Goal: Task Accomplishment & Management: Complete application form

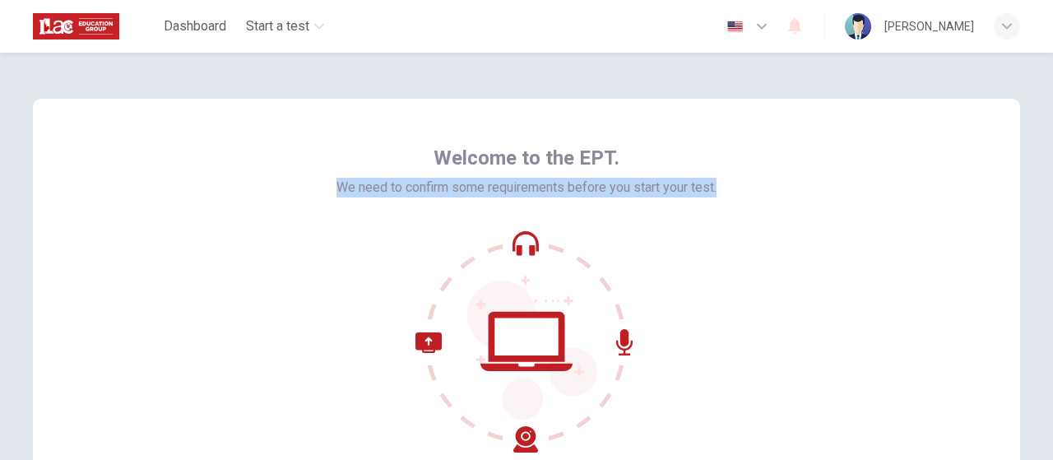
drag, startPoint x: 328, startPoint y: 182, endPoint x: 716, endPoint y: 188, distance: 387.6
click at [716, 188] on div "Welcome to the EPT. We need to confirm some requirements before you start your …" at bounding box center [526, 296] width 987 height 395
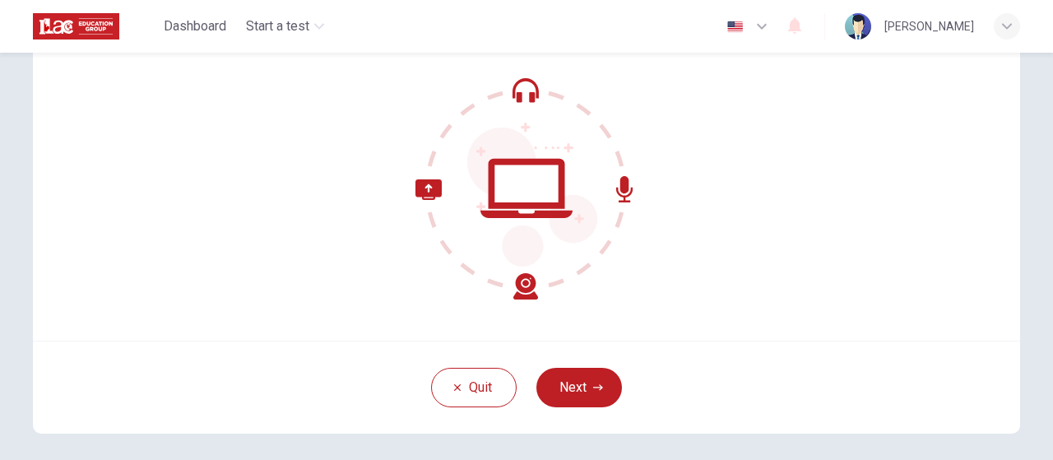
scroll to position [165, 0]
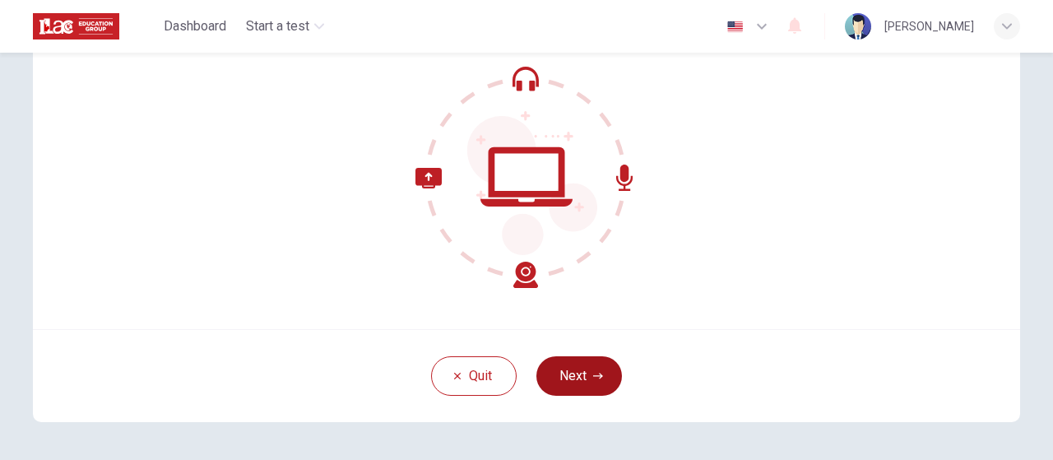
click at [593, 373] on icon "button" at bounding box center [598, 376] width 10 height 10
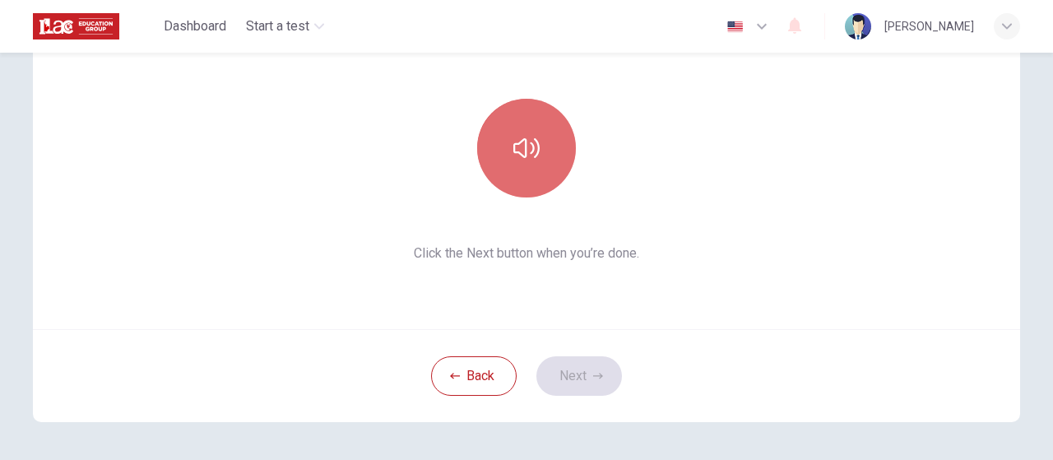
click at [527, 146] on icon "button" at bounding box center [526, 148] width 26 height 26
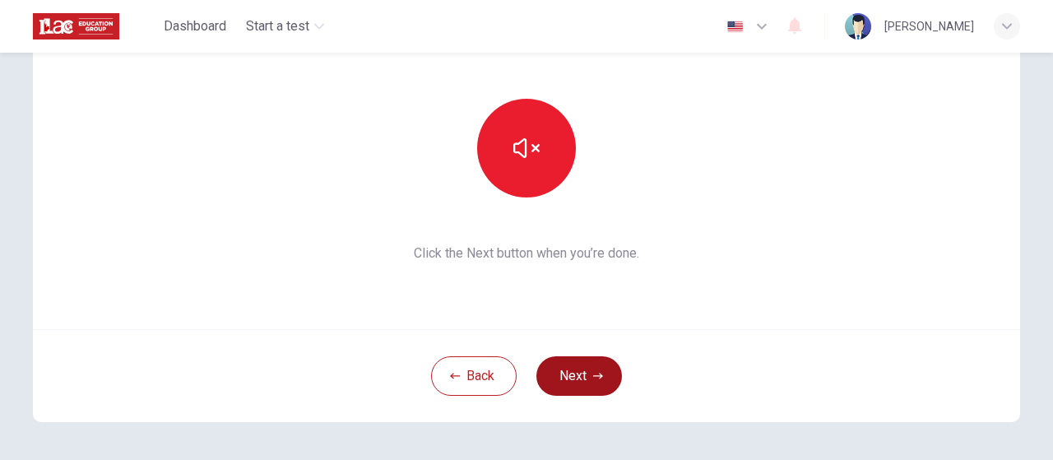
click at [584, 378] on button "Next" at bounding box center [579, 375] width 86 height 39
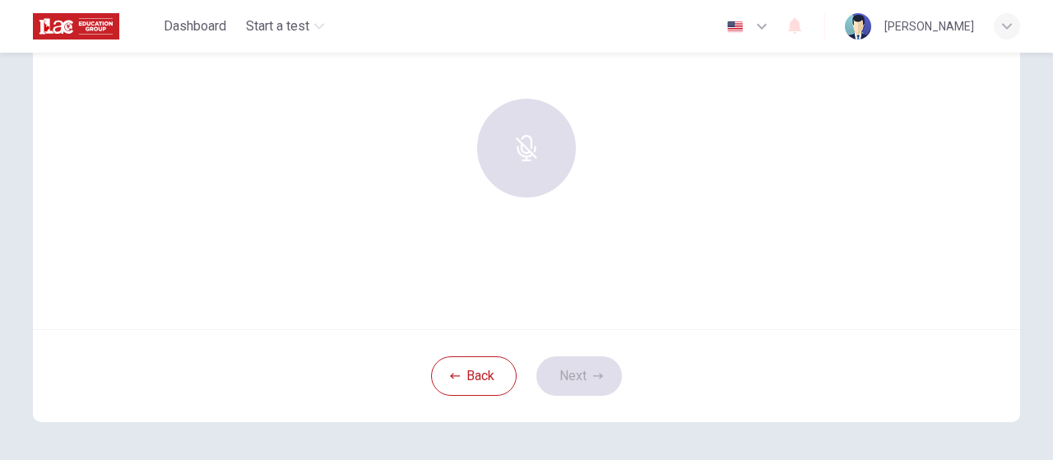
click at [410, 230] on div "Use this screen to make sure your microphone is working. Click the record butto…" at bounding box center [526, 131] width 987 height 395
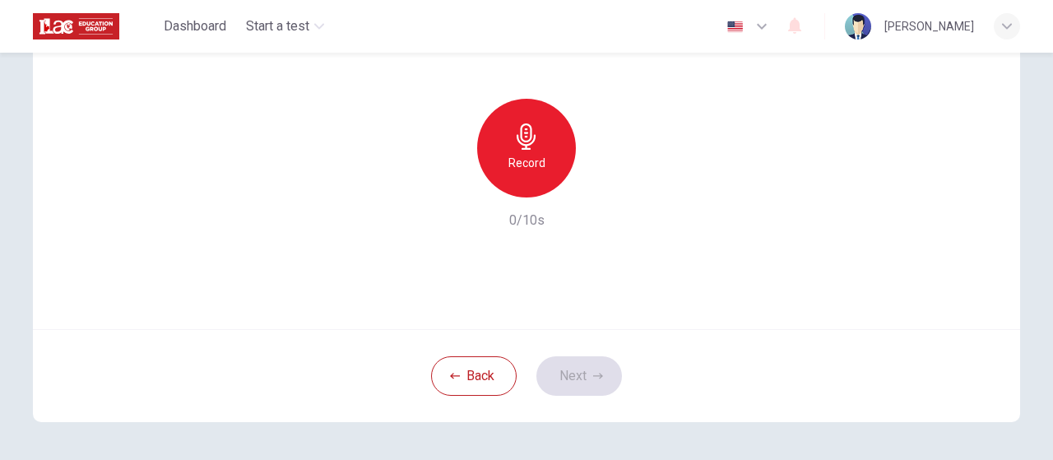
click at [530, 151] on div "Record" at bounding box center [526, 148] width 99 height 99
drag, startPoint x: 576, startPoint y: 376, endPoint x: 551, endPoint y: 165, distance: 212.9
click at [554, 167] on div "Use this screen to make sure your microphone is working. Click the record butto…" at bounding box center [526, 178] width 987 height 488
click at [600, 185] on icon "button" at bounding box center [603, 184] width 7 height 10
click at [525, 149] on icon "button" at bounding box center [526, 136] width 19 height 26
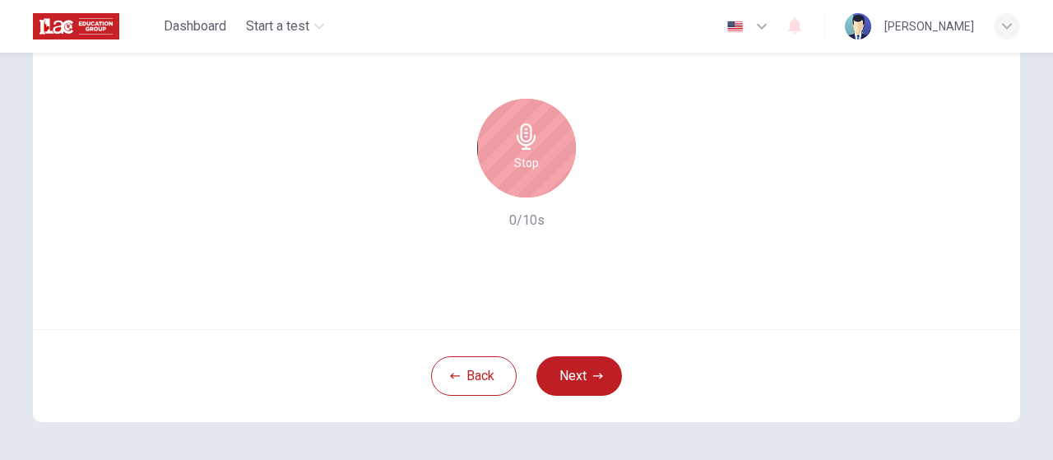
click at [524, 149] on icon "button" at bounding box center [526, 136] width 19 height 26
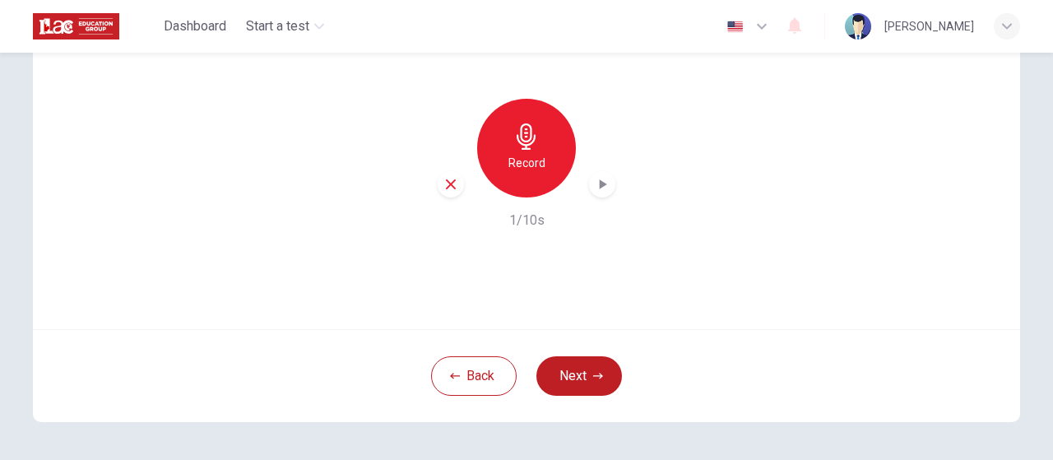
click at [600, 187] on icon "button" at bounding box center [603, 184] width 7 height 10
click at [453, 183] on icon "button" at bounding box center [450, 184] width 15 height 15
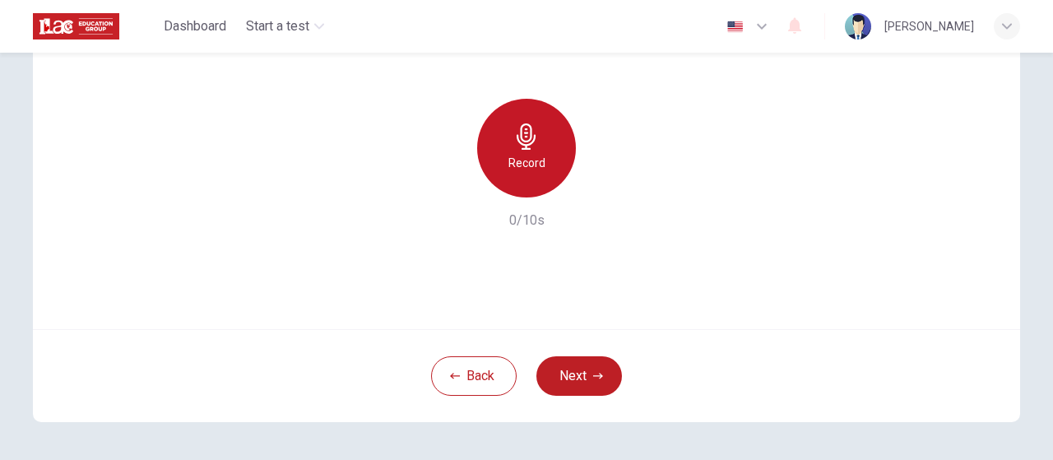
click at [535, 150] on div "Record" at bounding box center [526, 148] width 99 height 99
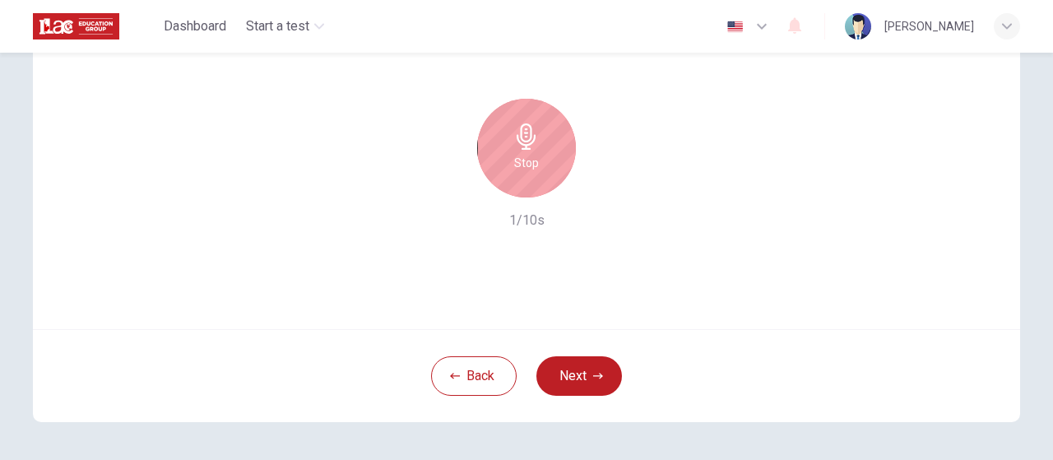
click at [535, 150] on div "Stop" at bounding box center [526, 148] width 99 height 99
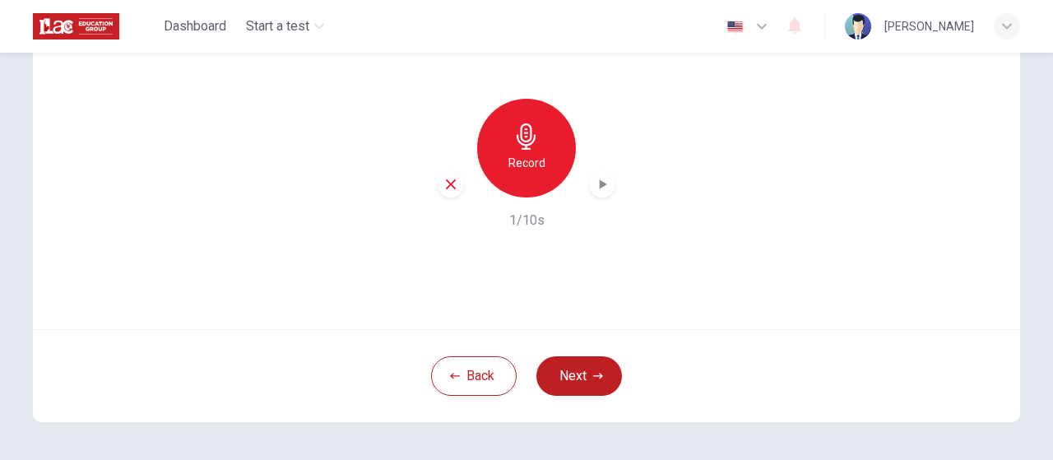
click at [535, 150] on div "Record" at bounding box center [526, 148] width 99 height 99
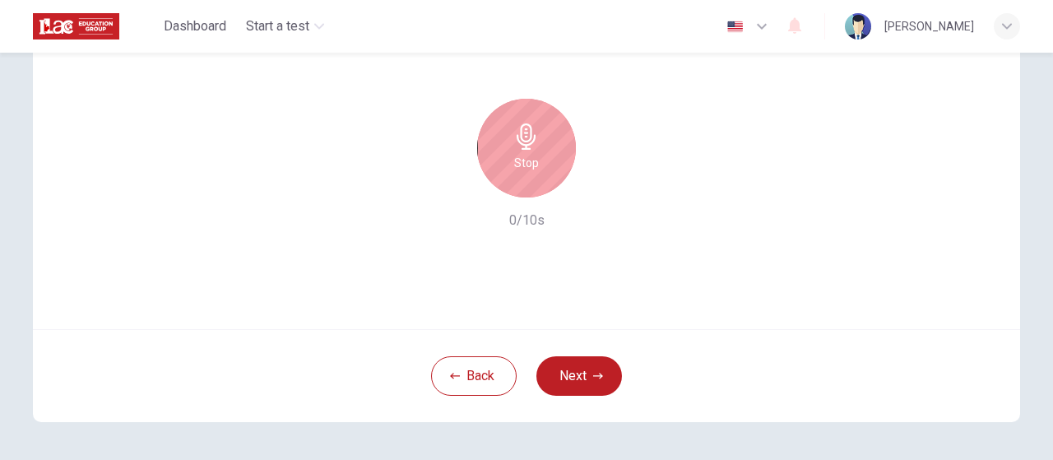
click at [535, 150] on div "Stop" at bounding box center [526, 148] width 99 height 99
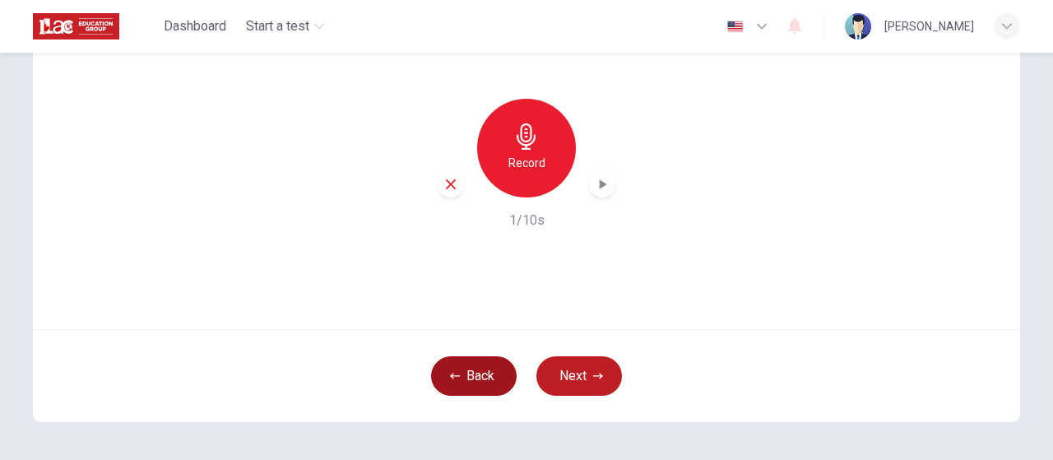
click at [453, 388] on button "Back" at bounding box center [474, 375] width 86 height 39
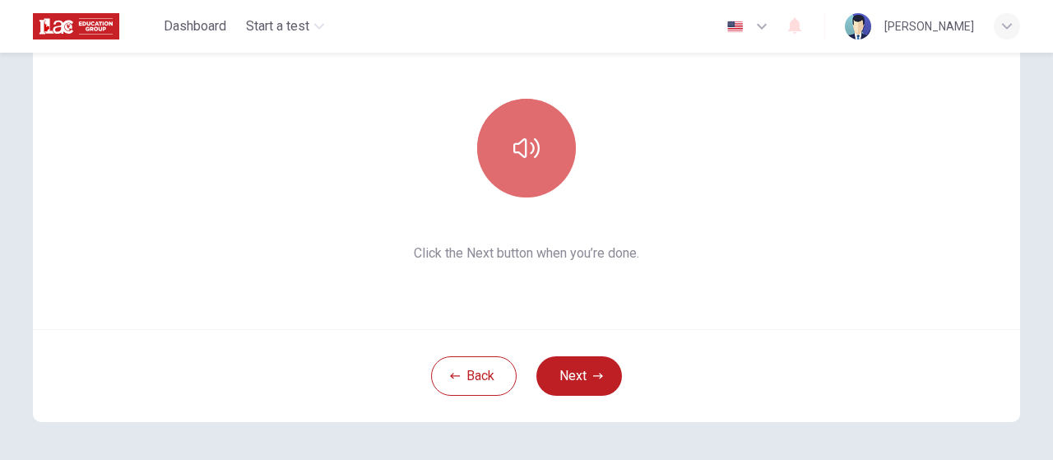
click at [524, 168] on button "button" at bounding box center [526, 148] width 99 height 99
click at [531, 143] on icon "button" at bounding box center [526, 148] width 26 height 26
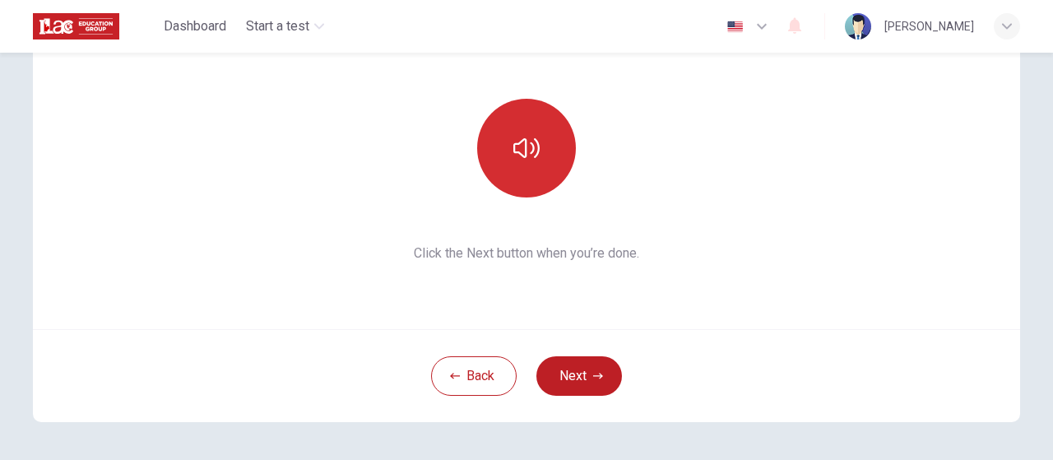
click at [515, 151] on icon "button" at bounding box center [526, 148] width 26 height 26
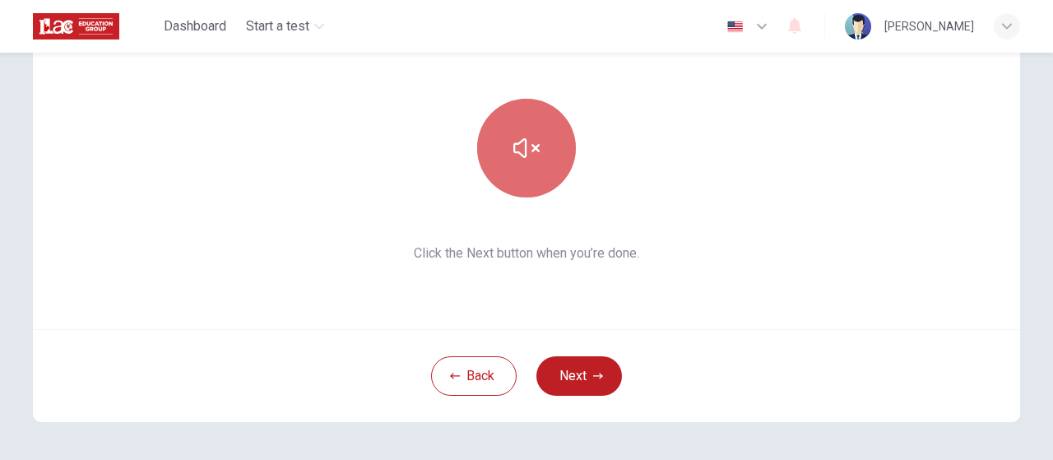
click at [515, 151] on icon "button" at bounding box center [526, 148] width 26 height 26
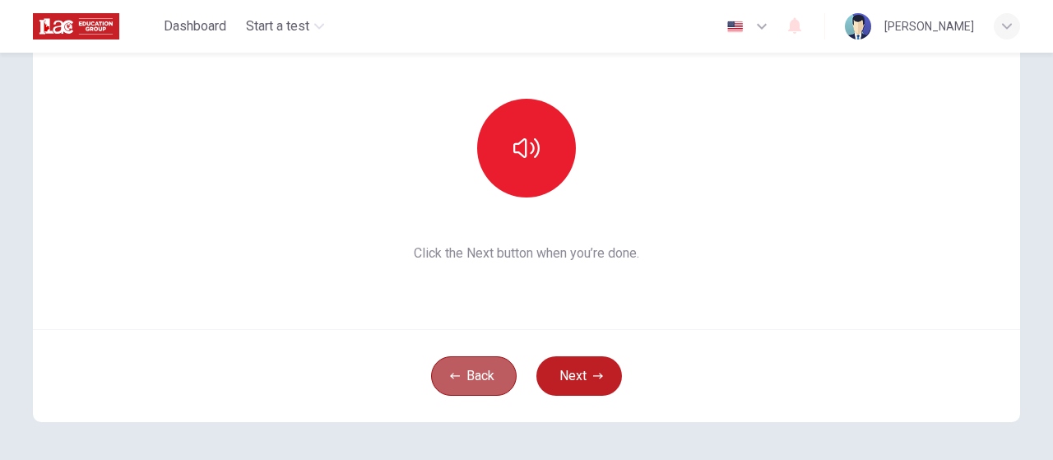
click at [485, 370] on button "Back" at bounding box center [474, 375] width 86 height 39
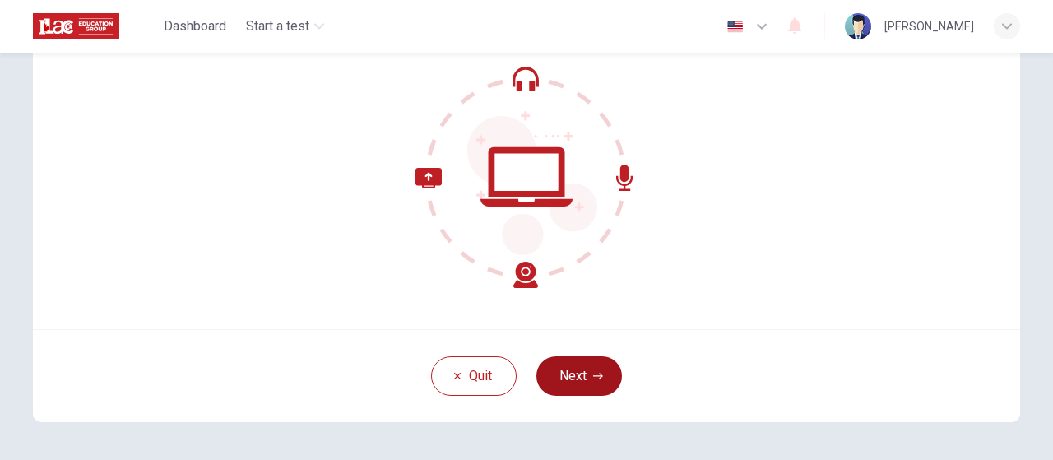
click at [575, 378] on button "Next" at bounding box center [579, 375] width 86 height 39
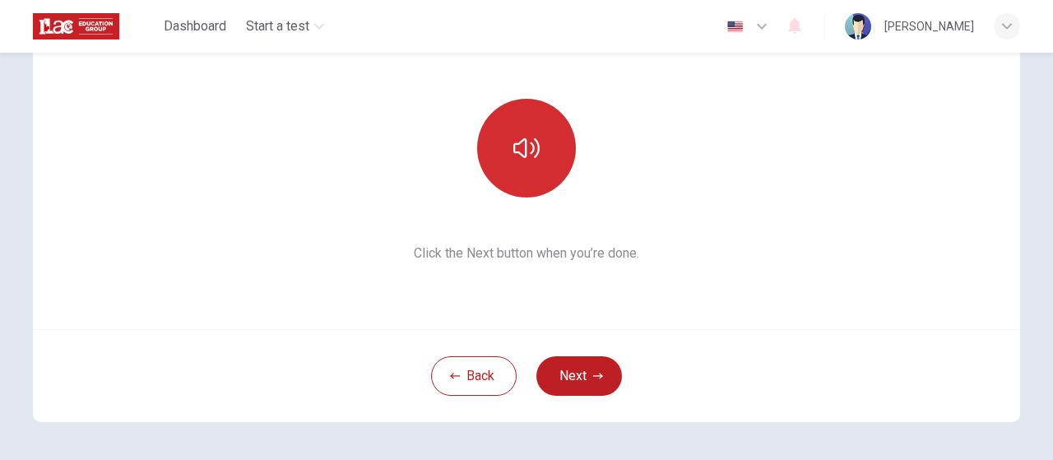
click at [538, 124] on button "button" at bounding box center [526, 148] width 99 height 99
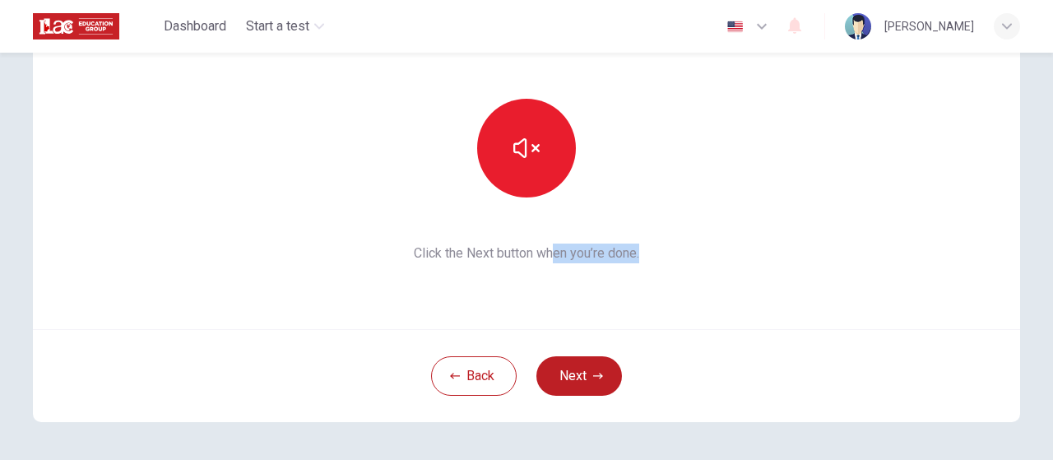
drag, startPoint x: 550, startPoint y: 252, endPoint x: 646, endPoint y: 249, distance: 96.3
click at [646, 249] on span "Click the Next button when you’re done." at bounding box center [527, 254] width 322 height 20
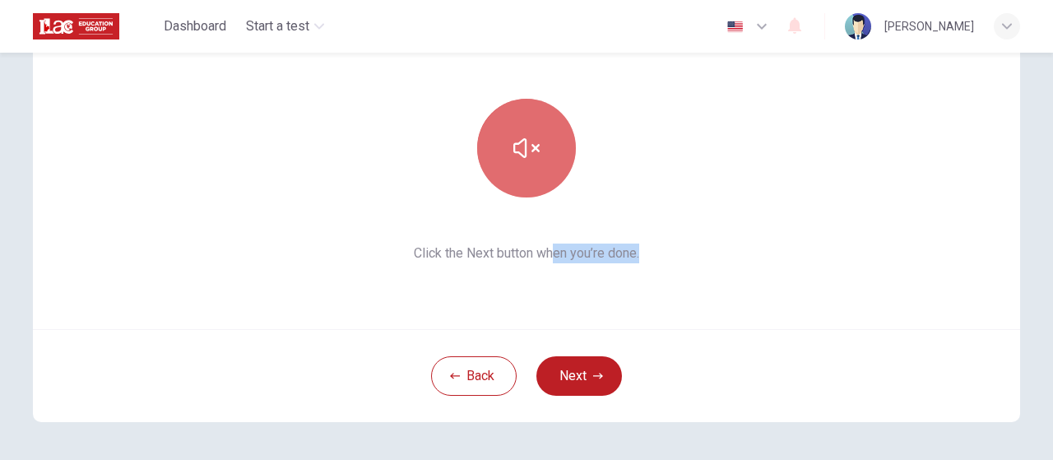
click at [527, 144] on icon "button" at bounding box center [526, 148] width 26 height 20
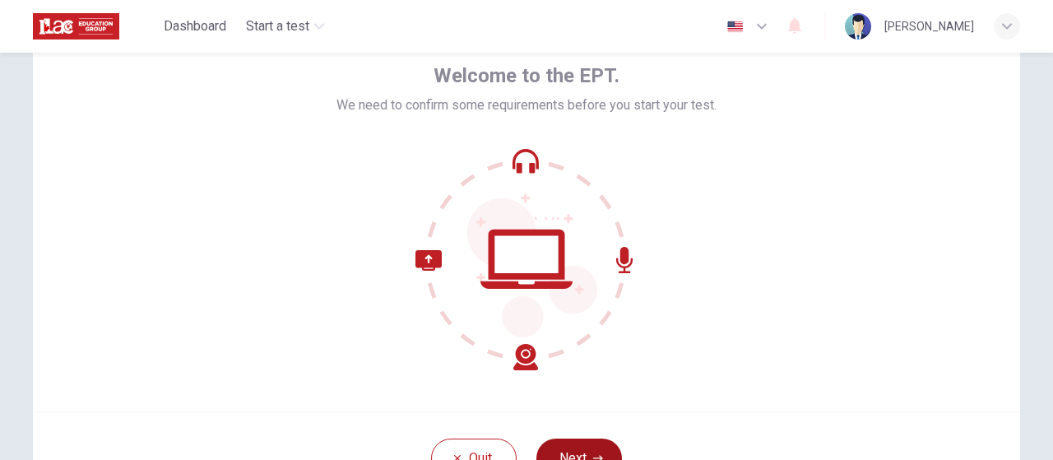
scroll to position [165, 0]
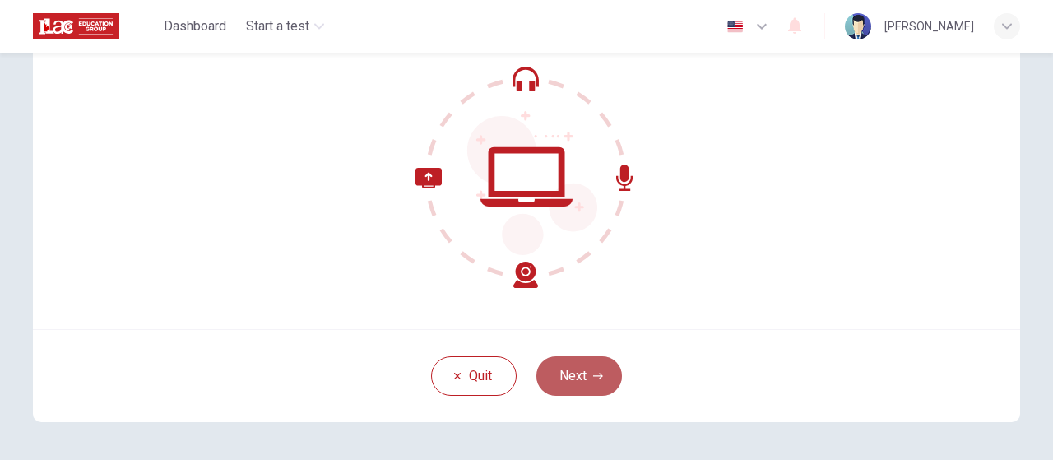
click at [574, 367] on button "Next" at bounding box center [579, 375] width 86 height 39
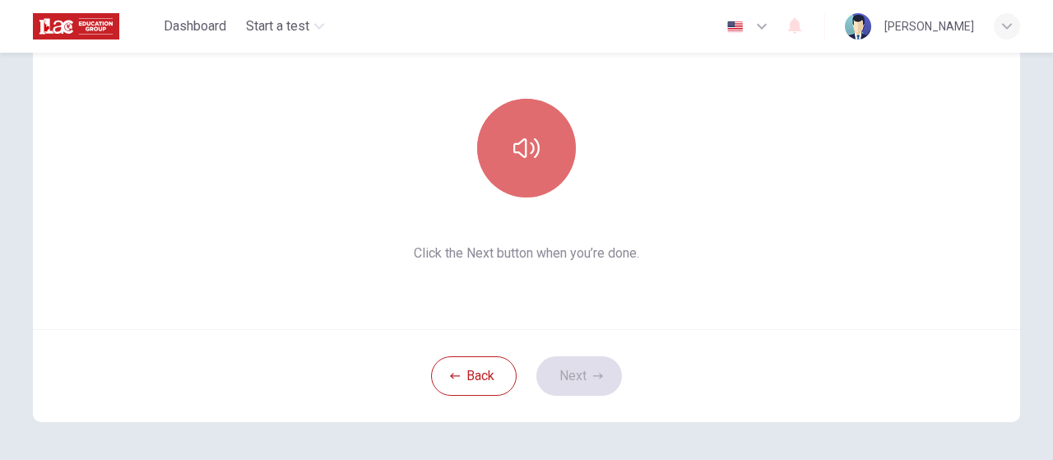
click at [522, 133] on button "button" at bounding box center [526, 148] width 99 height 99
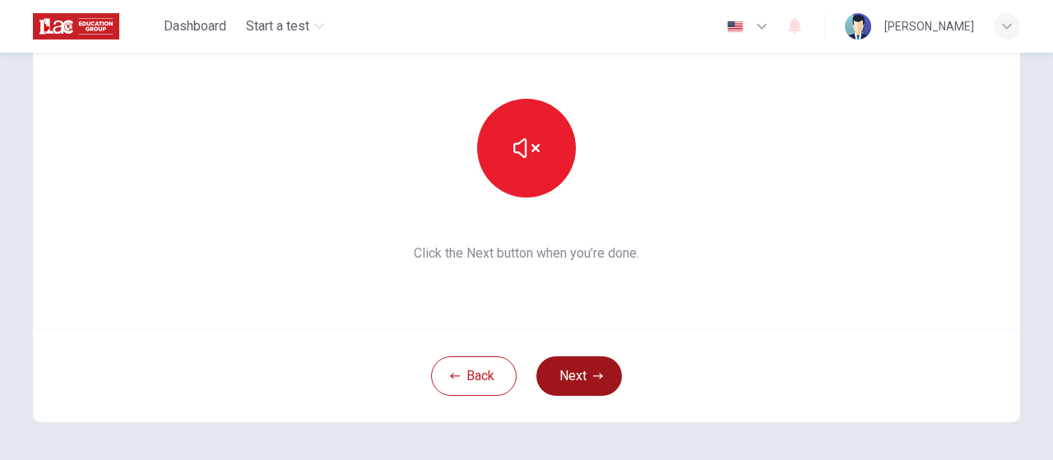
click at [578, 372] on button "Next" at bounding box center [579, 375] width 86 height 39
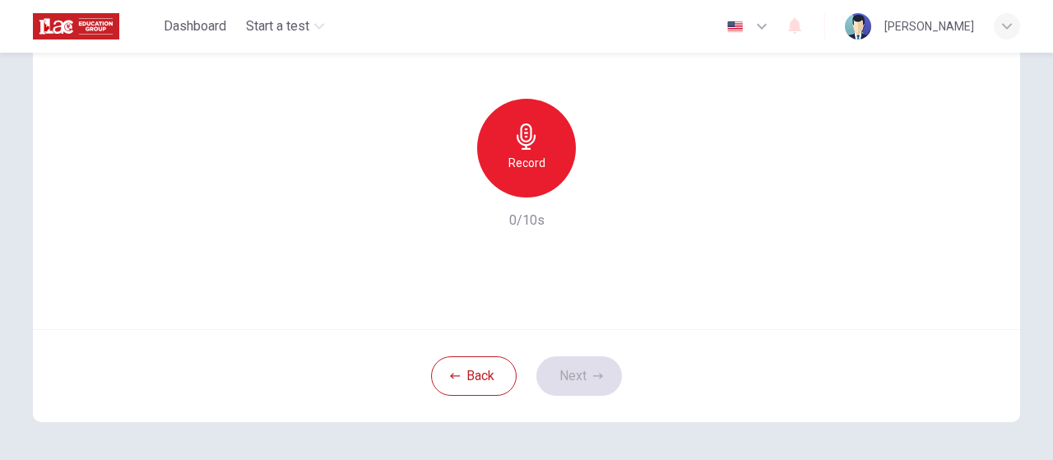
click at [532, 147] on icon "button" at bounding box center [526, 136] width 26 height 26
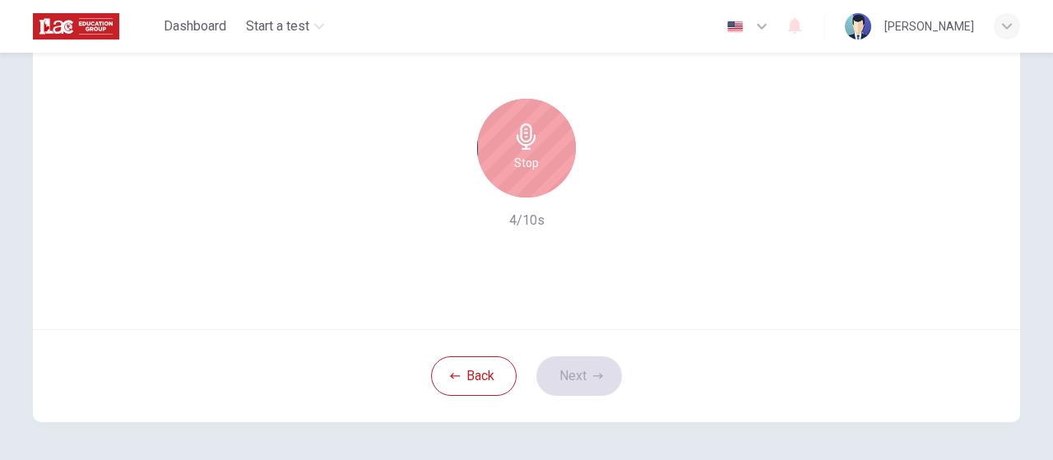
click at [541, 167] on div "Stop" at bounding box center [526, 148] width 99 height 99
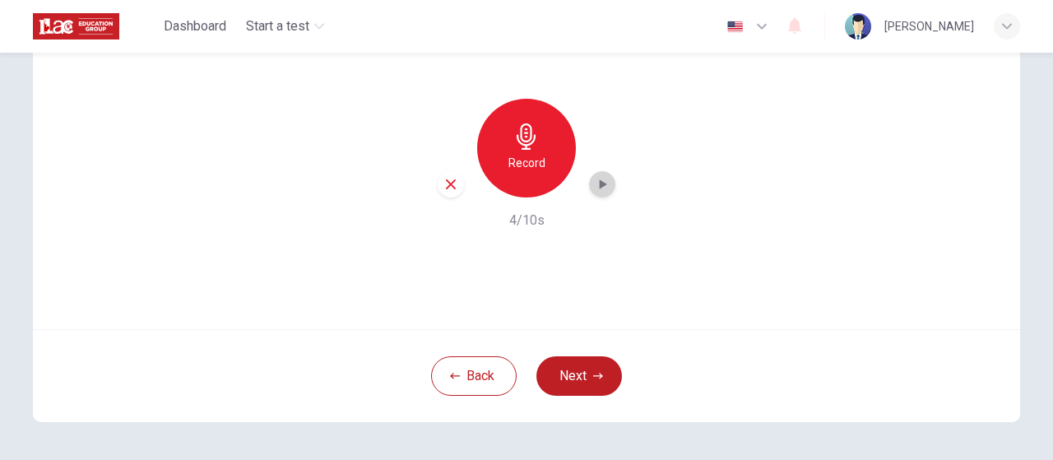
click at [603, 181] on icon "button" at bounding box center [602, 184] width 16 height 16
click at [593, 379] on icon "button" at bounding box center [598, 376] width 10 height 10
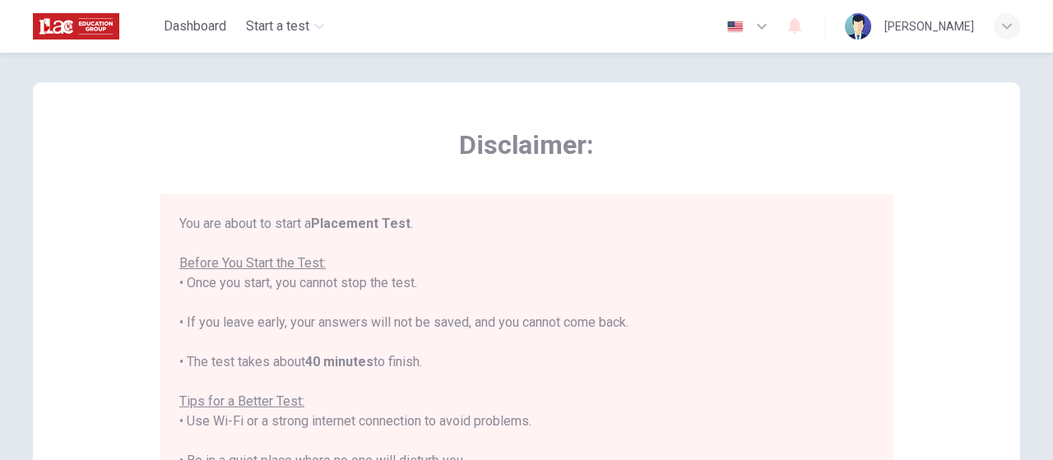
scroll to position [0, 0]
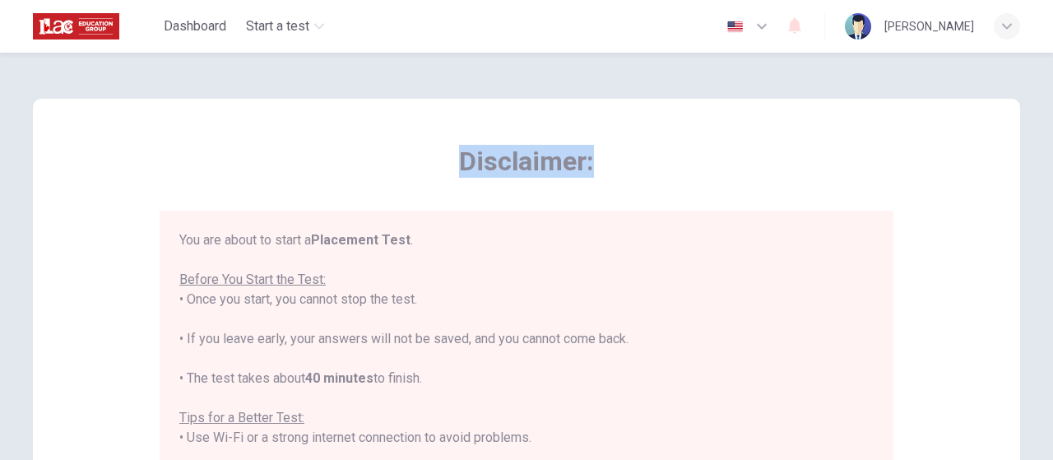
drag, startPoint x: 453, startPoint y: 160, endPoint x: 594, endPoint y: 162, distance: 140.7
click at [594, 162] on span "Disclaimer:" at bounding box center [527, 161] width 734 height 33
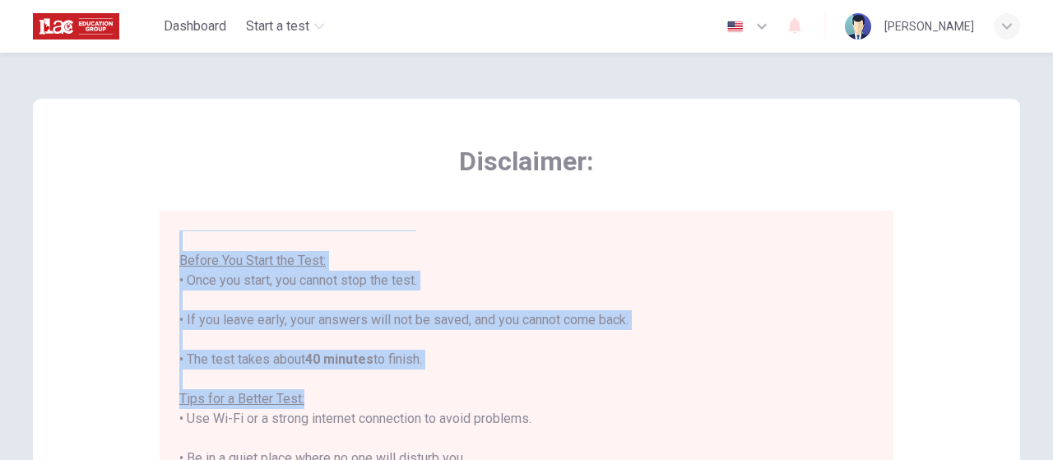
scroll to position [247, 0]
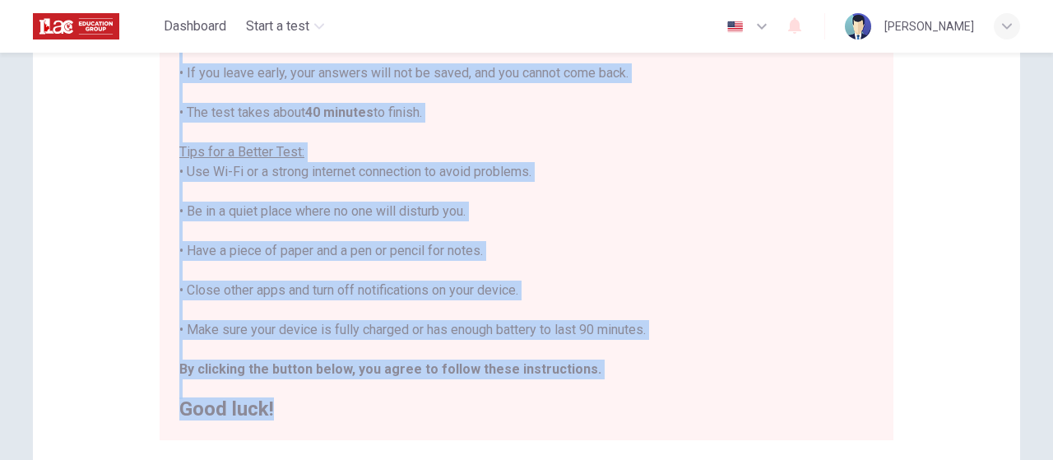
drag, startPoint x: 177, startPoint y: 240, endPoint x: 508, endPoint y: 394, distance: 364.8
click at [513, 406] on div "You are about to start a Placement Test . Before You Start the Test: • Once you…" at bounding box center [526, 192] width 694 height 454
copy div "You are about to start a Placement Test . Before You Start the Test: • Once you…"
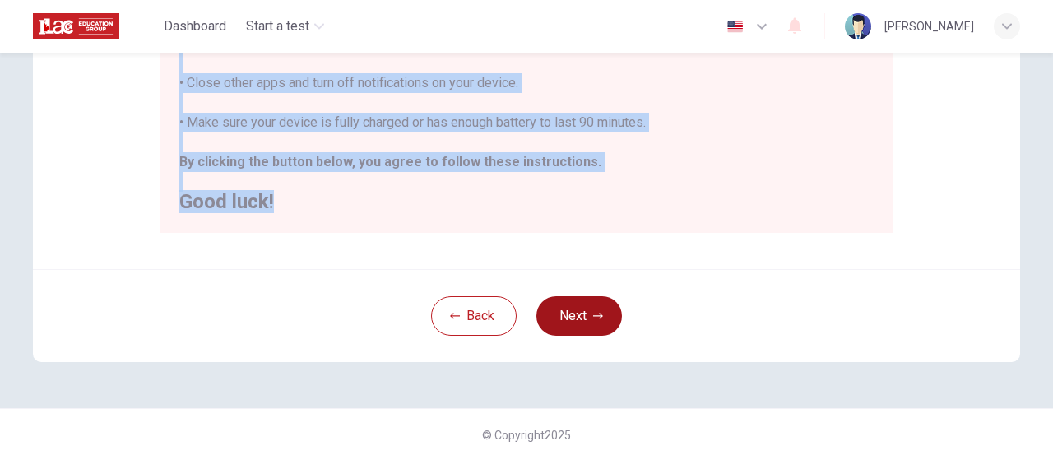
click at [589, 322] on button "Next" at bounding box center [579, 315] width 86 height 39
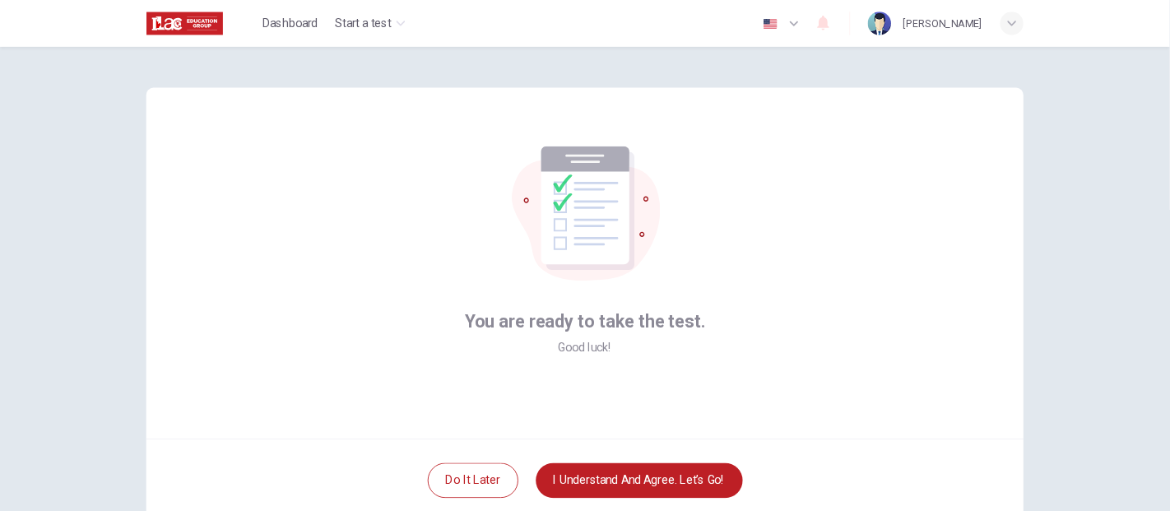
scroll to position [5, 0]
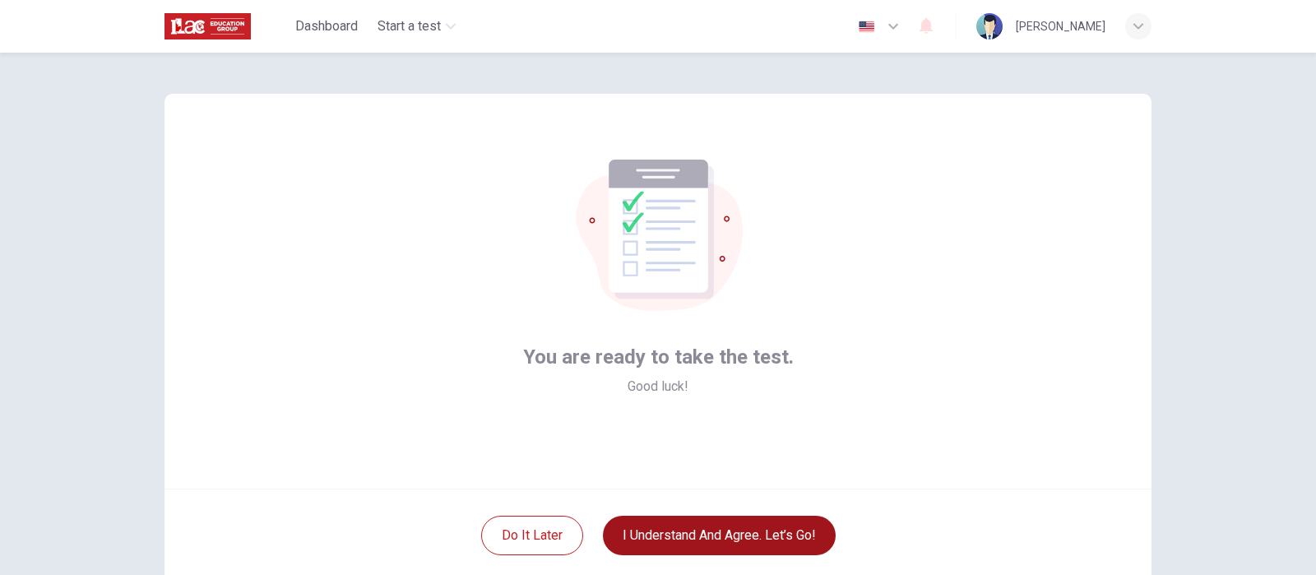
click at [669, 459] on button "I understand and agree. Let’s go!" at bounding box center [719, 535] width 233 height 39
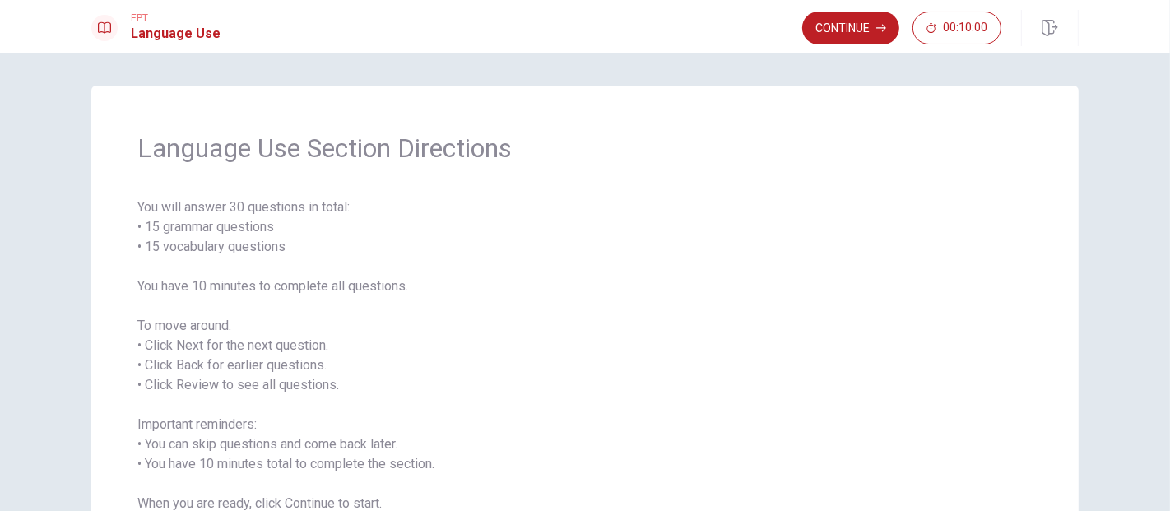
drag, startPoint x: 148, startPoint y: 221, endPoint x: 289, endPoint y: 230, distance: 140.9
click at [289, 230] on span "You will answer 30 questions in total: • 15 grammar questions • 15 vocabulary q…" at bounding box center [584, 355] width 895 height 316
drag, startPoint x: 142, startPoint y: 209, endPoint x: 290, endPoint y: 208, distance: 147.3
click at [290, 208] on span "You will answer 30 questions in total: • 15 grammar questions • 15 vocabulary q…" at bounding box center [584, 355] width 895 height 316
click at [295, 209] on span "You will answer 30 questions in total: • 15 grammar questions • 15 vocabulary q…" at bounding box center [584, 355] width 895 height 316
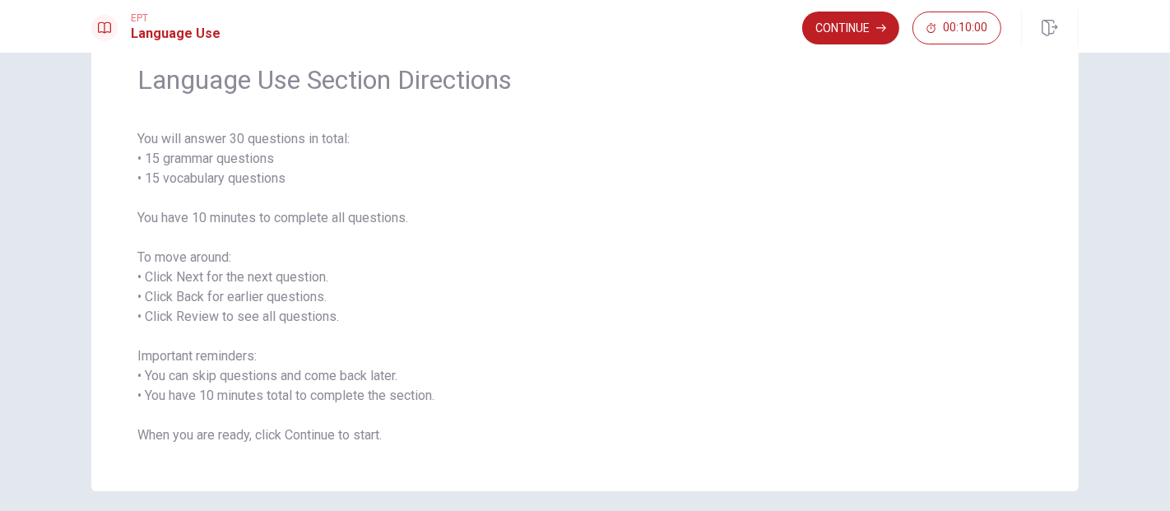
scroll to position [91, 0]
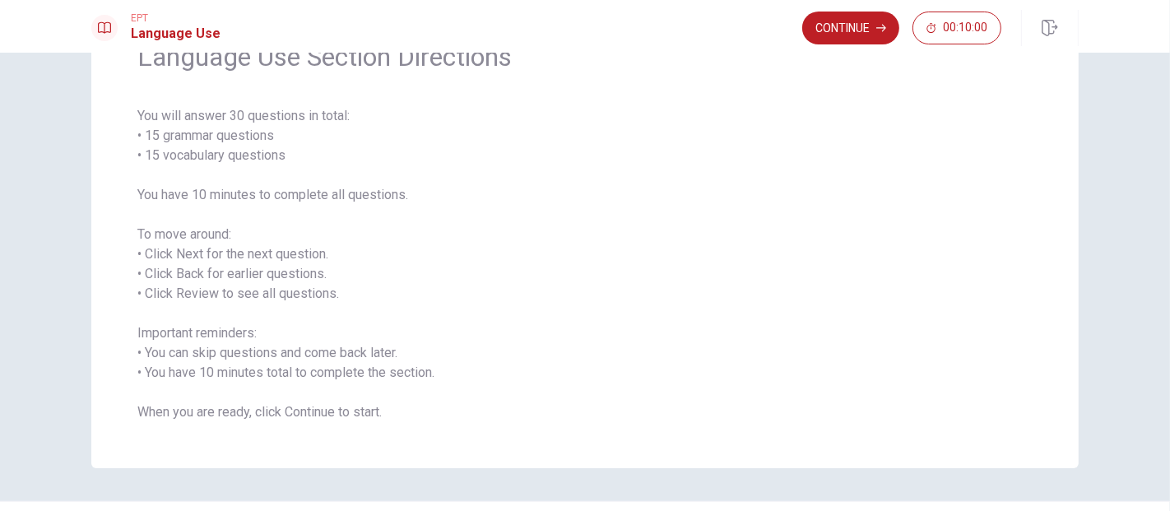
drag, startPoint x: 156, startPoint y: 255, endPoint x: 258, endPoint y: 252, distance: 102.1
click at [258, 252] on span "You will answer 30 questions in total: • 15 grammar questions • 15 vocabulary q…" at bounding box center [584, 264] width 895 height 316
drag, startPoint x: 154, startPoint y: 272, endPoint x: 332, endPoint y: 292, distance: 179.6
click at [332, 292] on span "You will answer 30 questions in total: • 15 grammar questions • 15 vocabulary q…" at bounding box center [584, 264] width 895 height 316
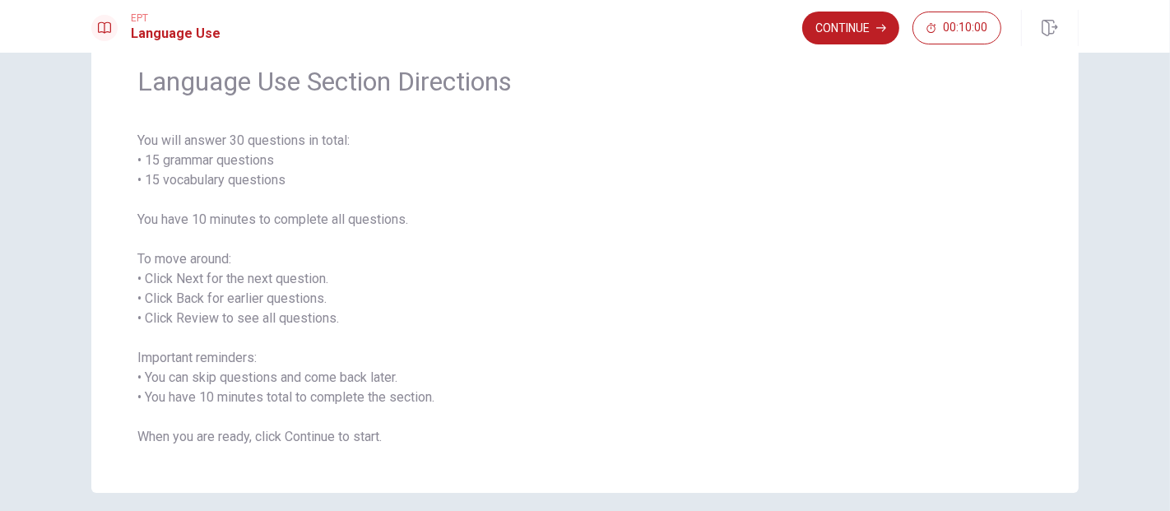
scroll to position [42, 0]
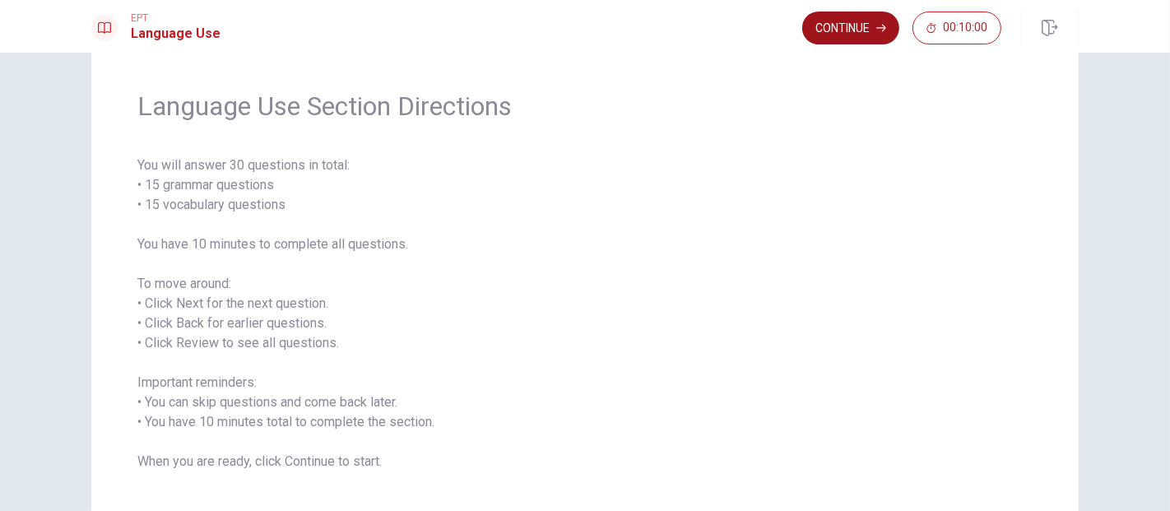
click at [884, 32] on icon "button" at bounding box center [881, 28] width 10 height 10
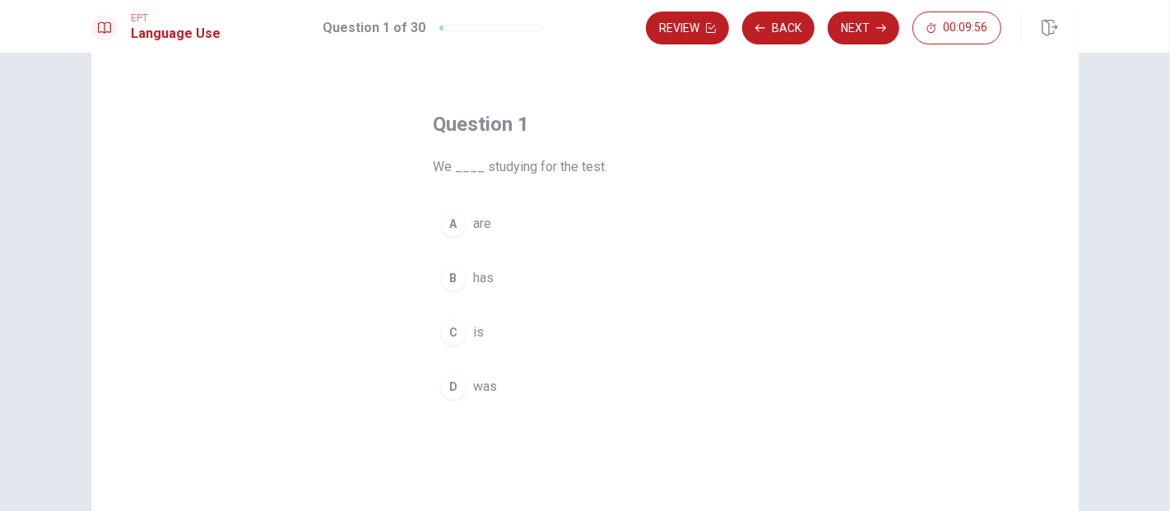
click at [451, 227] on div "A" at bounding box center [453, 224] width 26 height 26
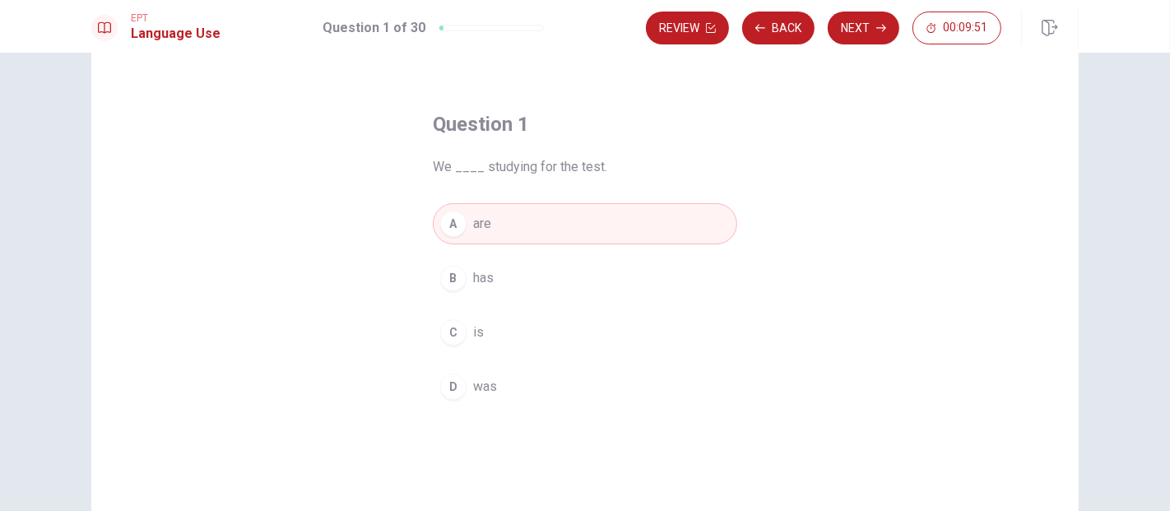
drag, startPoint x: 420, startPoint y: 173, endPoint x: 586, endPoint y: 165, distance: 165.5
click at [586, 162] on div "Question 1 We ____ studying for the test. A are B has C is D was" at bounding box center [585, 259] width 370 height 349
click at [876, 22] on button "Next" at bounding box center [864, 28] width 72 height 33
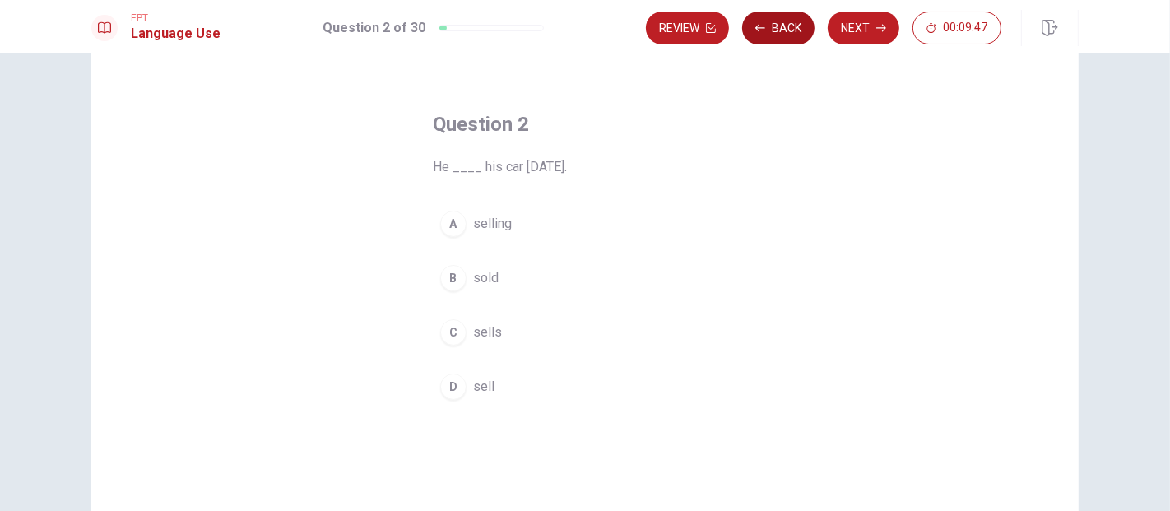
click at [774, 35] on button "Back" at bounding box center [778, 28] width 72 height 33
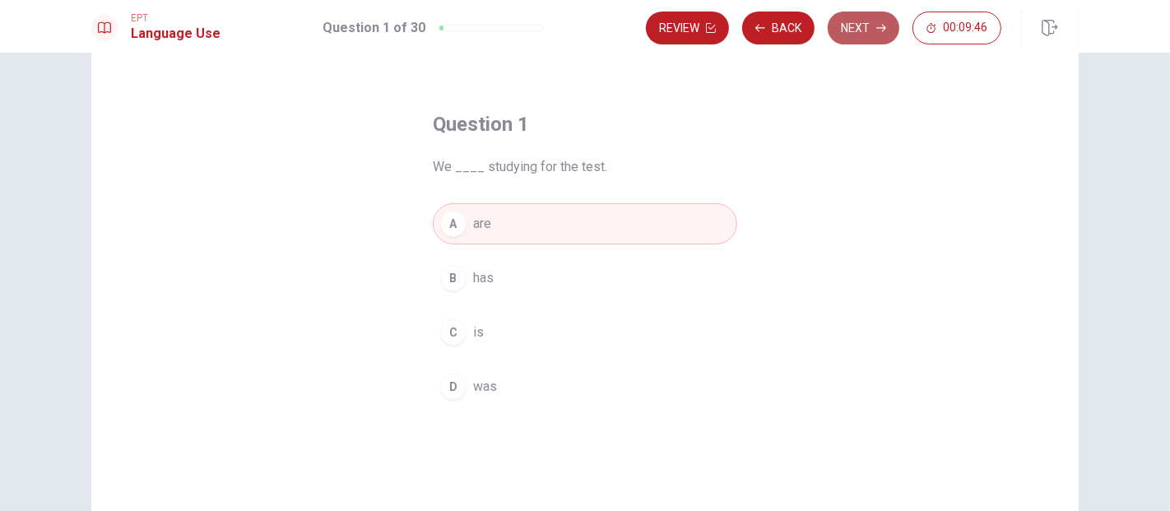
click at [853, 32] on button "Next" at bounding box center [864, 28] width 72 height 33
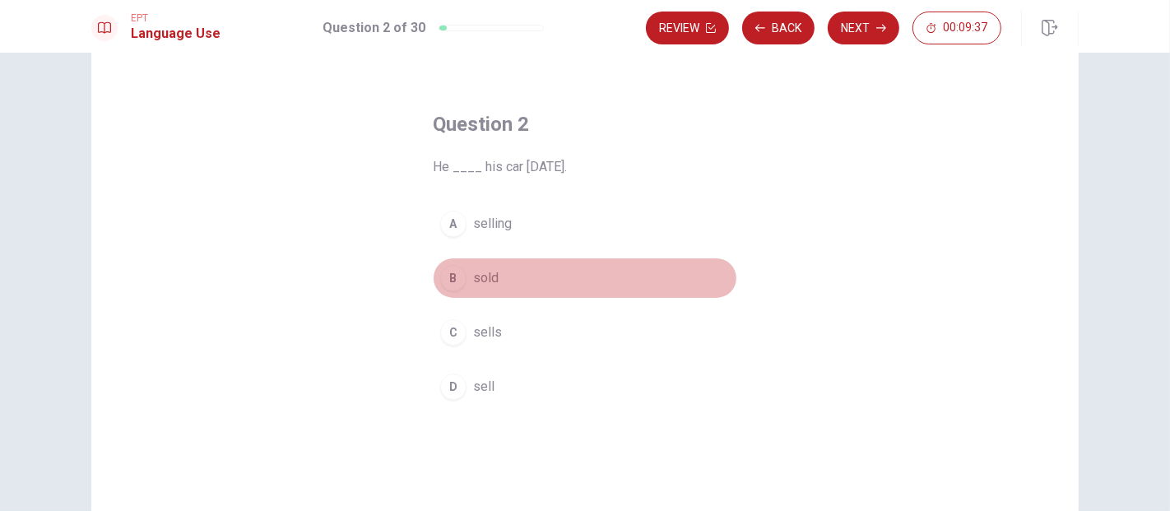
click at [451, 274] on div "B" at bounding box center [453, 278] width 26 height 26
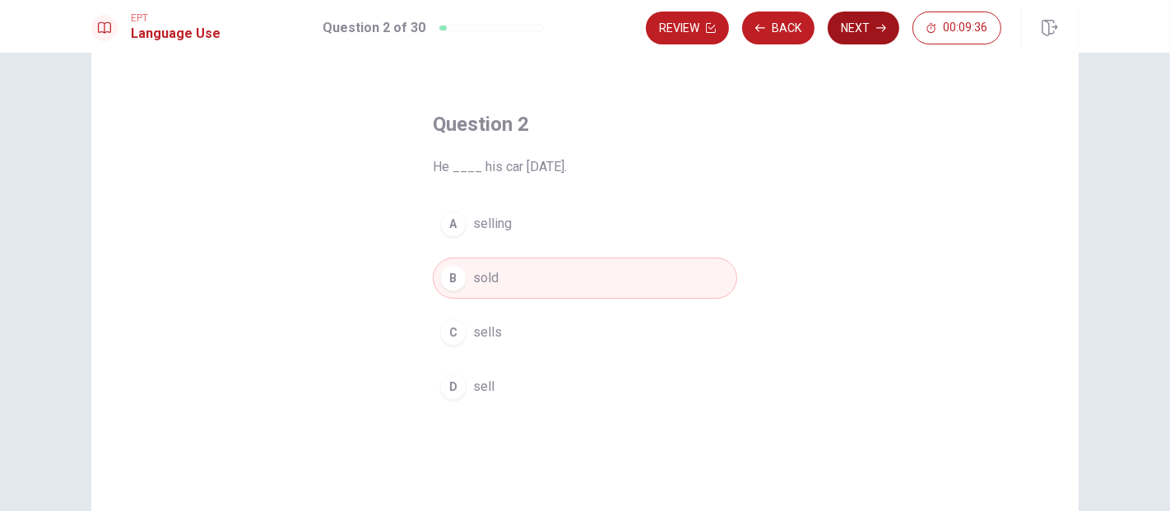
click at [851, 32] on button "Next" at bounding box center [864, 28] width 72 height 33
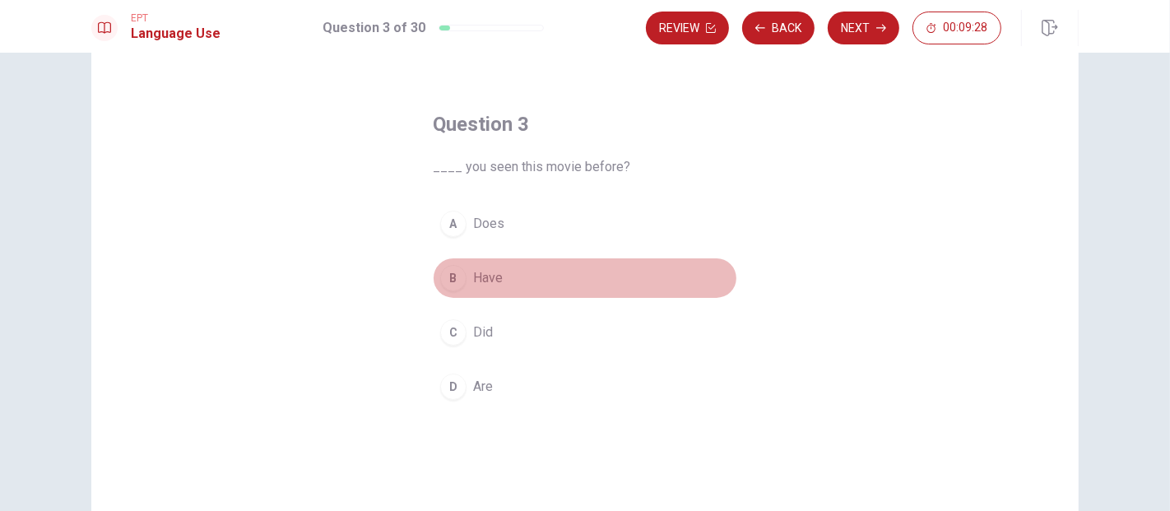
click at [454, 281] on div "B" at bounding box center [453, 278] width 26 height 26
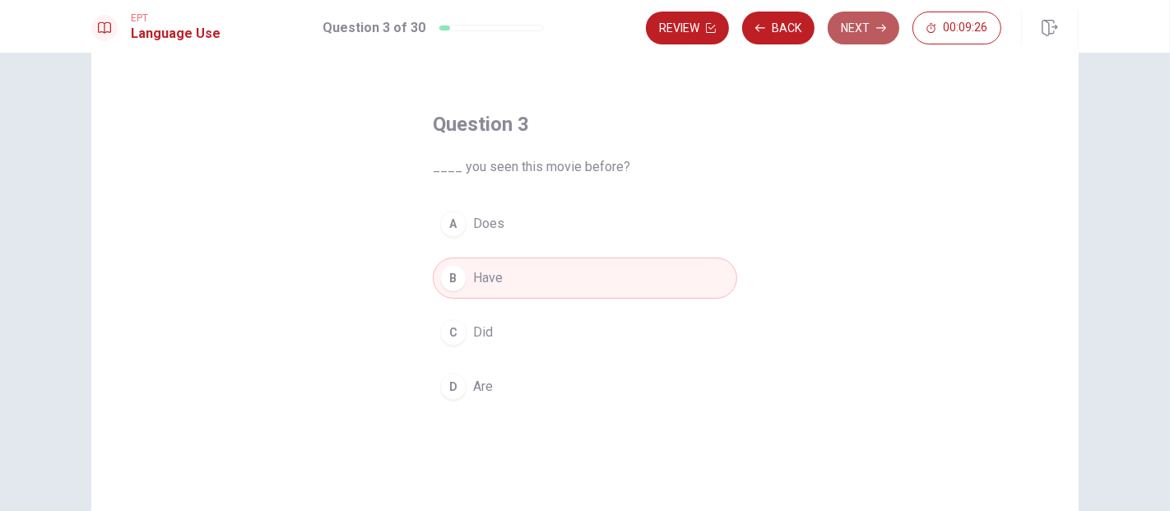
click at [864, 31] on button "Next" at bounding box center [864, 28] width 72 height 33
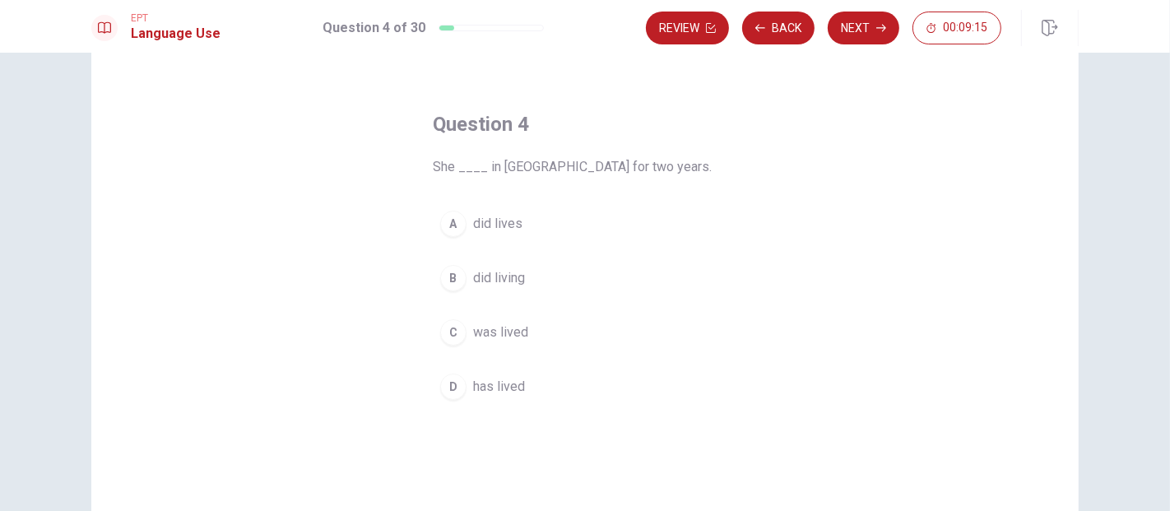
drag, startPoint x: 552, startPoint y: 169, endPoint x: 615, endPoint y: 174, distance: 62.7
click at [615, 174] on span "She ____ in London for two years." at bounding box center [585, 167] width 304 height 20
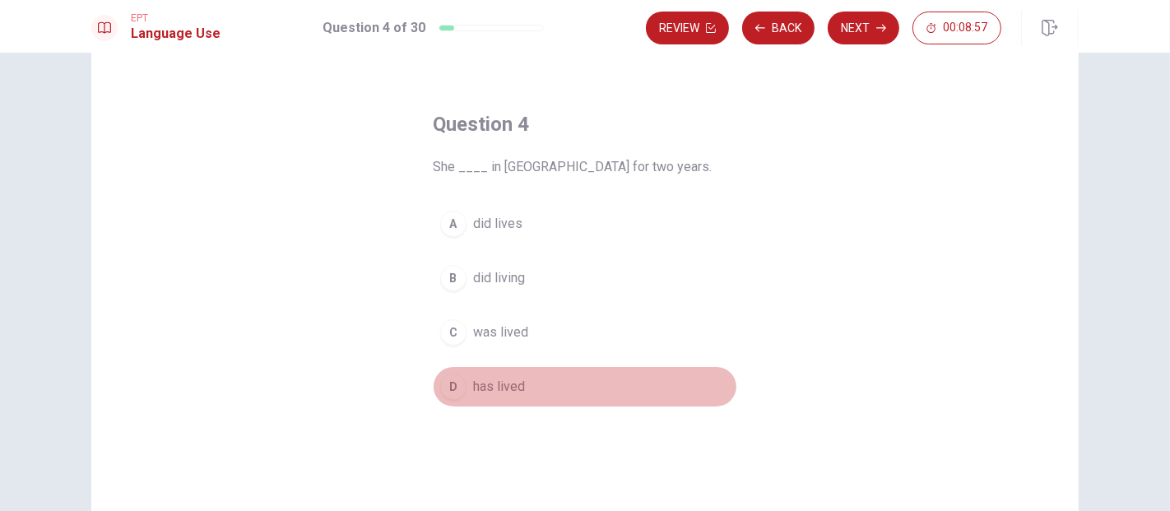
click at [449, 389] on div "D" at bounding box center [453, 387] width 26 height 26
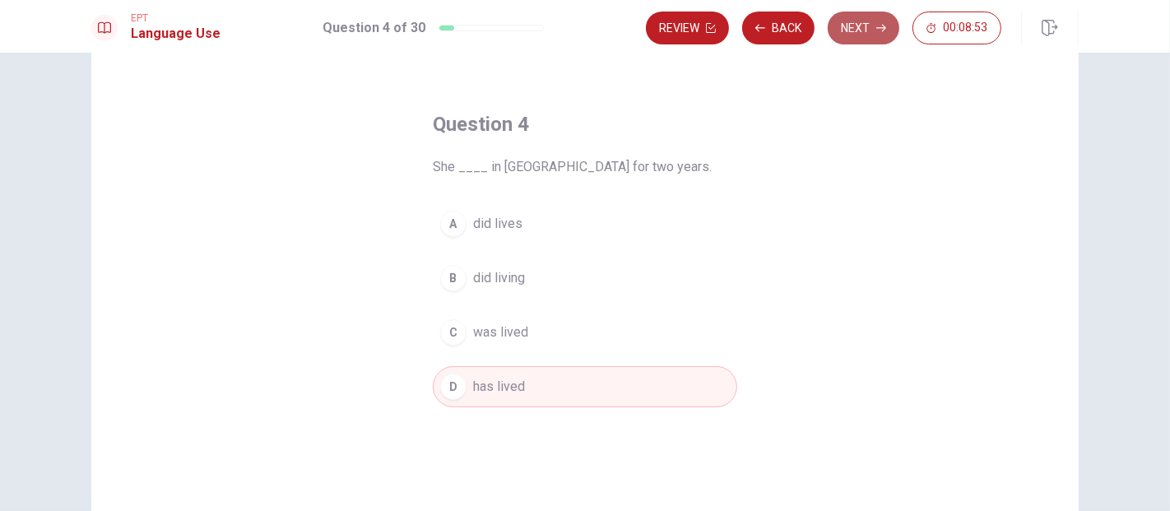
click at [866, 36] on button "Next" at bounding box center [864, 28] width 72 height 33
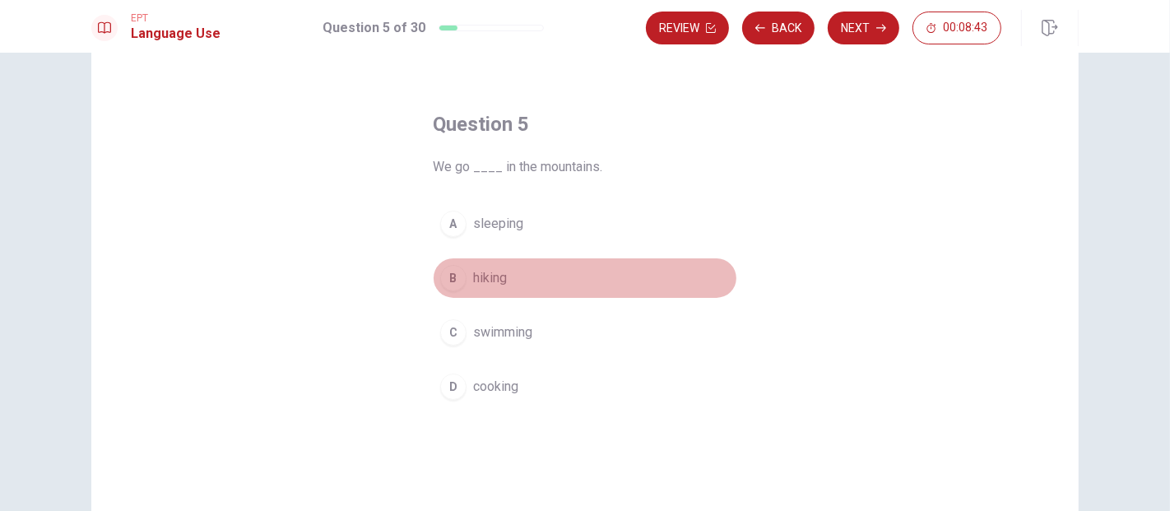
click at [450, 277] on div "B" at bounding box center [453, 278] width 26 height 26
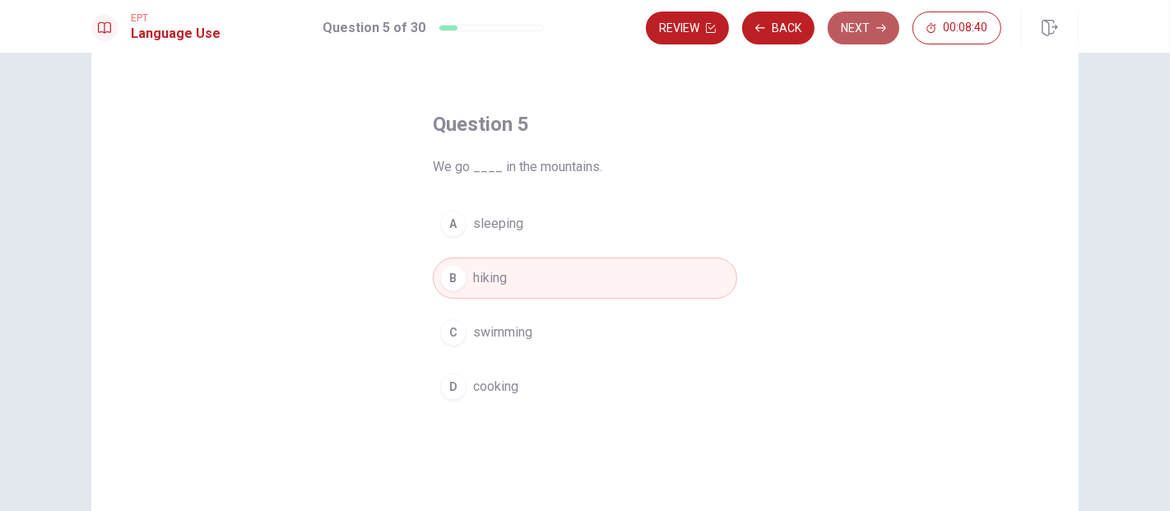
click at [870, 42] on button "Next" at bounding box center [864, 28] width 72 height 33
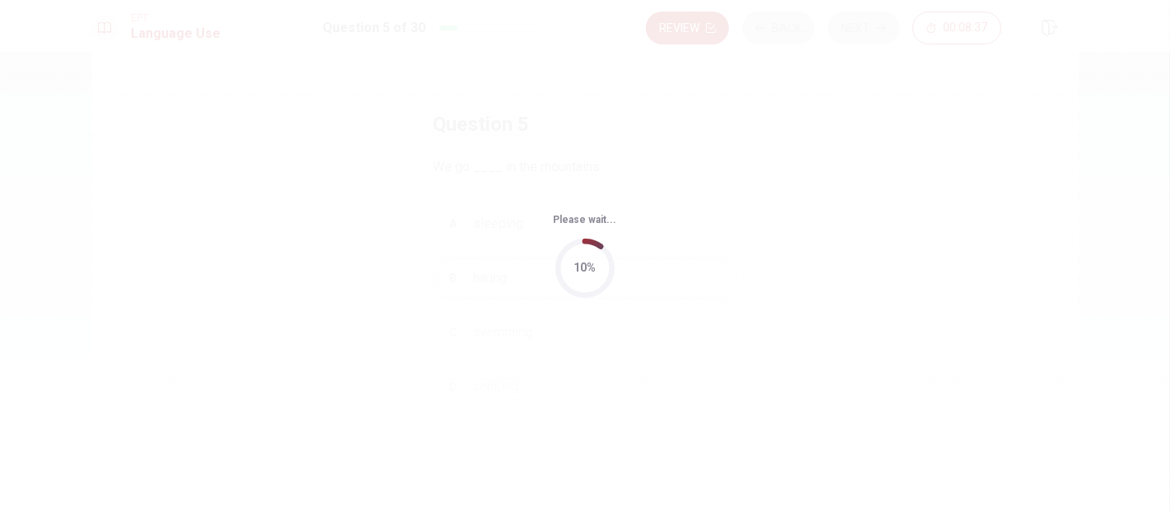
scroll to position [0, 0]
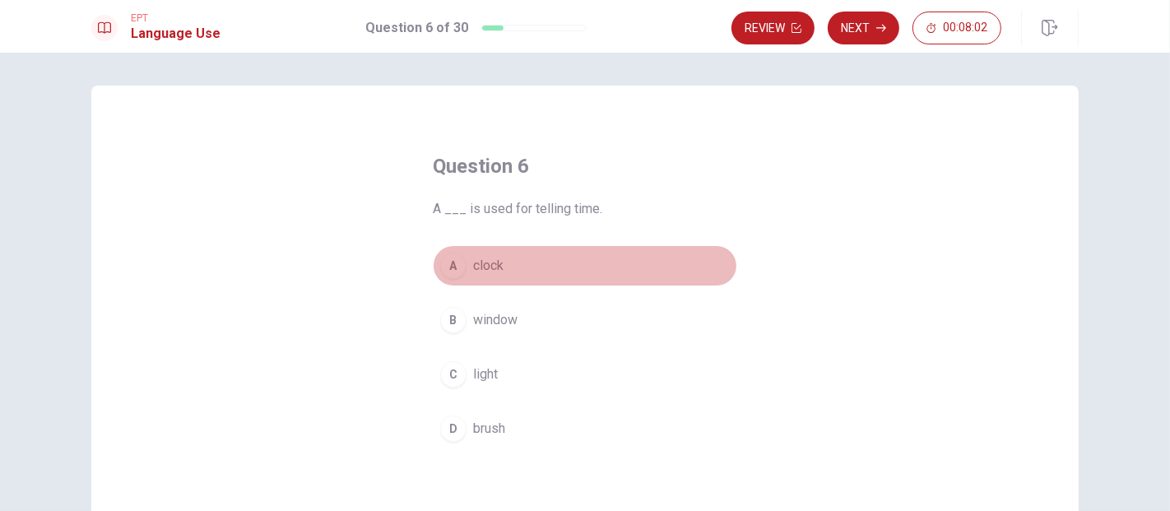
click at [440, 268] on div "A" at bounding box center [453, 266] width 26 height 26
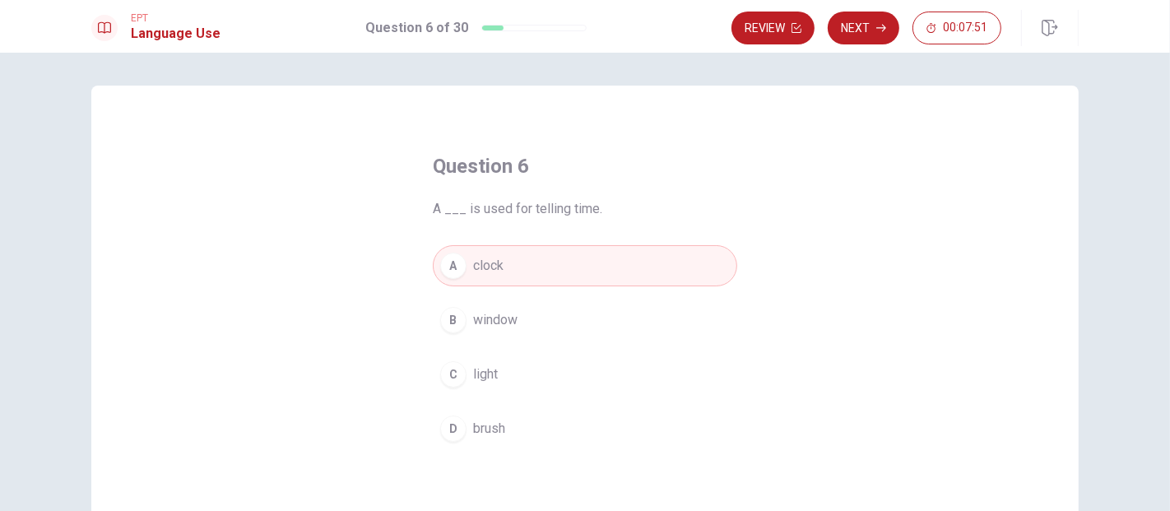
drag, startPoint x: 476, startPoint y: 206, endPoint x: 589, endPoint y: 206, distance: 113.5
click at [589, 206] on span "A ___ is used for telling time." at bounding box center [585, 209] width 304 height 20
click at [882, 27] on icon "button" at bounding box center [881, 28] width 10 height 10
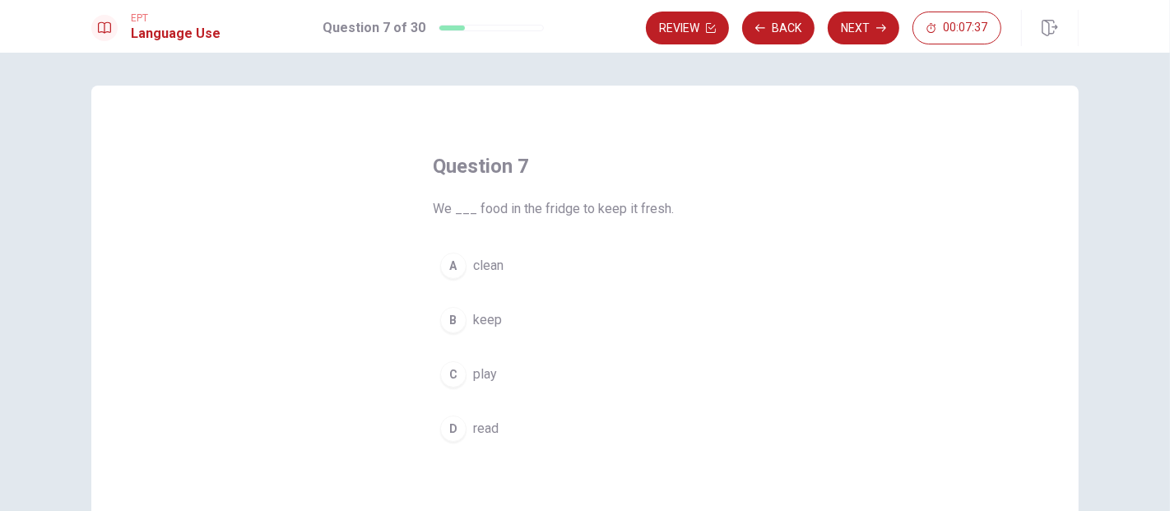
click at [448, 319] on div "B" at bounding box center [453, 320] width 26 height 26
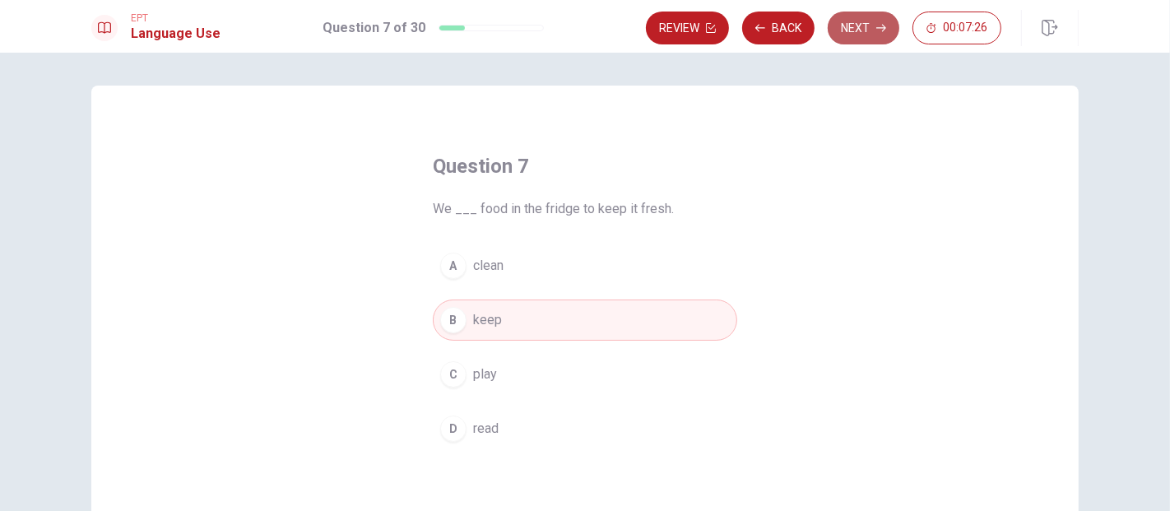
click at [875, 30] on button "Next" at bounding box center [864, 28] width 72 height 33
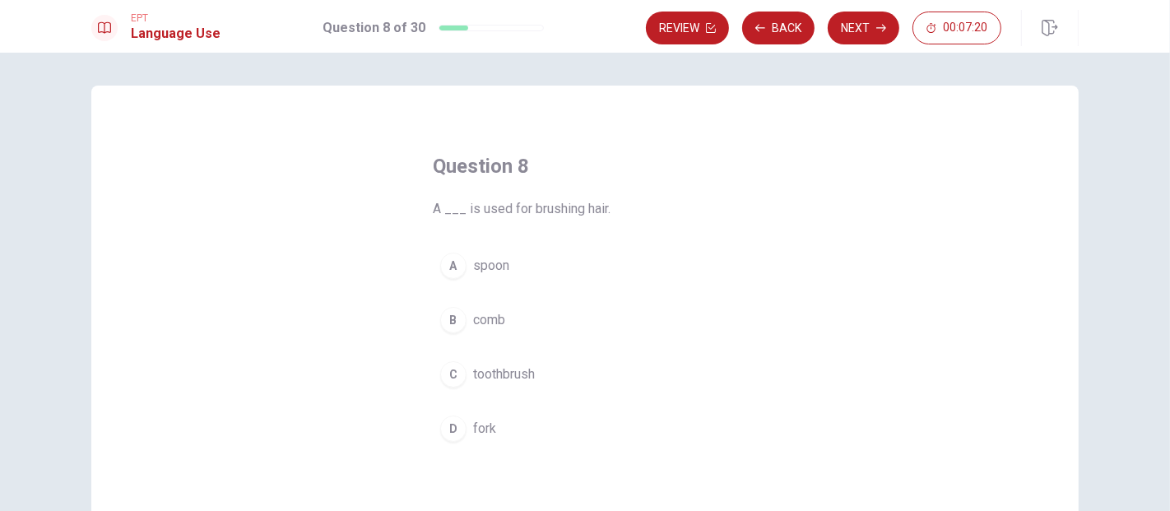
drag, startPoint x: 504, startPoint y: 211, endPoint x: 583, endPoint y: 221, distance: 80.3
click at [583, 221] on div "Question 8 A ___ is used for brushing hair. A spoon B comb C toothbrush D fork" at bounding box center [585, 301] width 370 height 349
click at [457, 323] on div "B" at bounding box center [453, 320] width 26 height 26
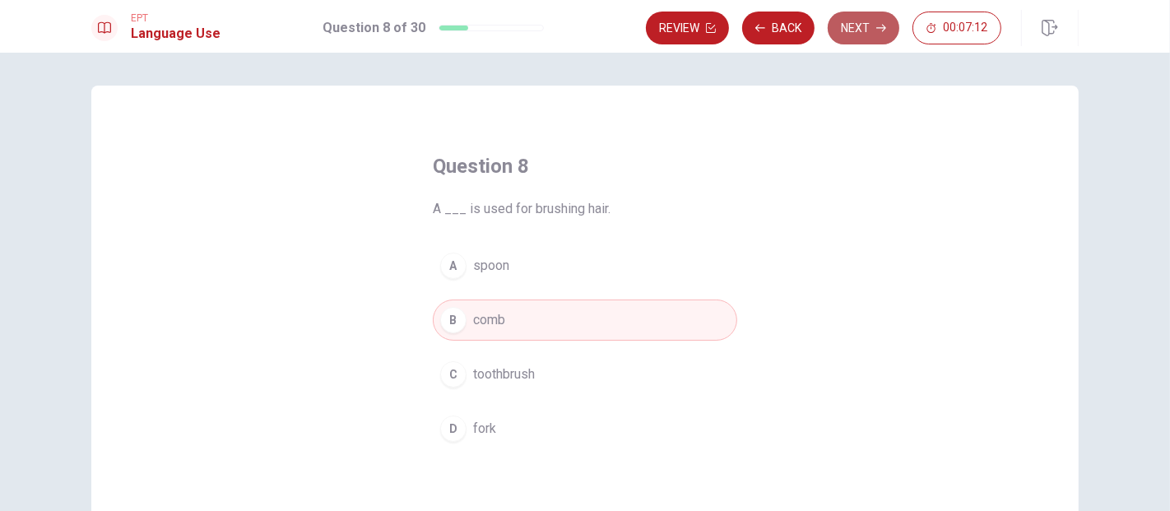
click at [874, 35] on button "Next" at bounding box center [864, 28] width 72 height 33
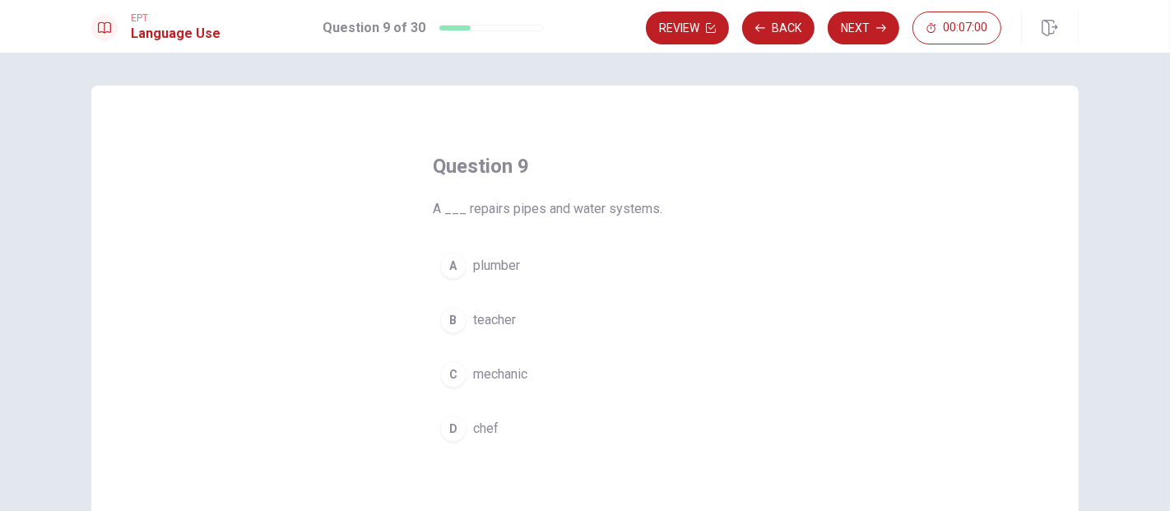
click at [457, 262] on div "A" at bounding box center [453, 266] width 26 height 26
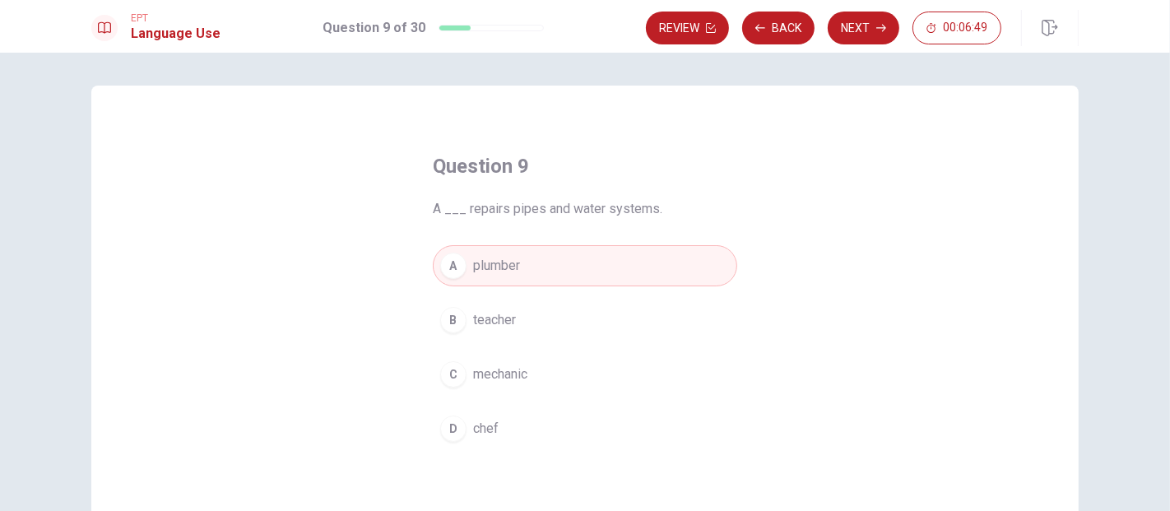
click at [859, 30] on button "Next" at bounding box center [864, 28] width 72 height 33
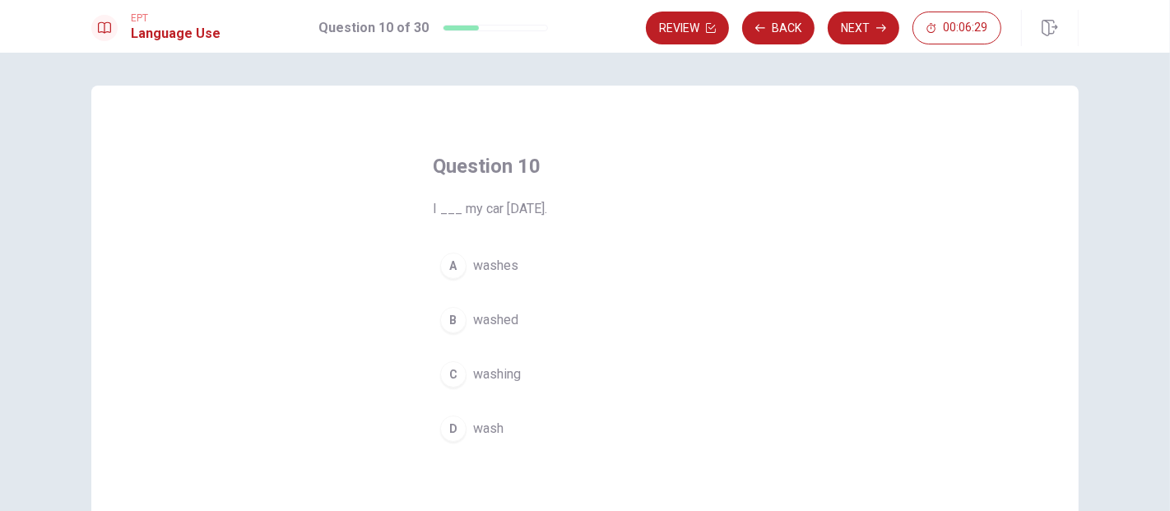
click at [449, 319] on div "B" at bounding box center [453, 320] width 26 height 26
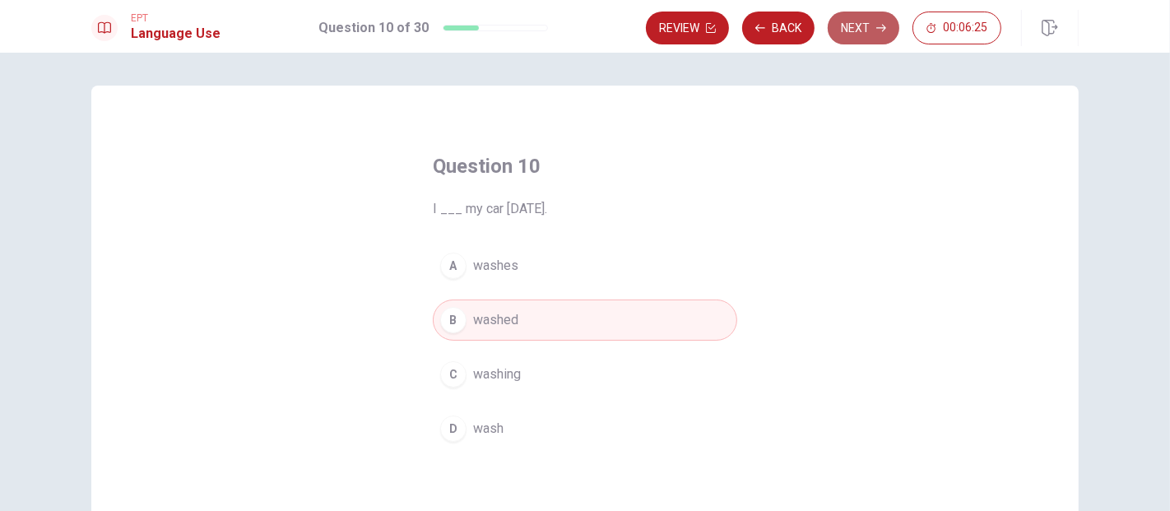
click at [871, 30] on button "Next" at bounding box center [864, 28] width 72 height 33
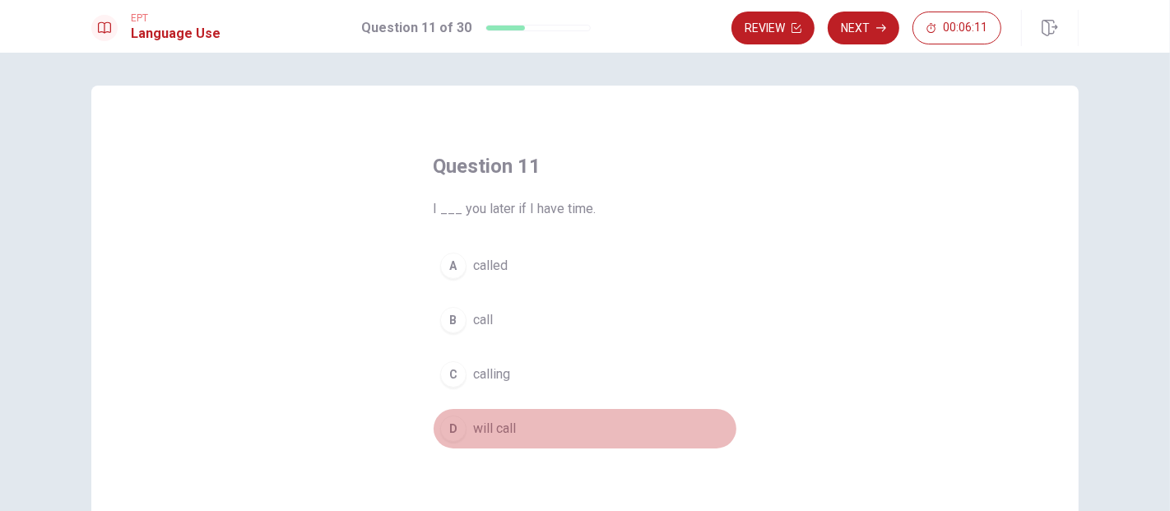
click at [448, 425] on div "D" at bounding box center [453, 428] width 26 height 26
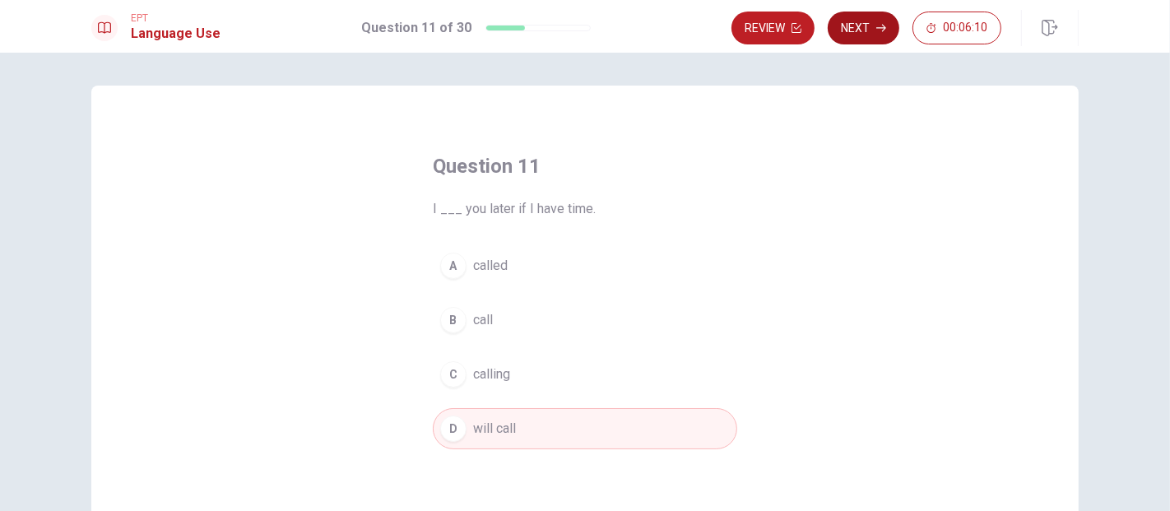
click at [867, 26] on button "Next" at bounding box center [864, 28] width 72 height 33
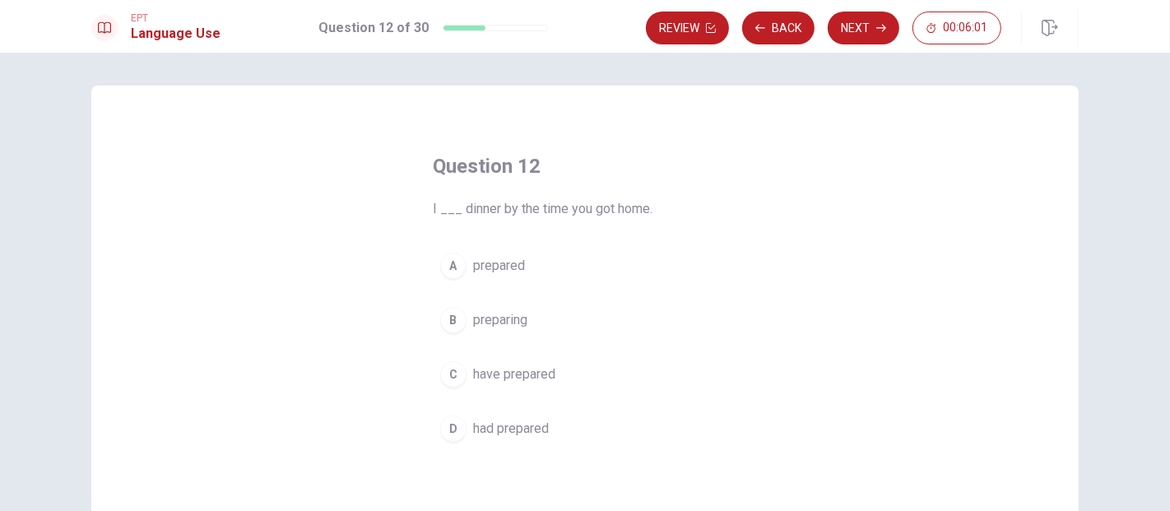
drag, startPoint x: 569, startPoint y: 215, endPoint x: 625, endPoint y: 216, distance: 56.8
click at [625, 216] on span "I ___ dinner by the time you got home." at bounding box center [585, 209] width 304 height 20
click at [452, 428] on div "D" at bounding box center [453, 428] width 26 height 26
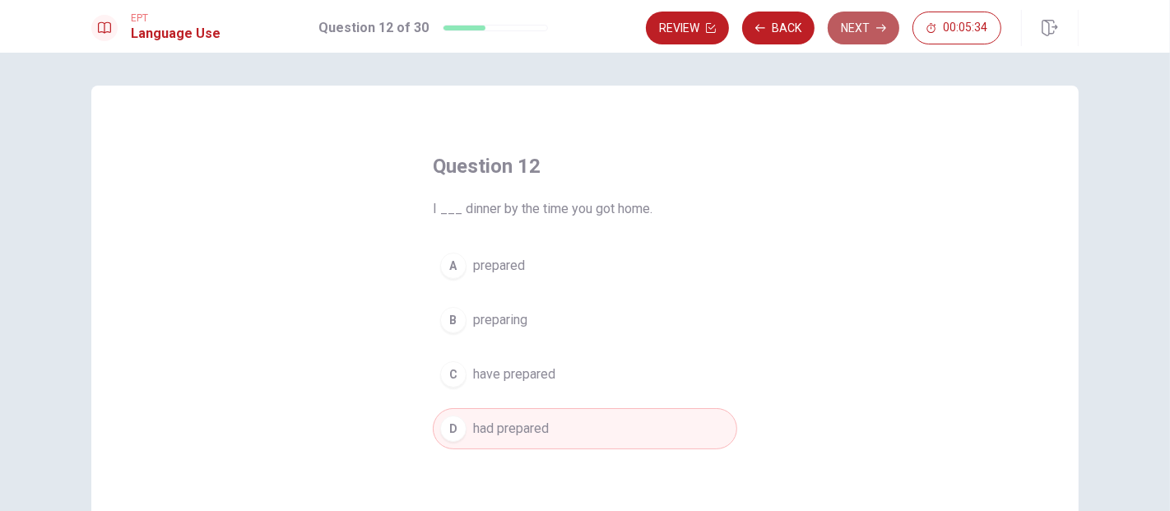
click at [877, 27] on icon "button" at bounding box center [881, 28] width 10 height 7
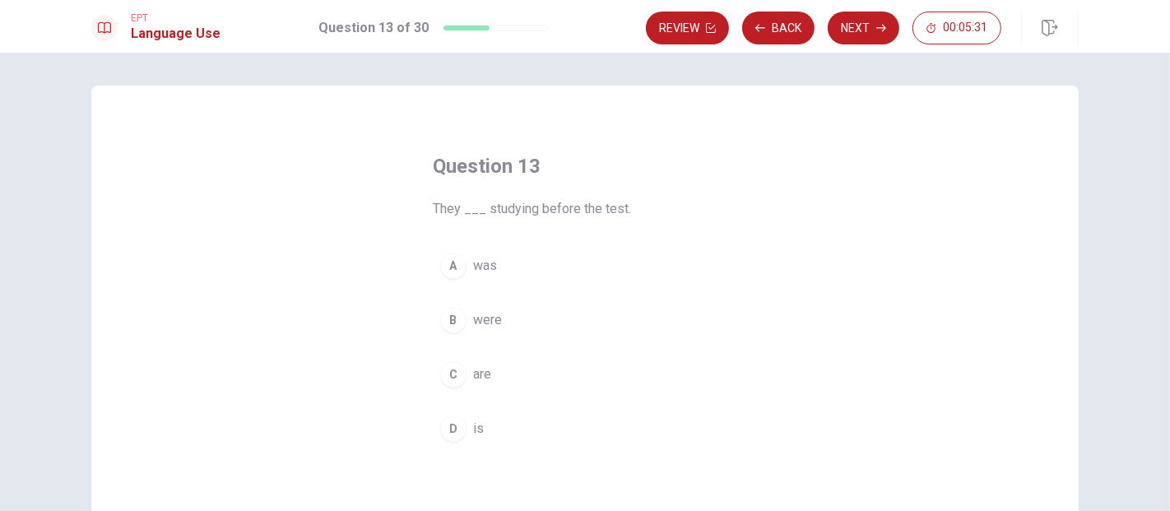
drag, startPoint x: 536, startPoint y: 212, endPoint x: 619, endPoint y: 208, distance: 83.2
click at [619, 208] on span "They ___ studying before the test." at bounding box center [585, 209] width 304 height 20
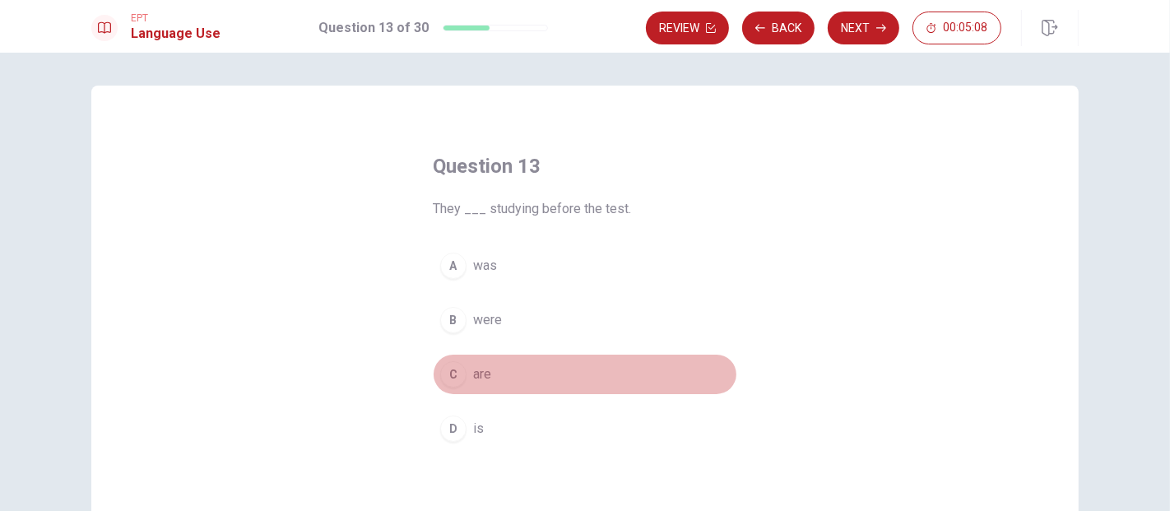
click at [450, 369] on div "C" at bounding box center [453, 374] width 26 height 26
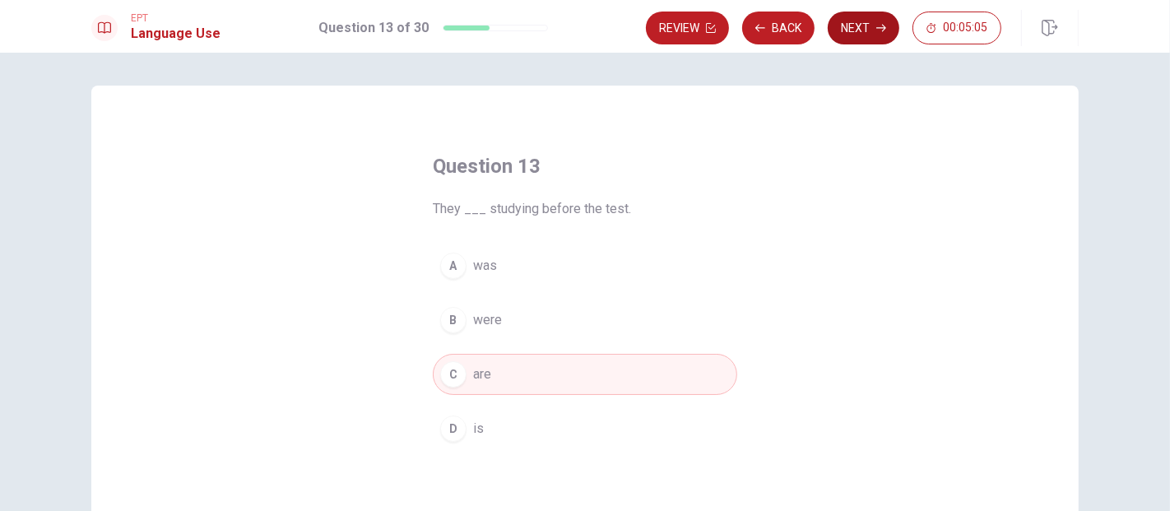
click at [856, 30] on button "Next" at bounding box center [864, 28] width 72 height 33
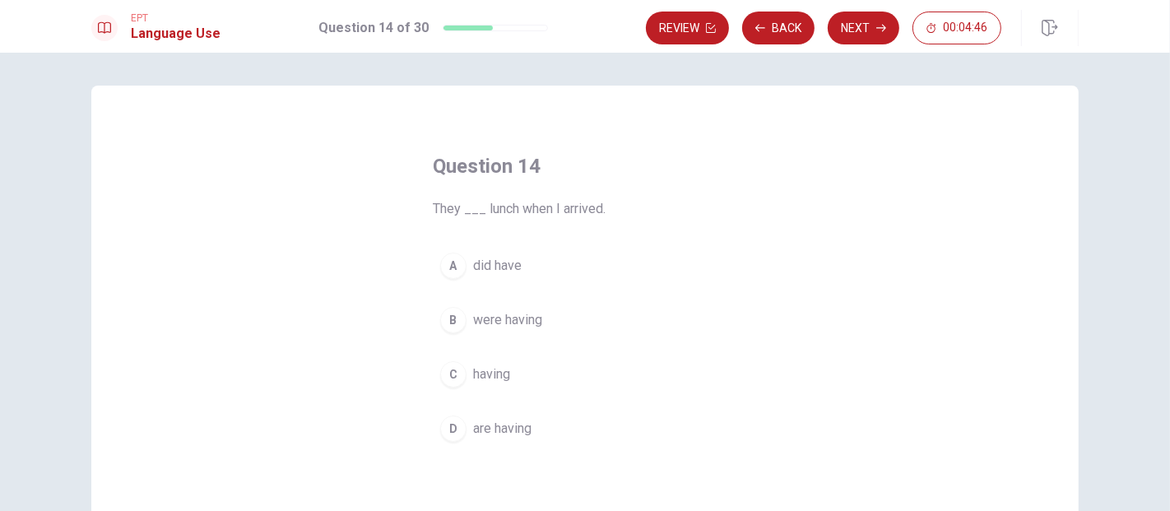
click at [903, 375] on div "Question 14 They ___ lunch when I arrived. A did have B were having C having D …" at bounding box center [584, 372] width 987 height 572
click at [764, 32] on icon "button" at bounding box center [760, 28] width 10 height 10
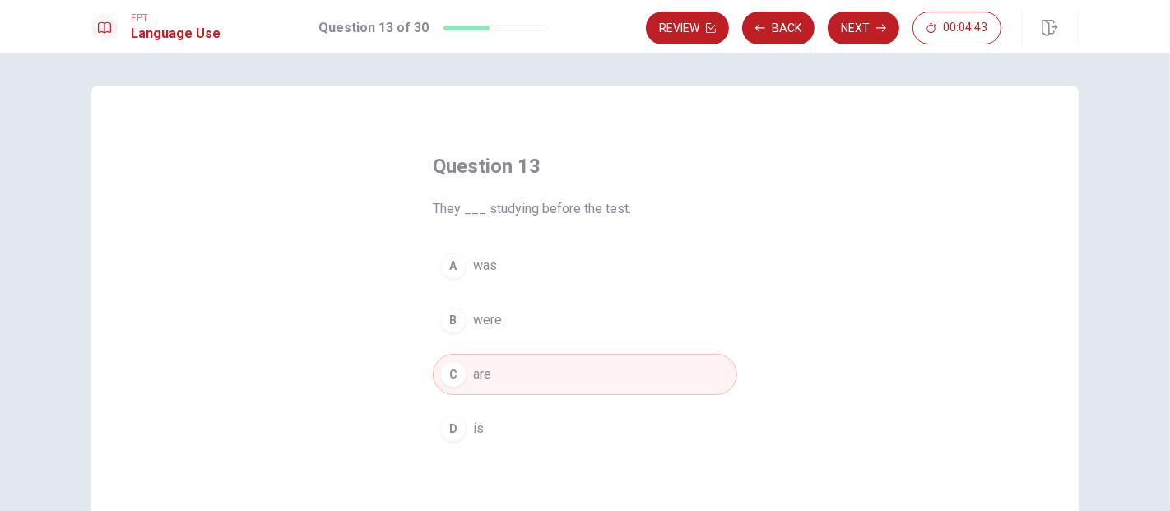
click at [508, 318] on button "B were" at bounding box center [585, 319] width 304 height 41
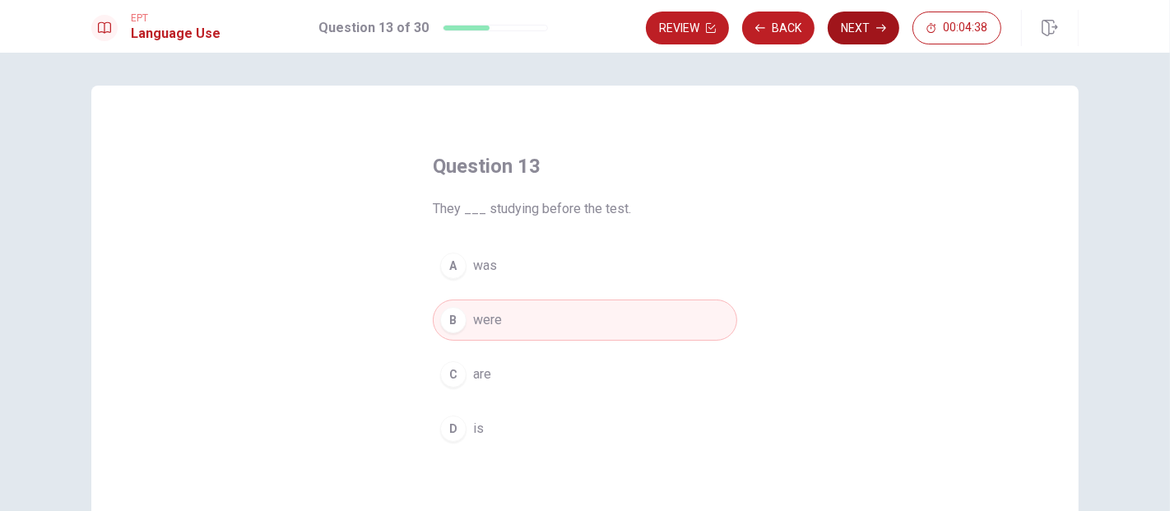
click at [852, 25] on button "Next" at bounding box center [864, 28] width 72 height 33
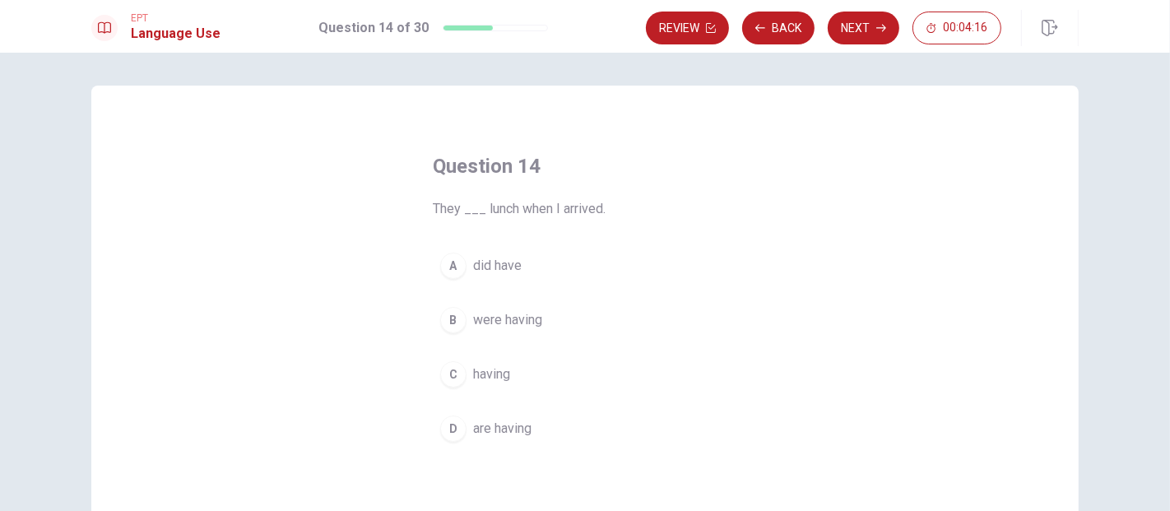
click at [440, 323] on div "B" at bounding box center [453, 320] width 26 height 26
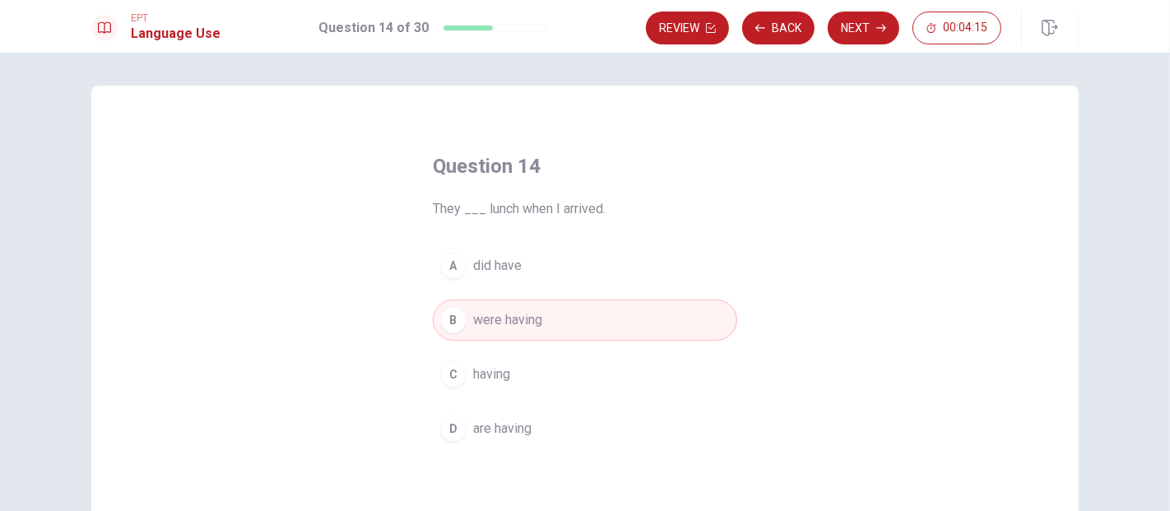
click at [754, 323] on div "Question 14 They ___ lunch when I arrived. A did have B were having C having D …" at bounding box center [585, 301] width 370 height 349
click at [884, 35] on button "Next" at bounding box center [864, 28] width 72 height 33
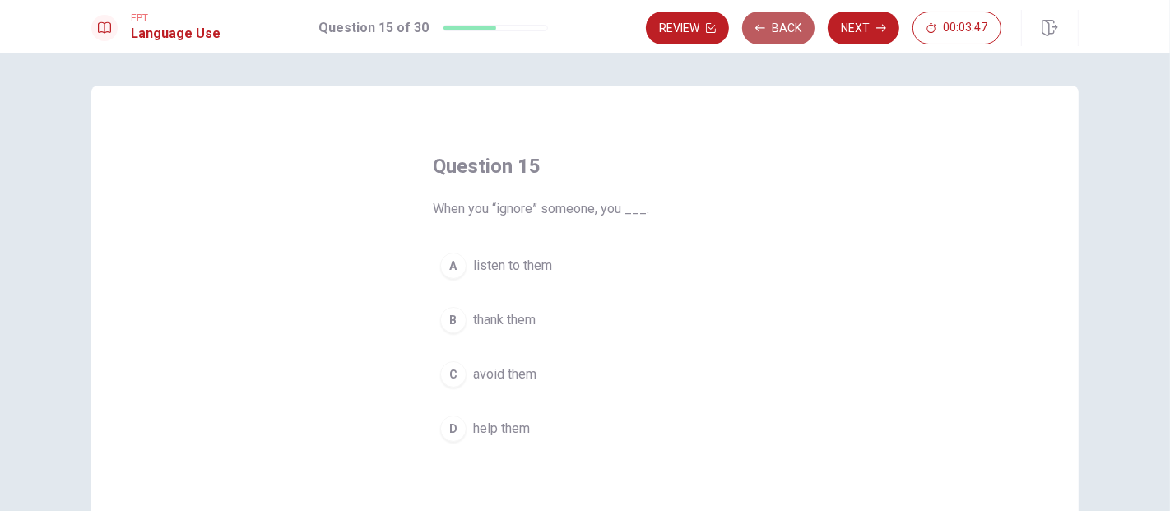
click at [769, 34] on button "Back" at bounding box center [778, 28] width 72 height 33
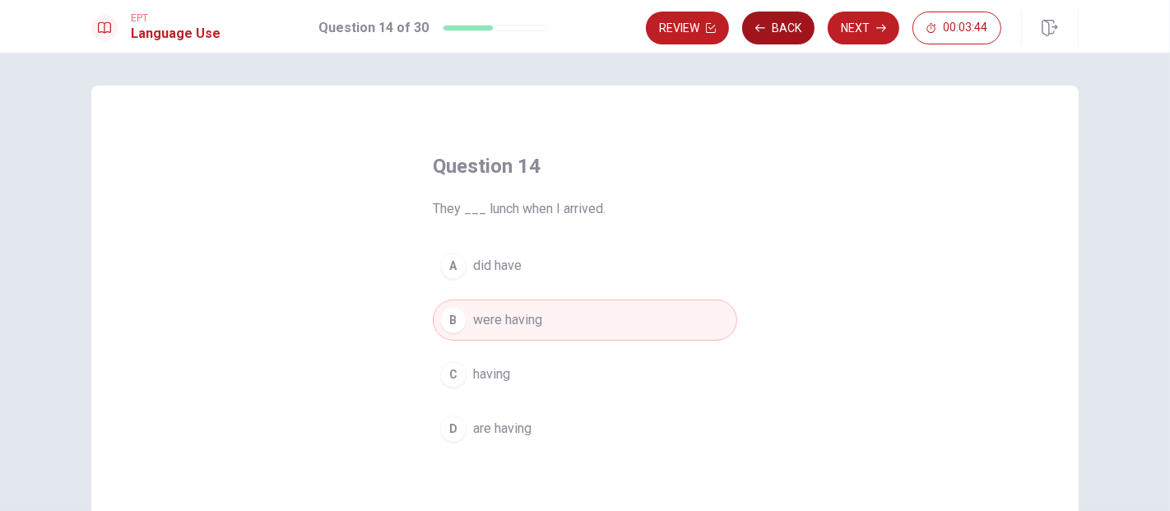
click at [786, 24] on button "Back" at bounding box center [778, 28] width 72 height 33
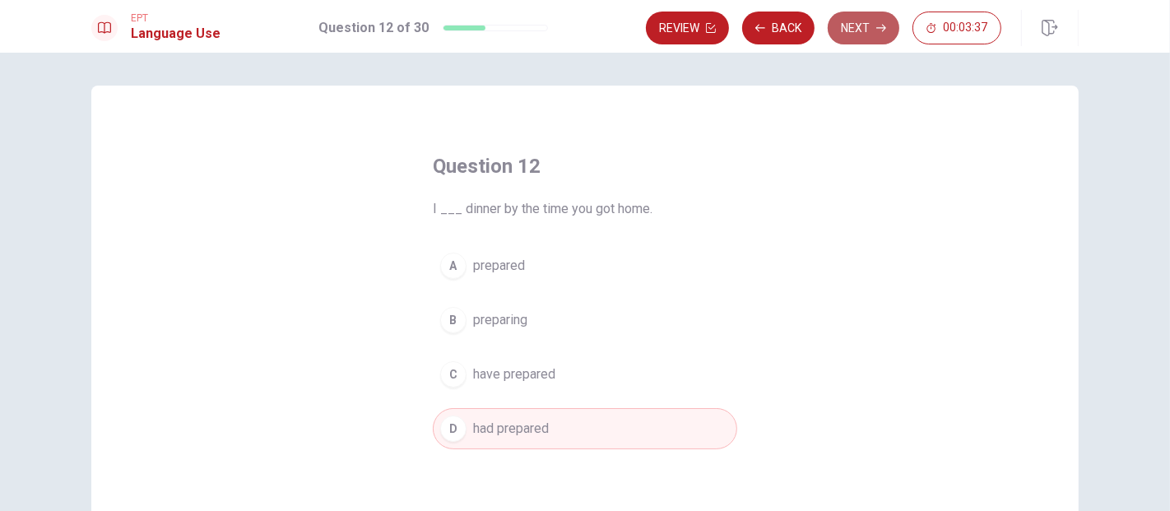
click at [854, 27] on button "Next" at bounding box center [864, 28] width 72 height 33
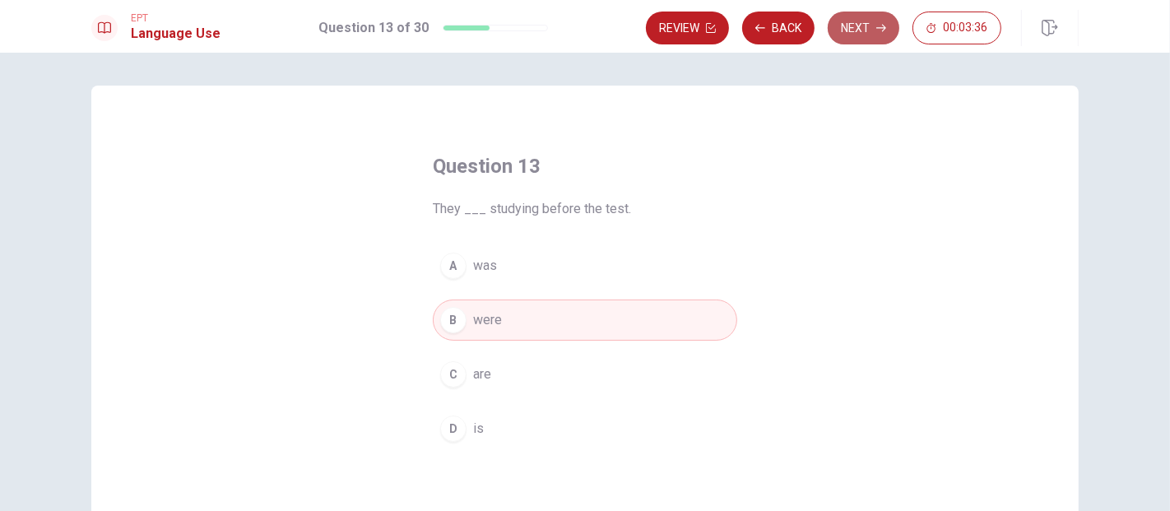
click at [854, 27] on button "Next" at bounding box center [864, 28] width 72 height 33
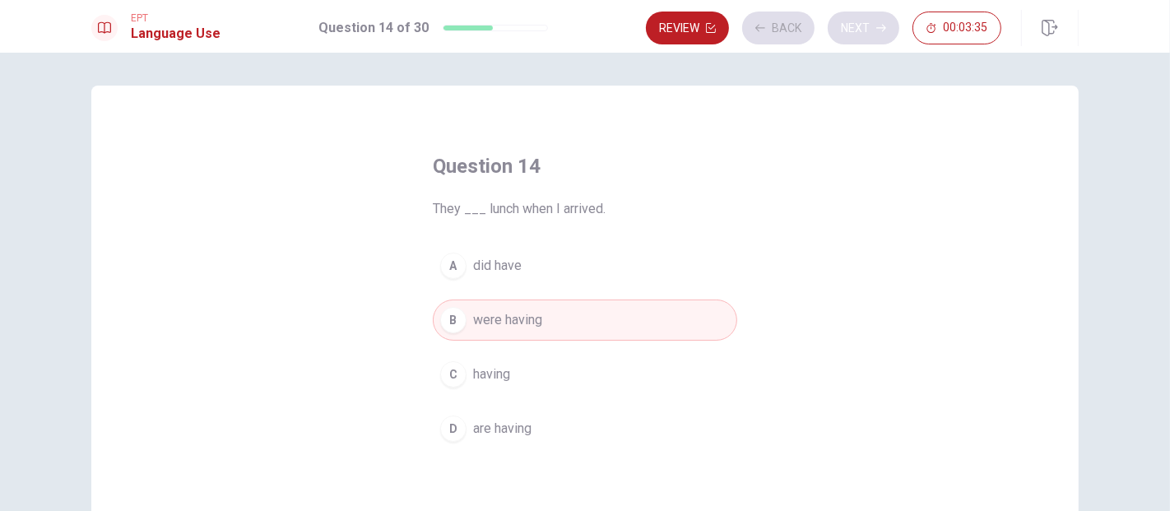
click at [854, 27] on div "Review Back Next 00:03:35" at bounding box center [823, 28] width 355 height 33
click at [854, 27] on button "Next" at bounding box center [864, 28] width 72 height 33
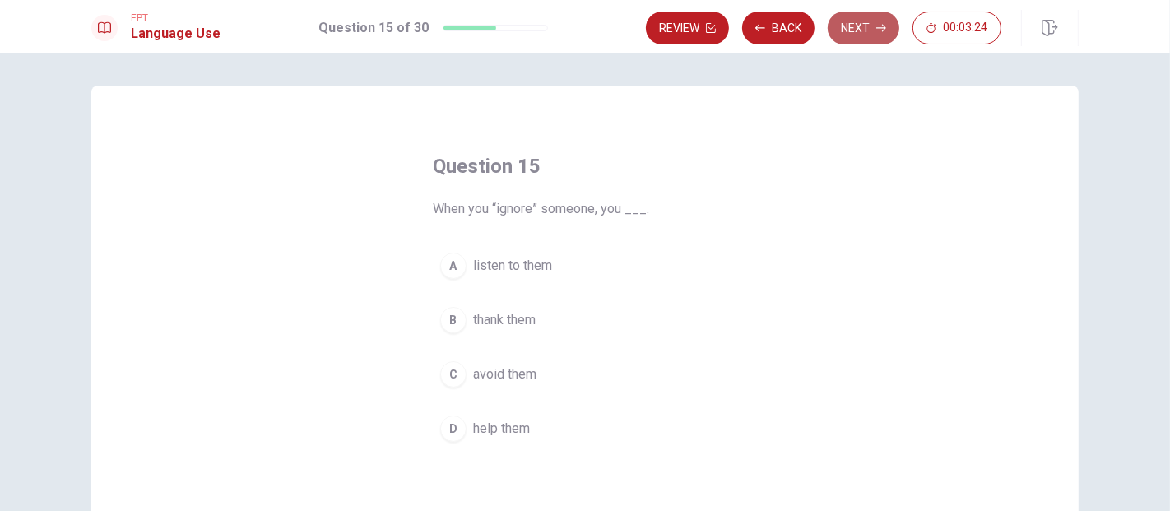
click at [879, 24] on icon "button" at bounding box center [881, 28] width 10 height 10
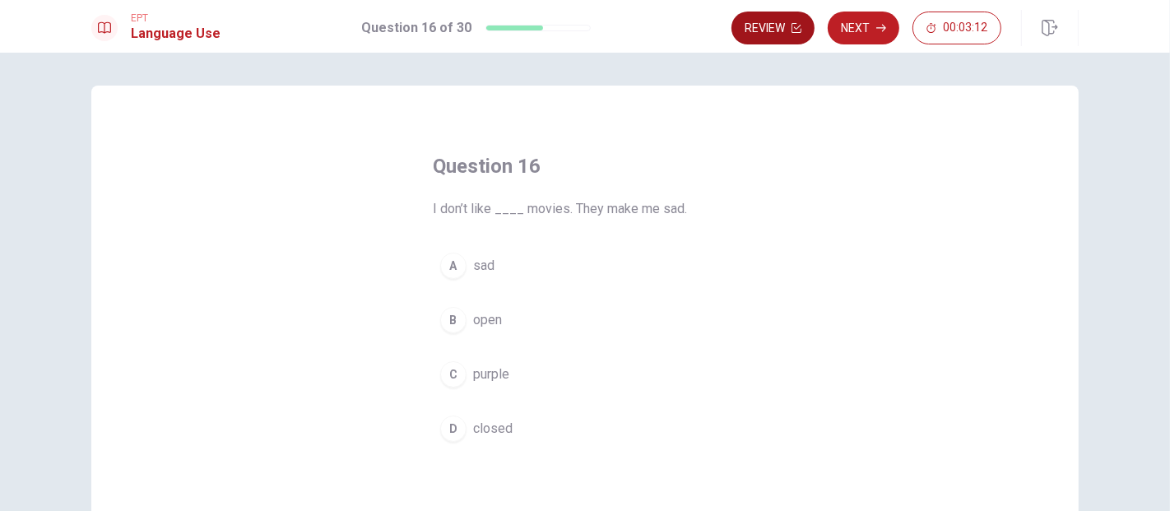
click at [791, 26] on icon "button" at bounding box center [796, 28] width 10 height 10
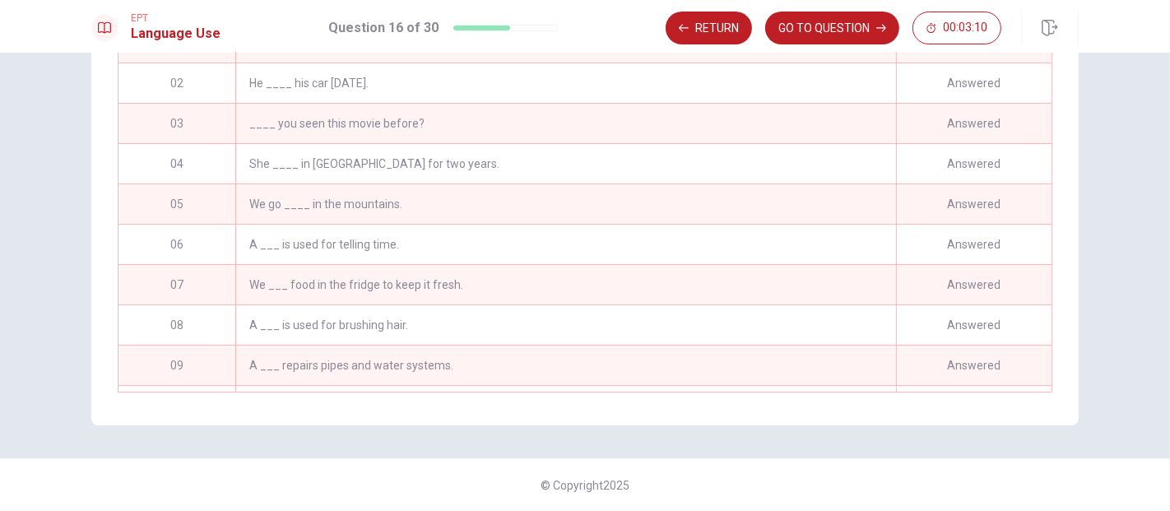
scroll to position [444, 0]
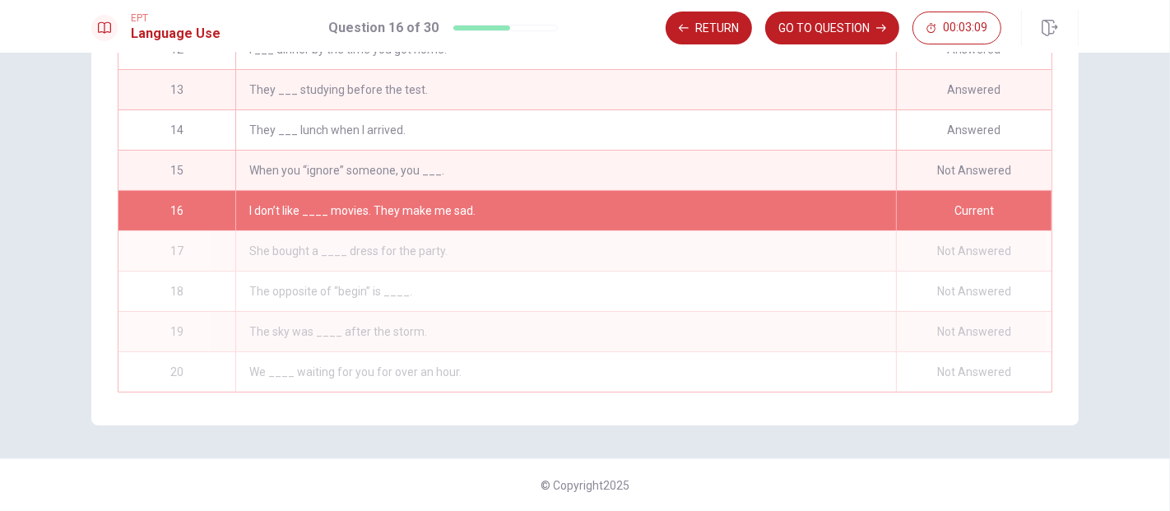
click at [374, 156] on div "When you “ignore” someone, you ___." at bounding box center [565, 170] width 661 height 39
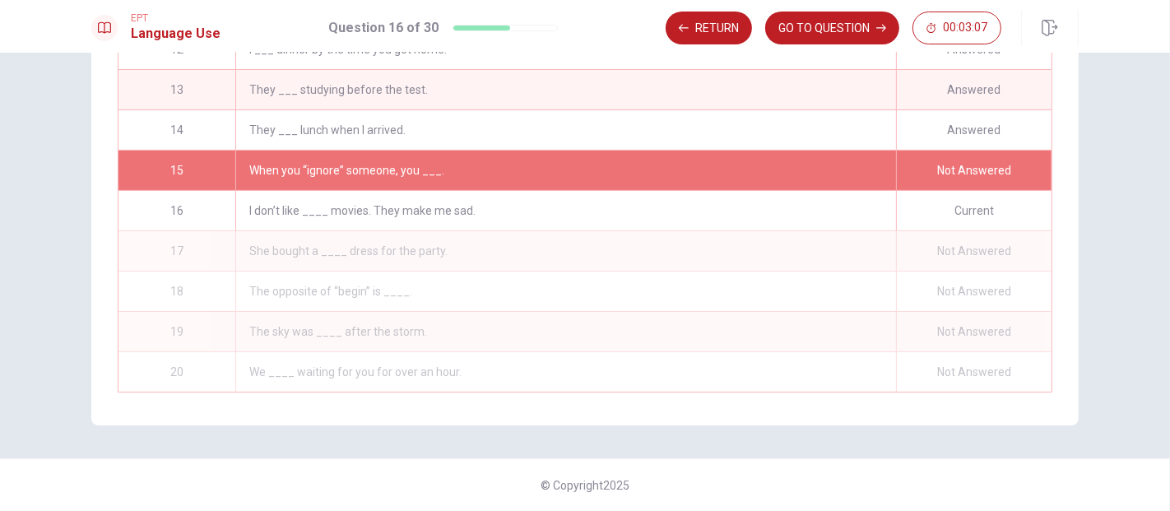
click at [975, 169] on div "Not Answered" at bounding box center [974, 170] width 156 height 39
click at [852, 25] on button "GO TO QUESTION" at bounding box center [832, 28] width 134 height 33
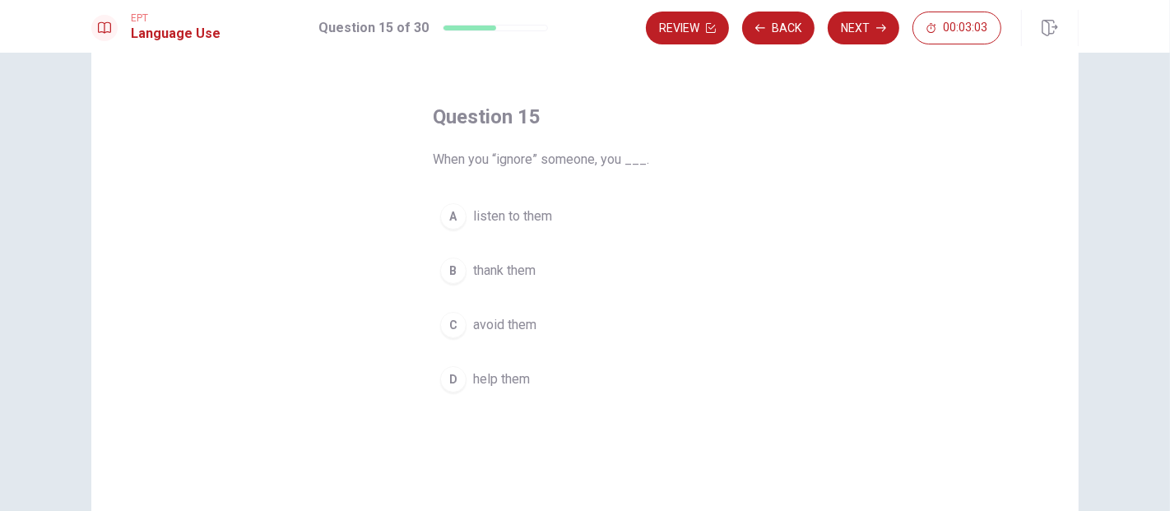
scroll to position [49, 0]
click at [791, 285] on div "Question 15 When you “ignore” someone, you ___. A listen to them B thank them C…" at bounding box center [584, 323] width 987 height 572
drag, startPoint x: 894, startPoint y: 20, endPoint x: 447, endPoint y: 187, distance: 477.7
click at [451, 193] on div "EPT Language Use Question 15 of 30 Review Back Next 00:02:46 Question 15 of 30 …" at bounding box center [585, 255] width 1170 height 511
click at [448, 326] on div "C" at bounding box center [453, 326] width 26 height 26
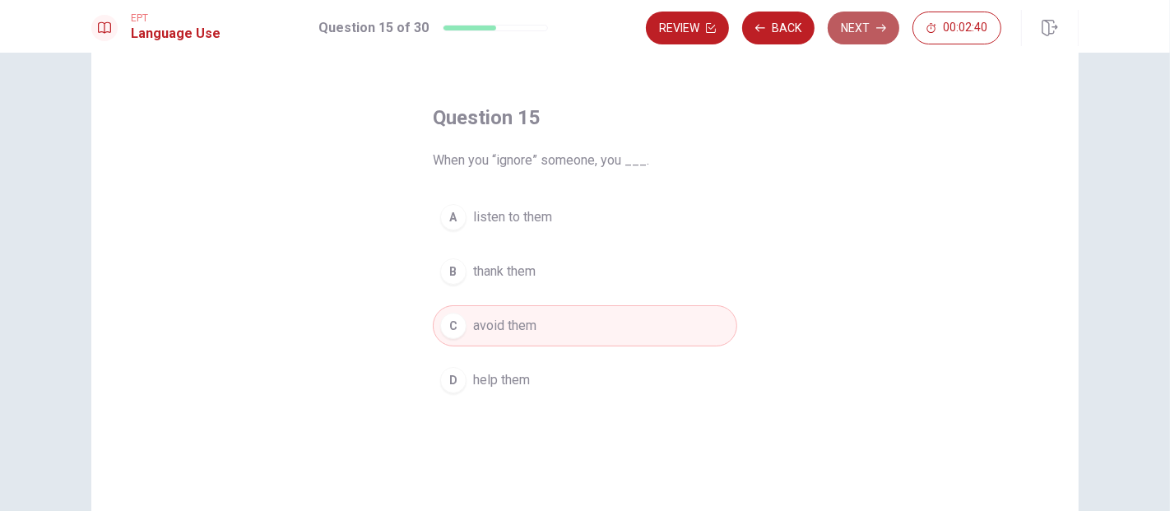
click at [861, 23] on button "Next" at bounding box center [864, 28] width 72 height 33
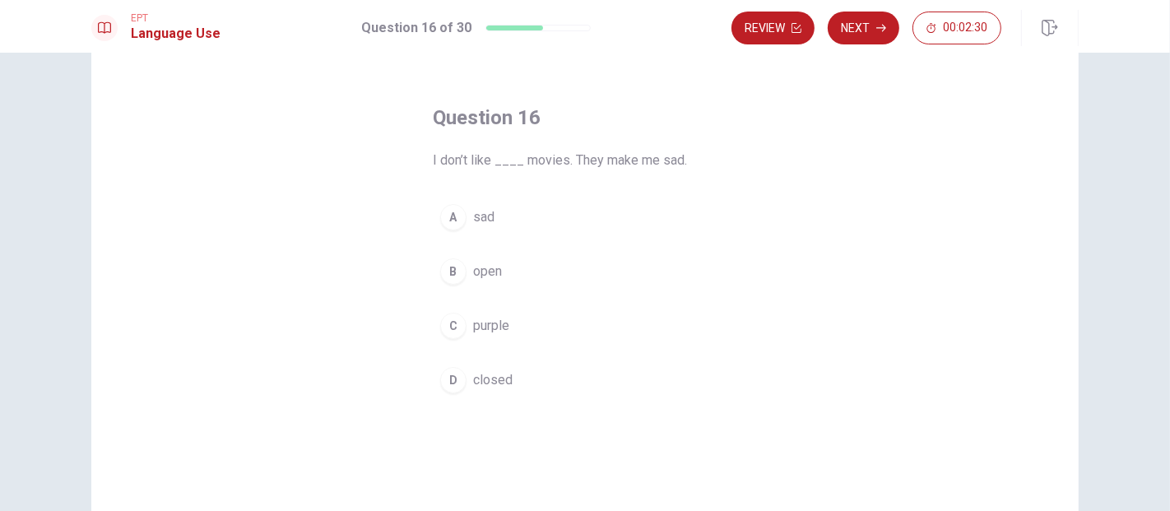
drag, startPoint x: 569, startPoint y: 160, endPoint x: 645, endPoint y: 163, distance: 75.8
click at [645, 163] on span "I don’t like ____ movies. They make me sad." at bounding box center [585, 161] width 304 height 20
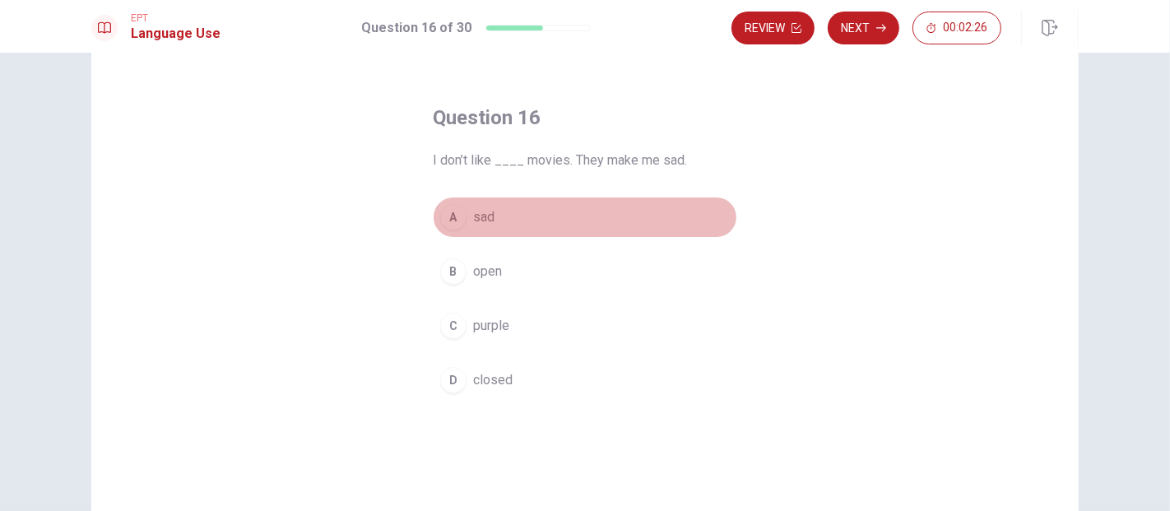
click at [480, 223] on span "sad" at bounding box center [483, 217] width 21 height 20
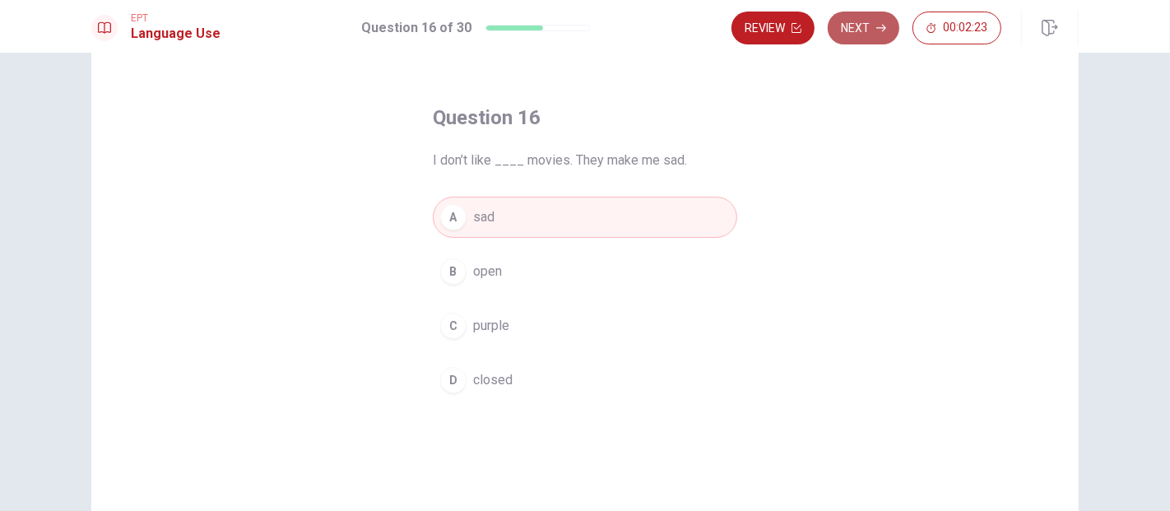
click at [866, 25] on button "Next" at bounding box center [864, 28] width 72 height 33
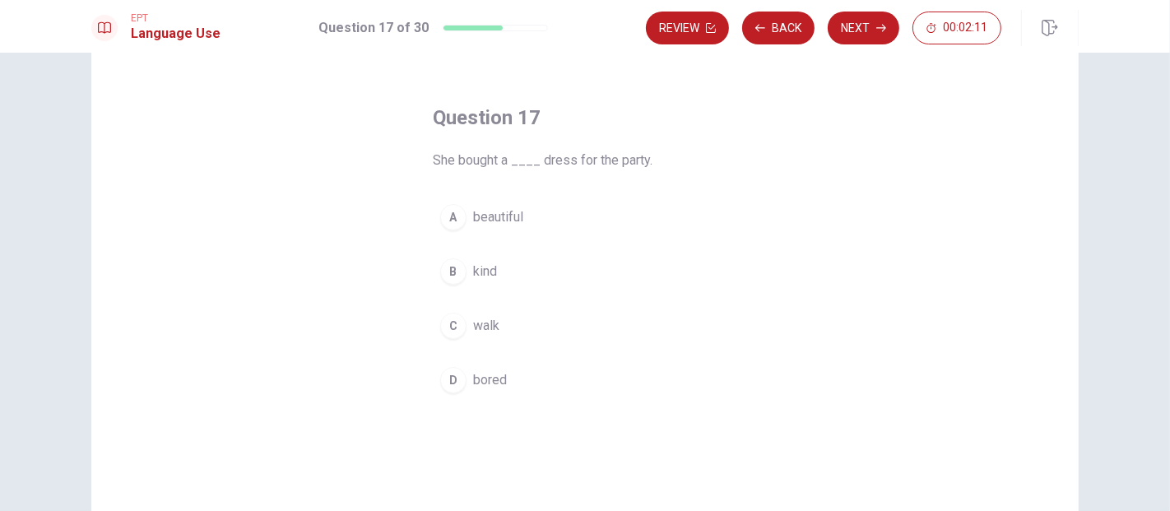
click at [465, 217] on button "A beautiful" at bounding box center [585, 217] width 304 height 41
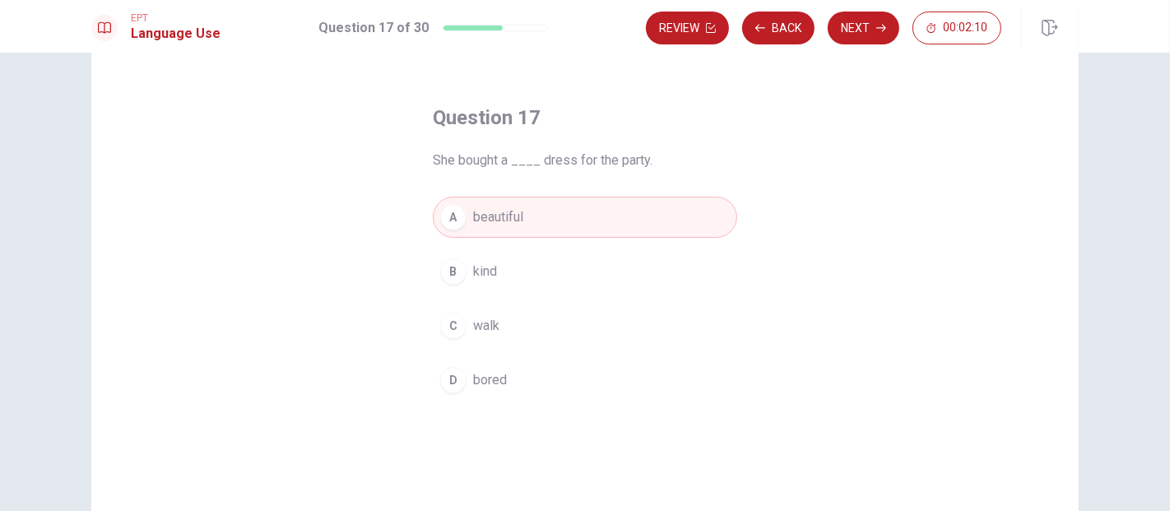
click at [666, 252] on button "B kind" at bounding box center [585, 271] width 304 height 41
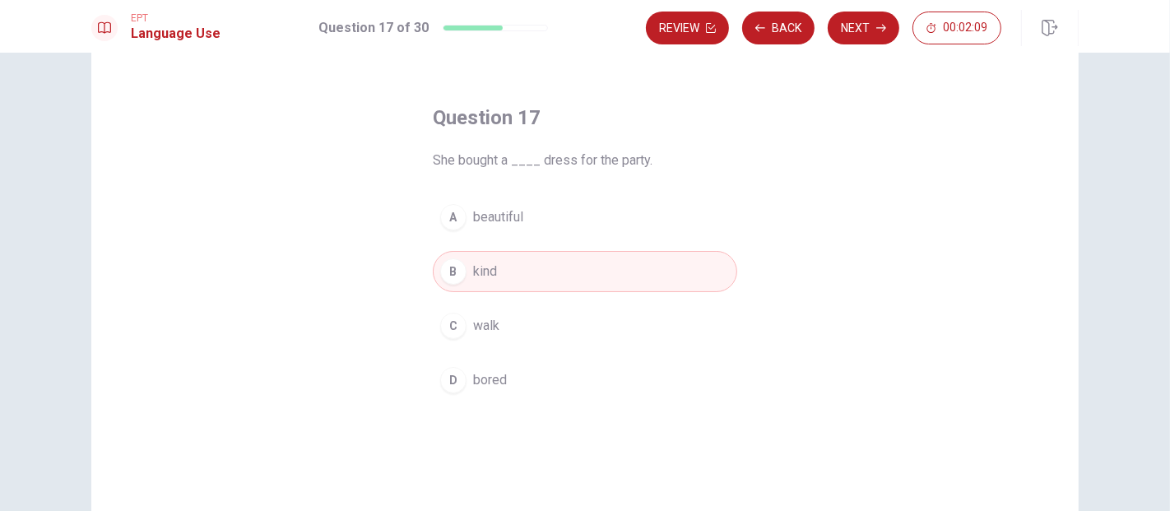
click at [448, 226] on div "A" at bounding box center [453, 217] width 26 height 26
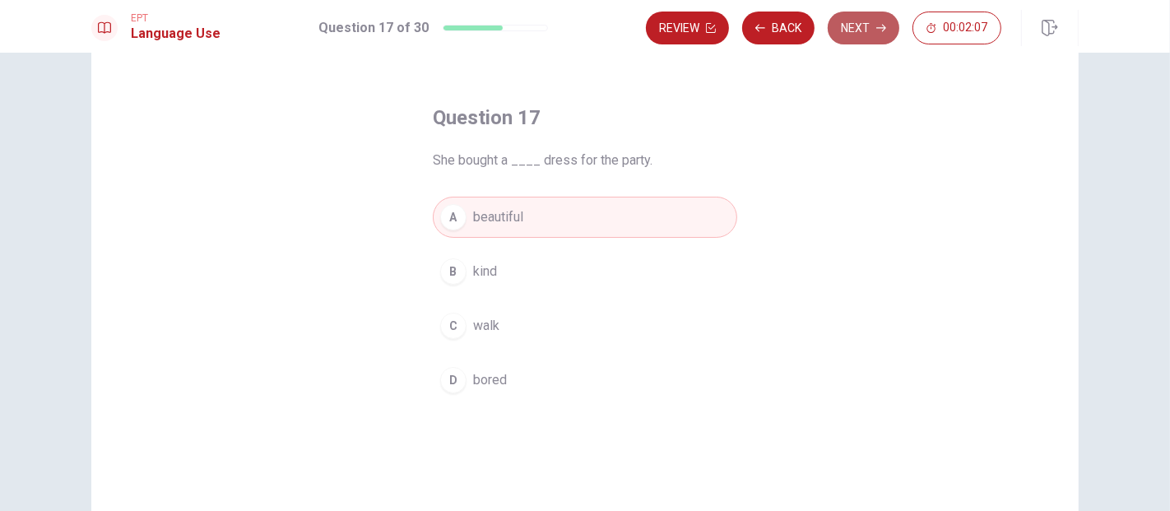
click at [864, 30] on button "Next" at bounding box center [864, 28] width 72 height 33
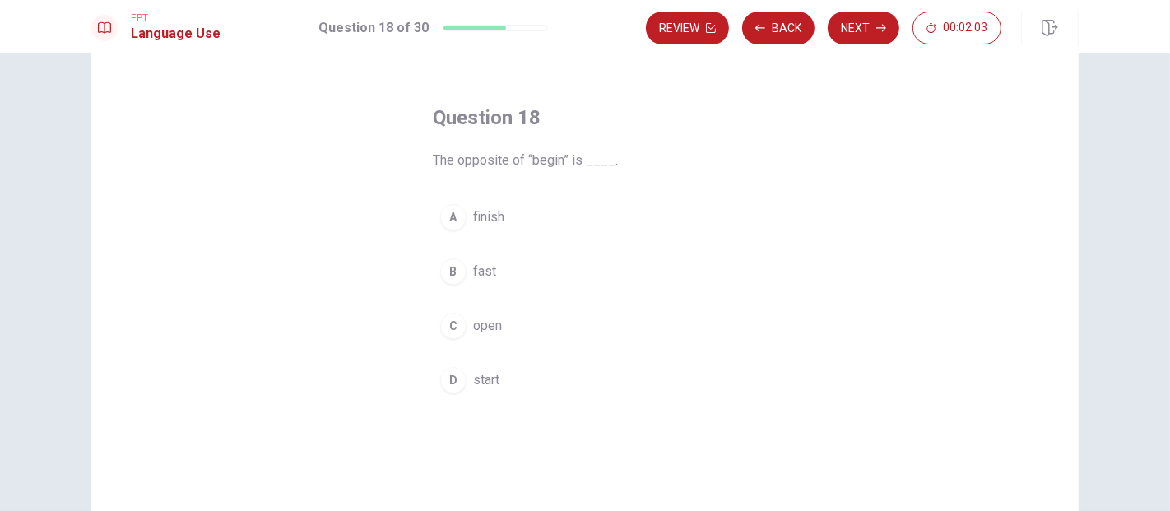
click at [457, 219] on div "A" at bounding box center [453, 217] width 26 height 26
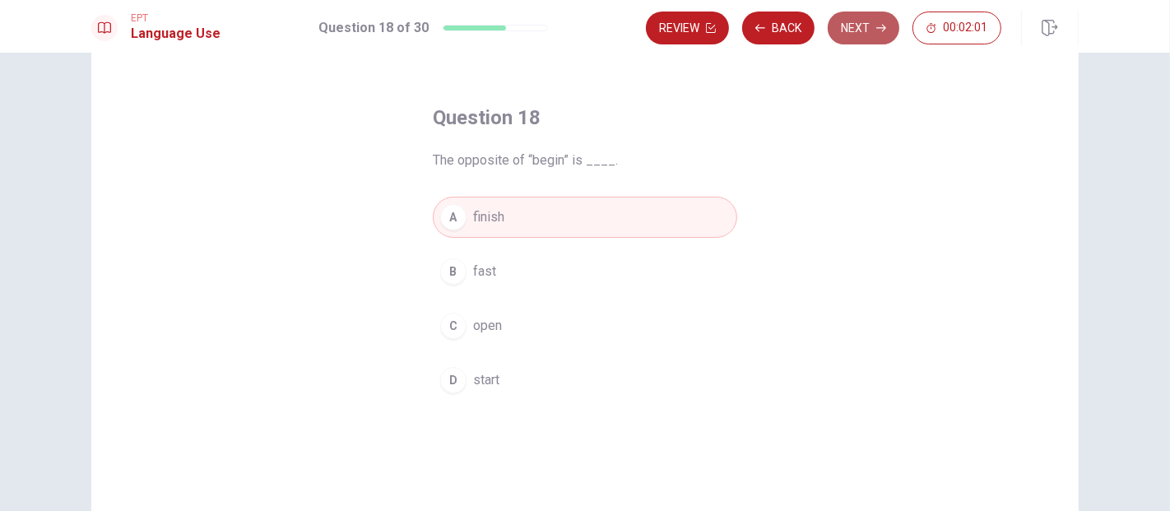
click at [862, 35] on button "Next" at bounding box center [864, 28] width 72 height 33
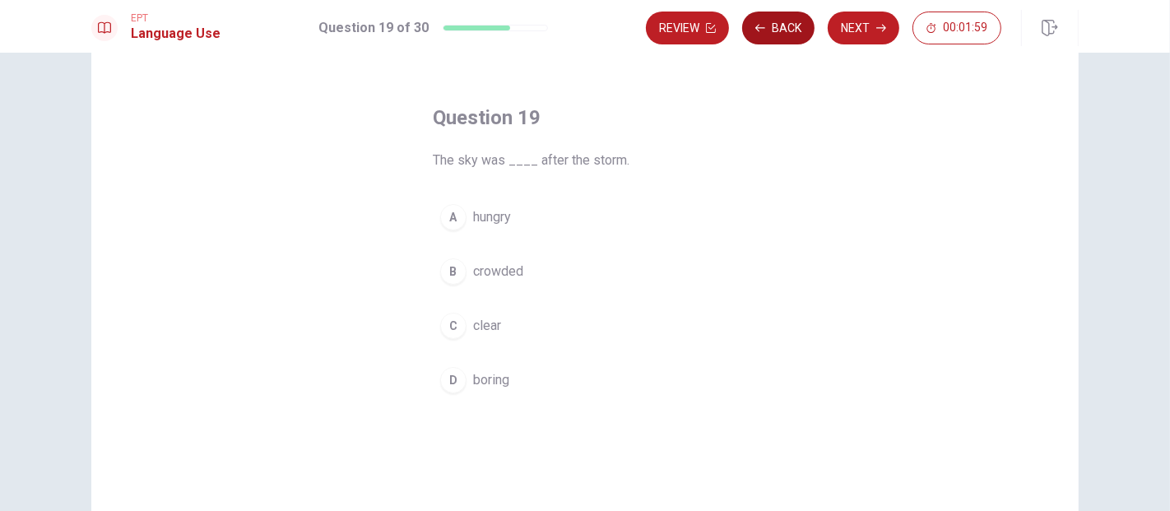
click at [765, 37] on button "Back" at bounding box center [778, 28] width 72 height 33
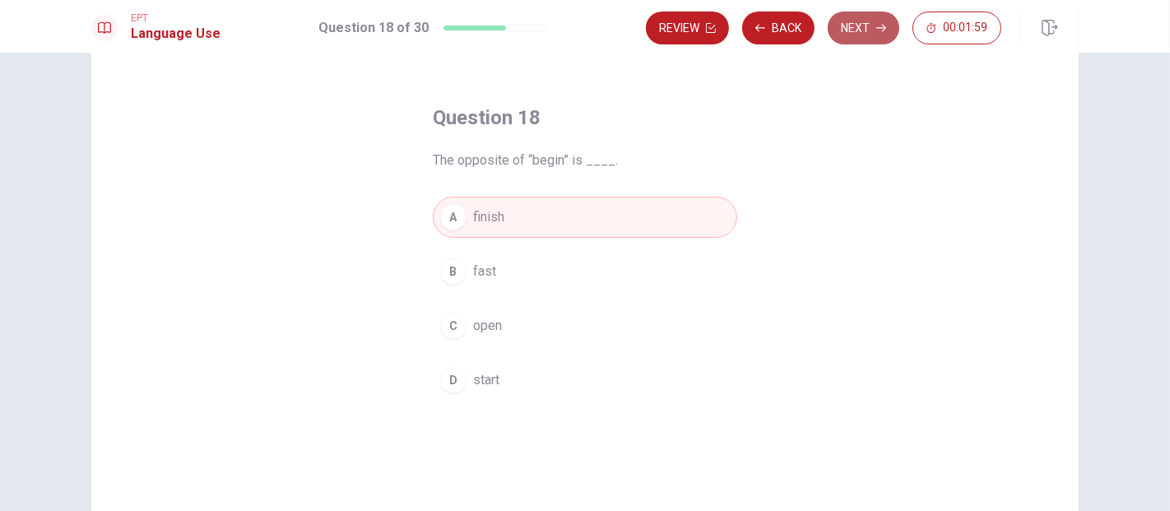
click at [898, 24] on button "Next" at bounding box center [864, 28] width 72 height 33
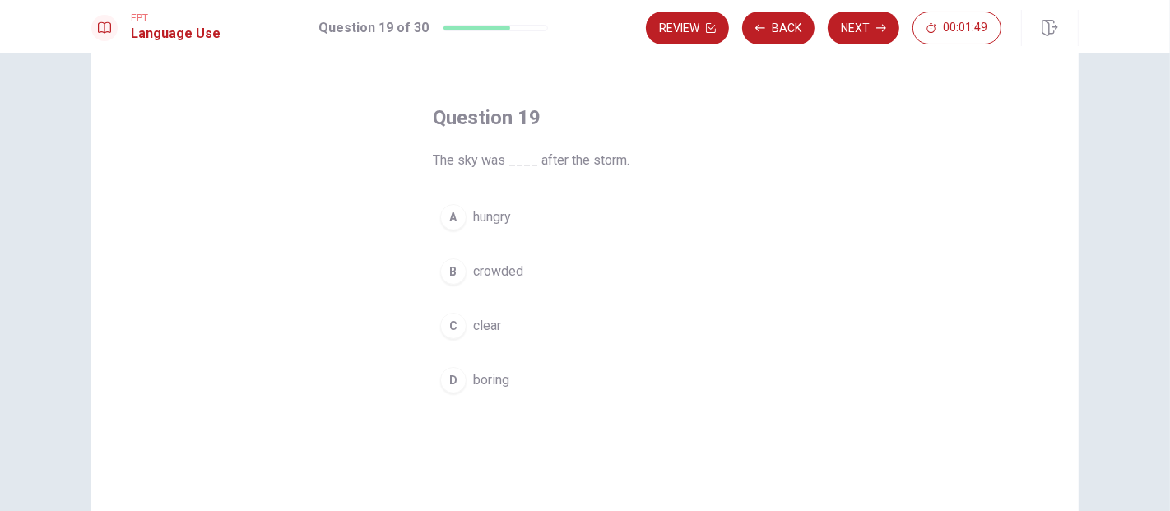
click at [451, 325] on div "C" at bounding box center [453, 326] width 26 height 26
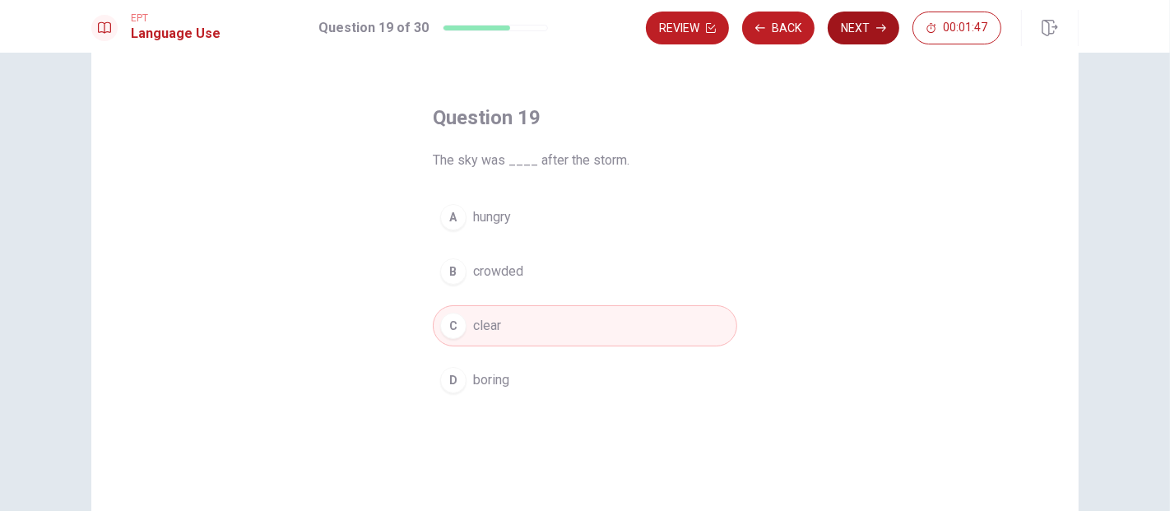
click at [864, 34] on button "Next" at bounding box center [864, 28] width 72 height 33
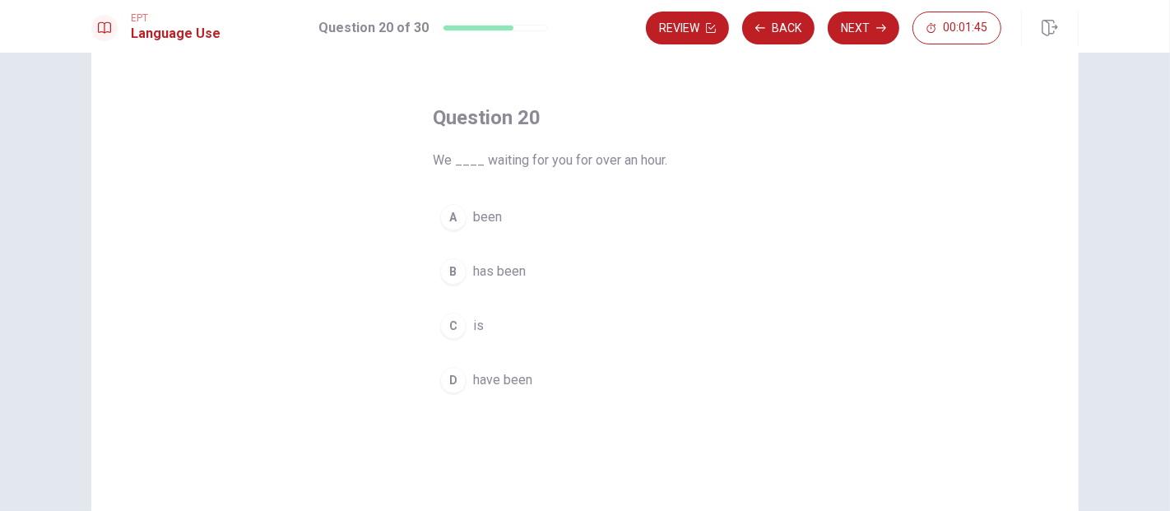
drag, startPoint x: 446, startPoint y: 156, endPoint x: 455, endPoint y: 156, distance: 9.1
click at [455, 156] on span "We ____ waiting for you for over an hour." at bounding box center [585, 161] width 304 height 20
click at [449, 379] on div "D" at bounding box center [453, 380] width 26 height 26
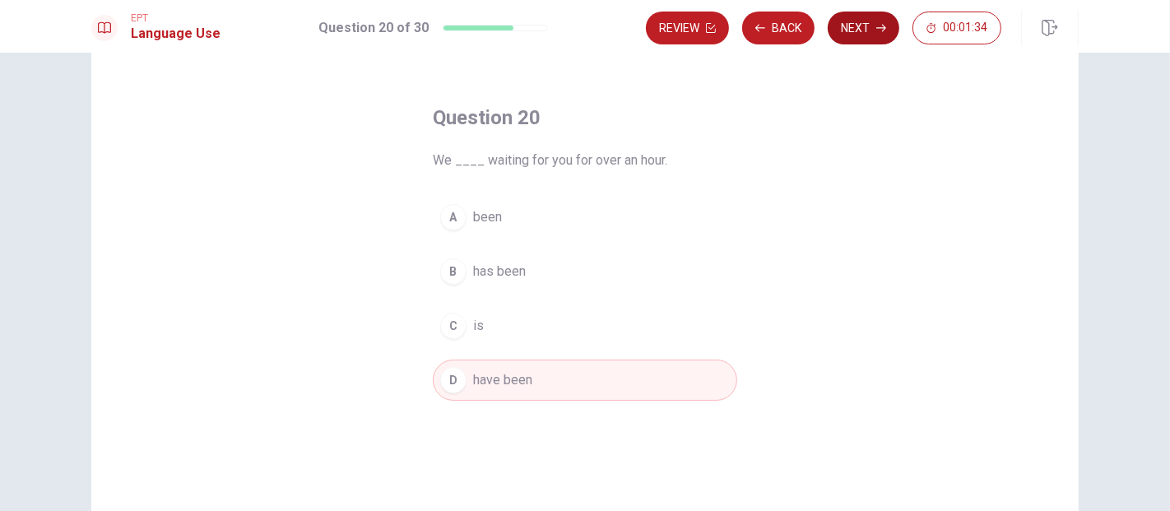
click at [866, 30] on button "Next" at bounding box center [864, 28] width 72 height 33
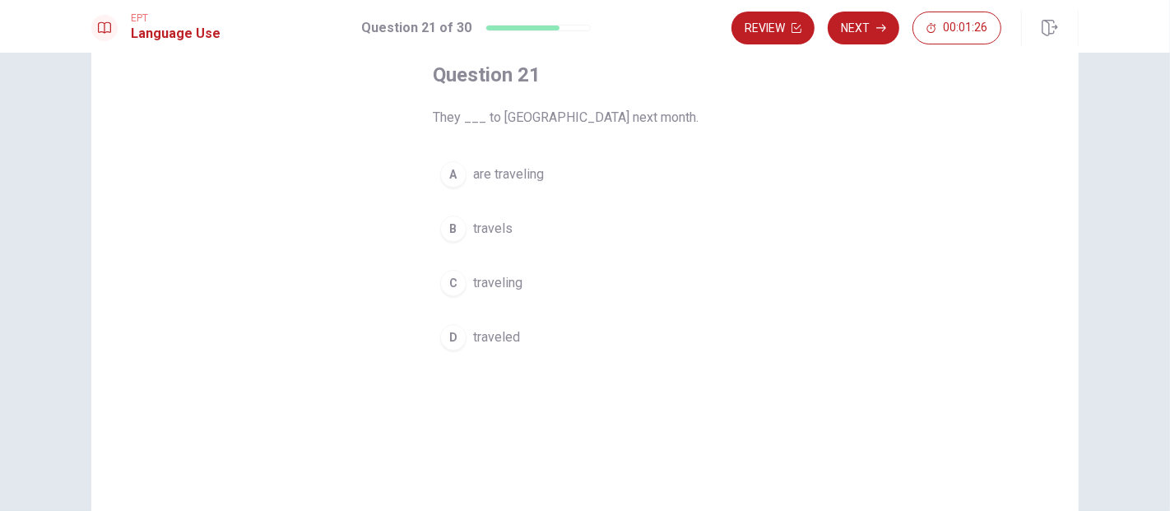
scroll to position [0, 0]
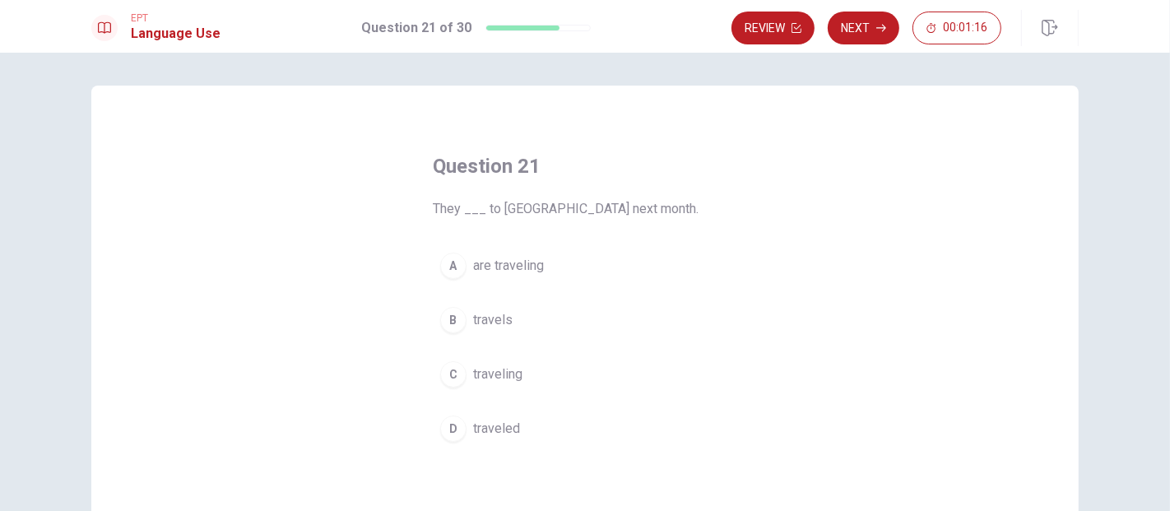
click at [450, 267] on div "A" at bounding box center [453, 266] width 26 height 26
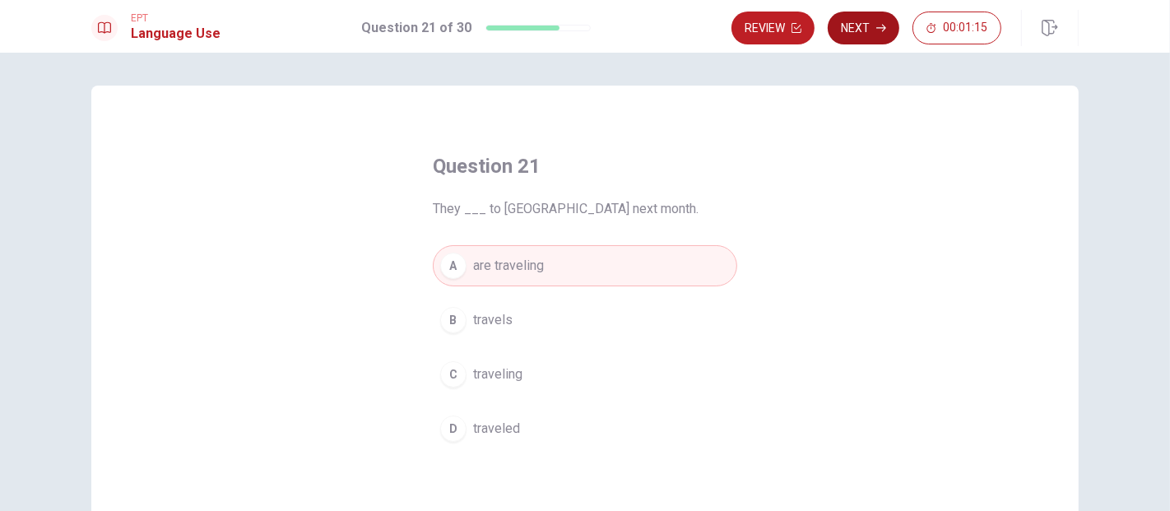
click at [871, 24] on button "Next" at bounding box center [864, 28] width 72 height 33
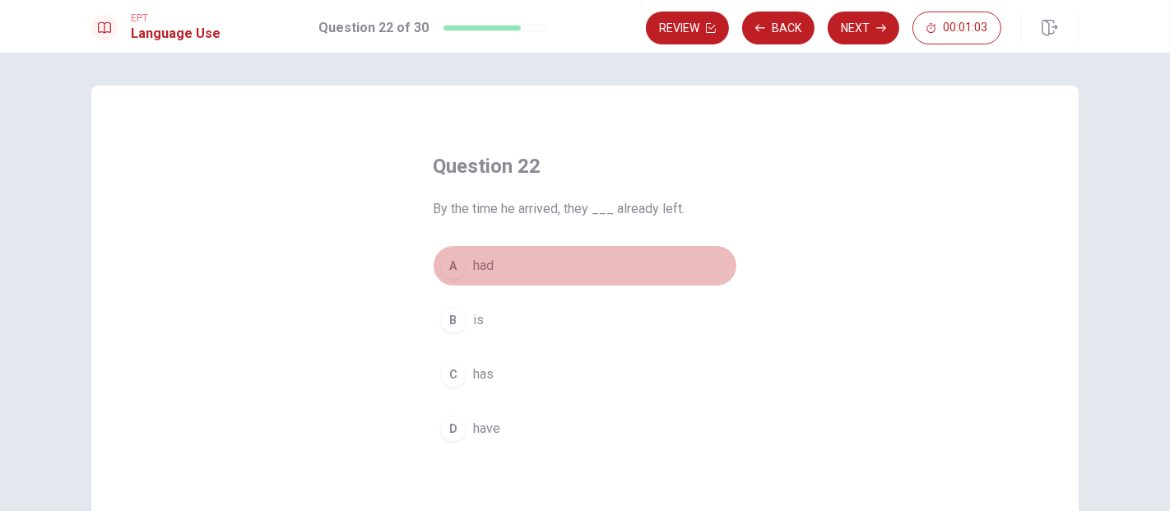
click at [454, 273] on div "A" at bounding box center [453, 266] width 26 height 26
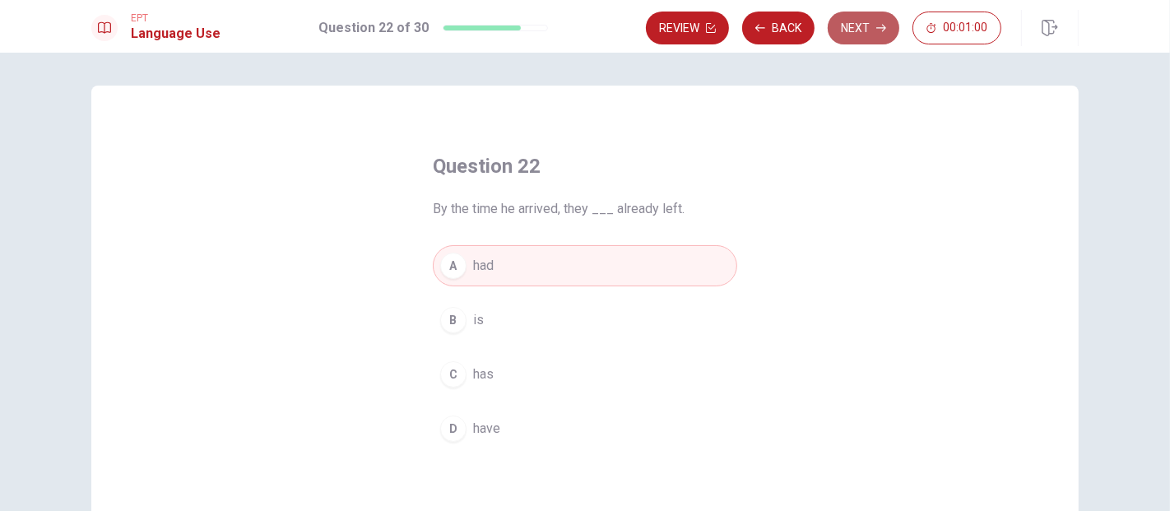
click at [887, 21] on button "Next" at bounding box center [864, 28] width 72 height 33
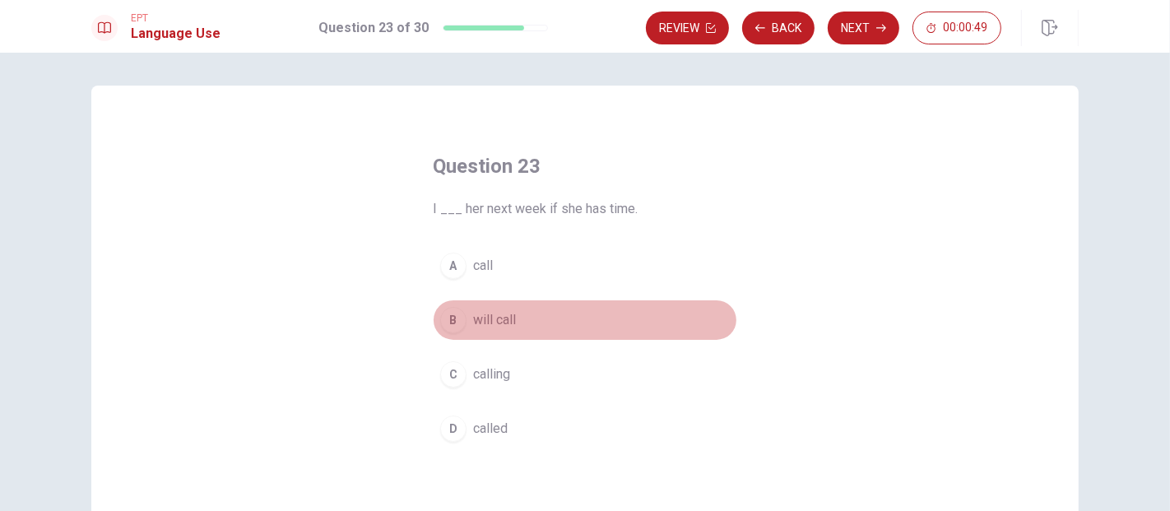
drag, startPoint x: 450, startPoint y: 321, endPoint x: 540, endPoint y: 220, distance: 135.2
click at [451, 318] on div "B" at bounding box center [453, 320] width 26 height 26
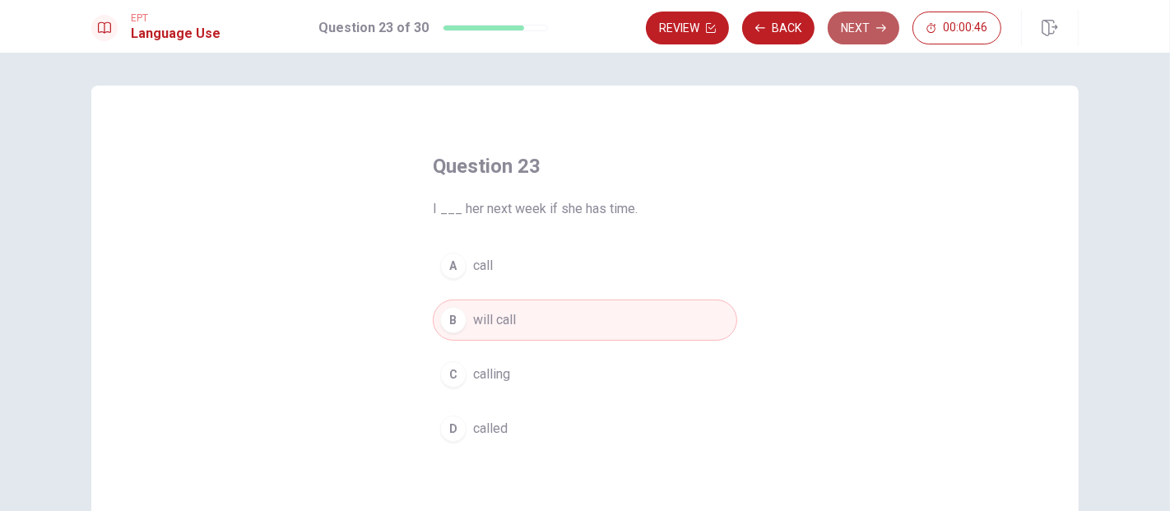
click at [844, 32] on button "Next" at bounding box center [864, 28] width 72 height 33
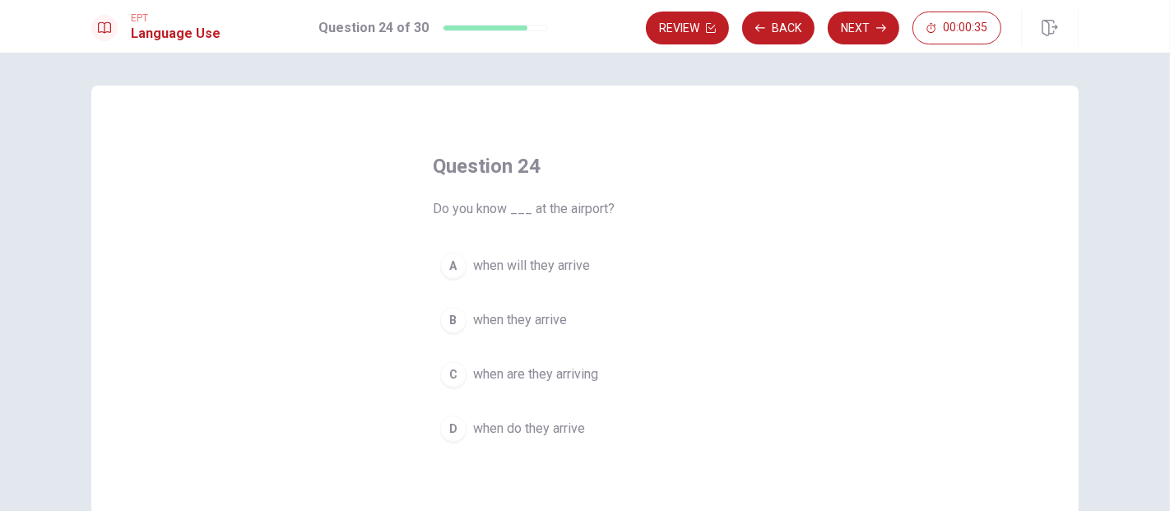
drag, startPoint x: 443, startPoint y: 313, endPoint x: 454, endPoint y: 309, distance: 11.5
click at [446, 311] on div "B" at bounding box center [453, 320] width 26 height 26
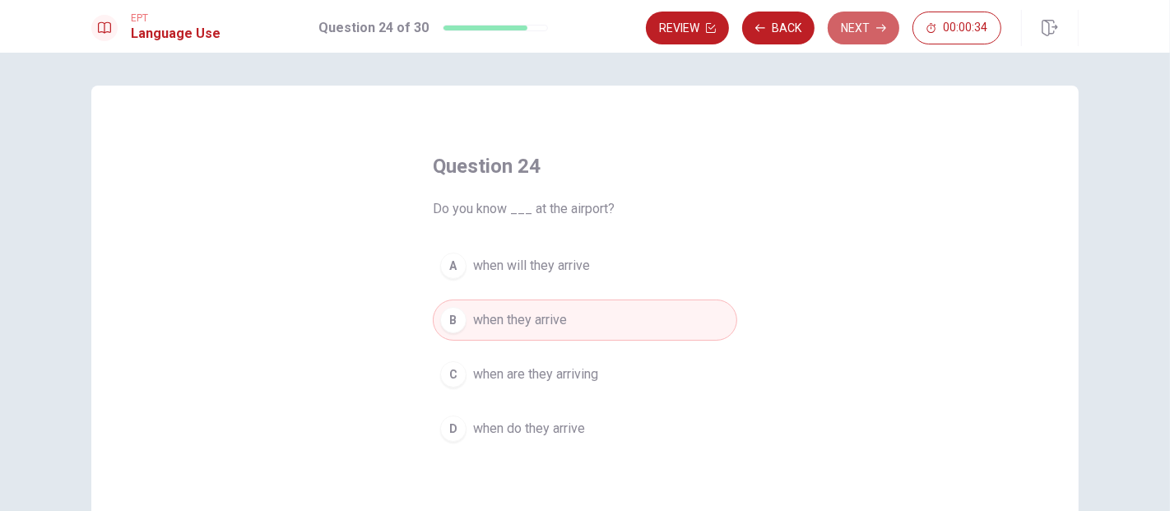
click at [853, 36] on button "Next" at bounding box center [864, 28] width 72 height 33
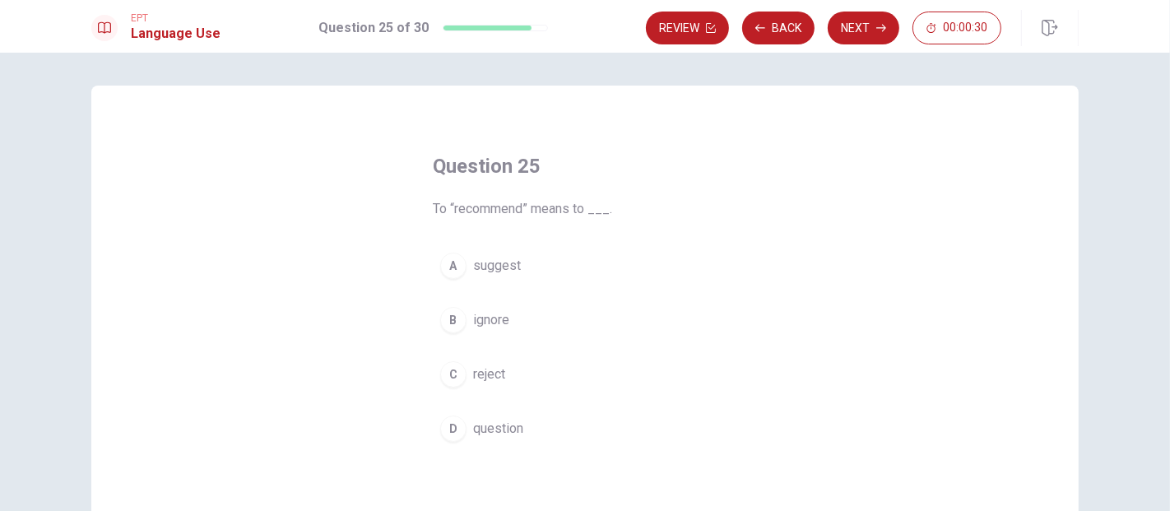
click at [446, 262] on div "A" at bounding box center [453, 266] width 26 height 26
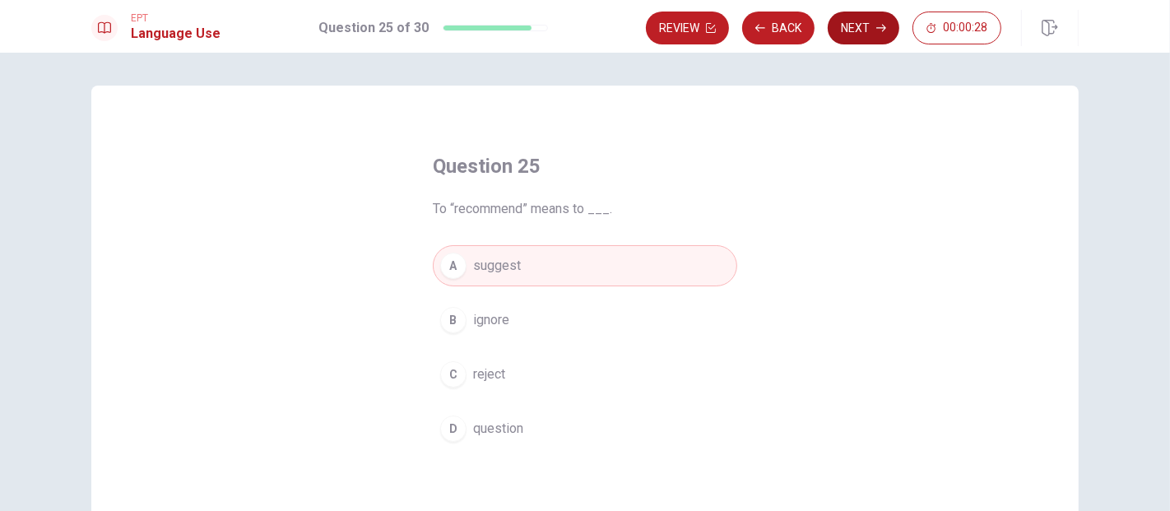
click at [890, 30] on button "Next" at bounding box center [864, 28] width 72 height 33
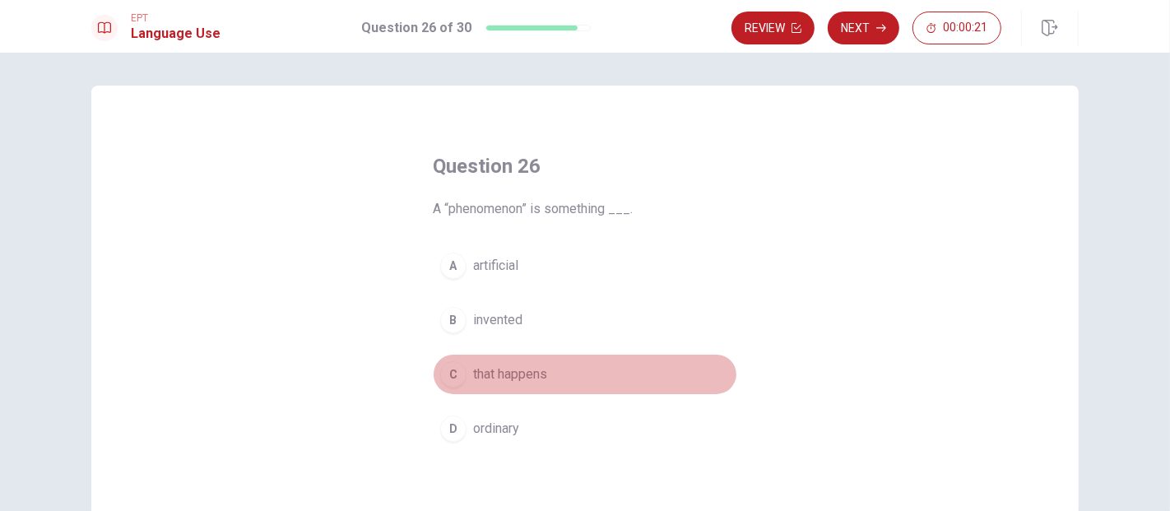
click at [466, 366] on button "C that happens" at bounding box center [585, 374] width 304 height 41
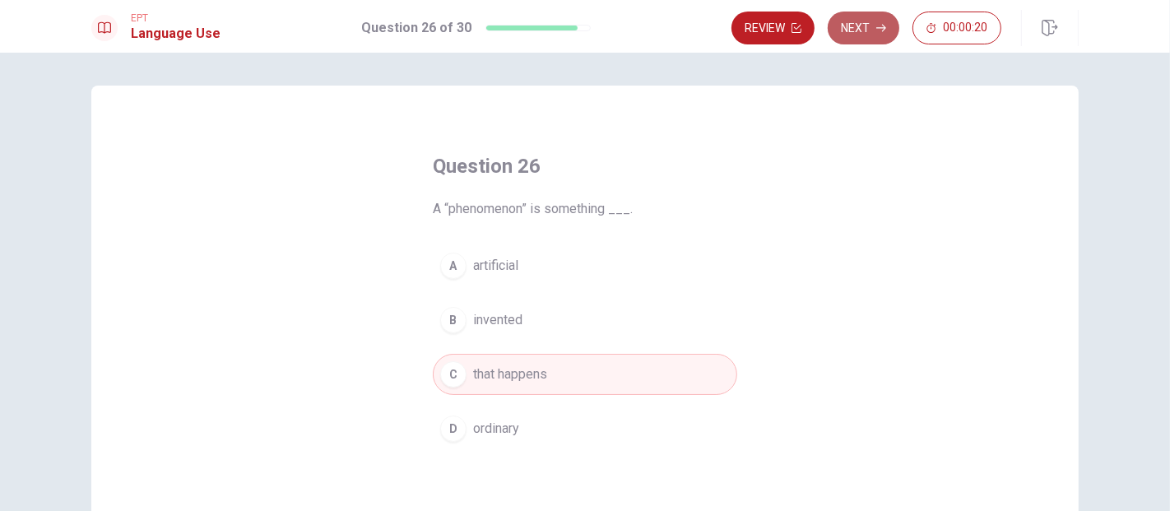
click at [880, 30] on icon "button" at bounding box center [881, 28] width 10 height 10
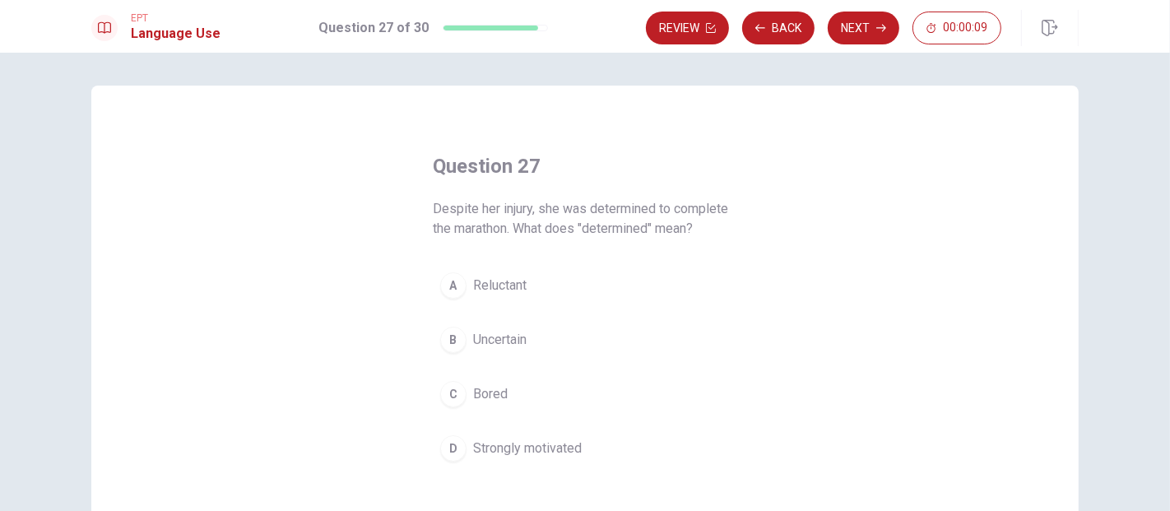
click at [550, 452] on span "Strongly motivated" at bounding box center [527, 449] width 109 height 20
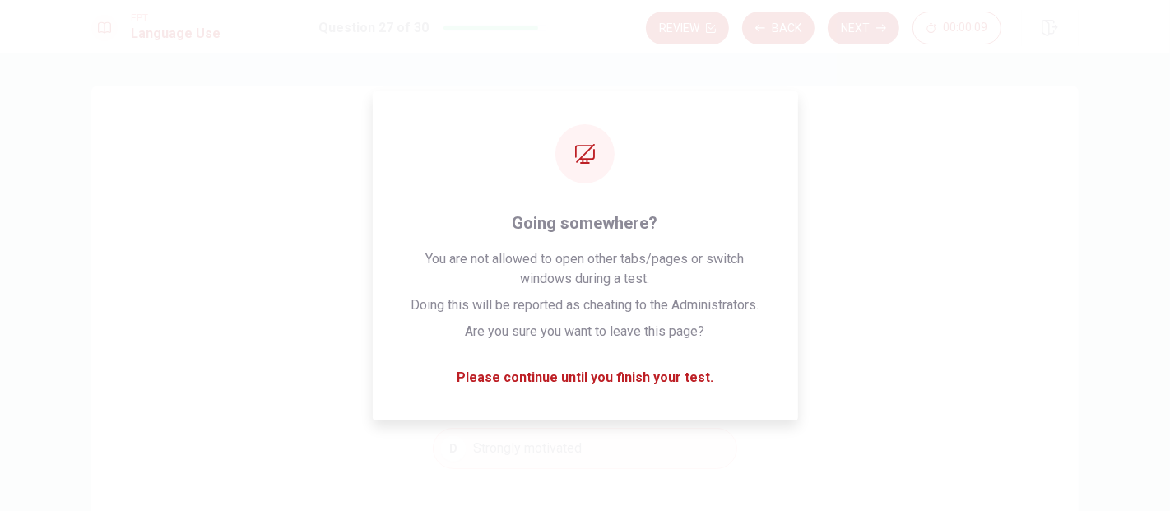
click at [837, 38] on button "Next" at bounding box center [864, 28] width 72 height 33
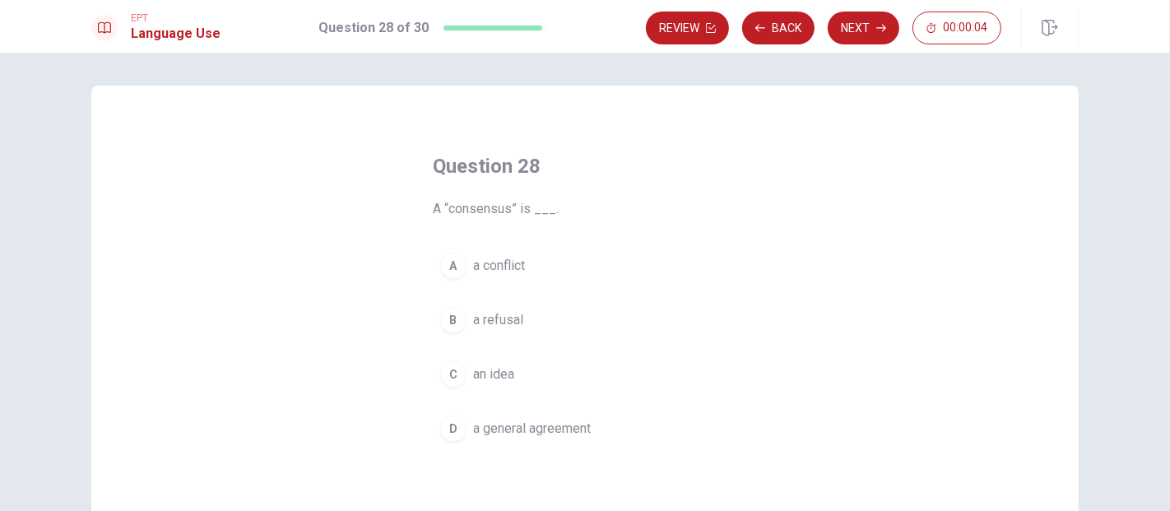
click at [550, 432] on span "a general agreement" at bounding box center [532, 429] width 118 height 20
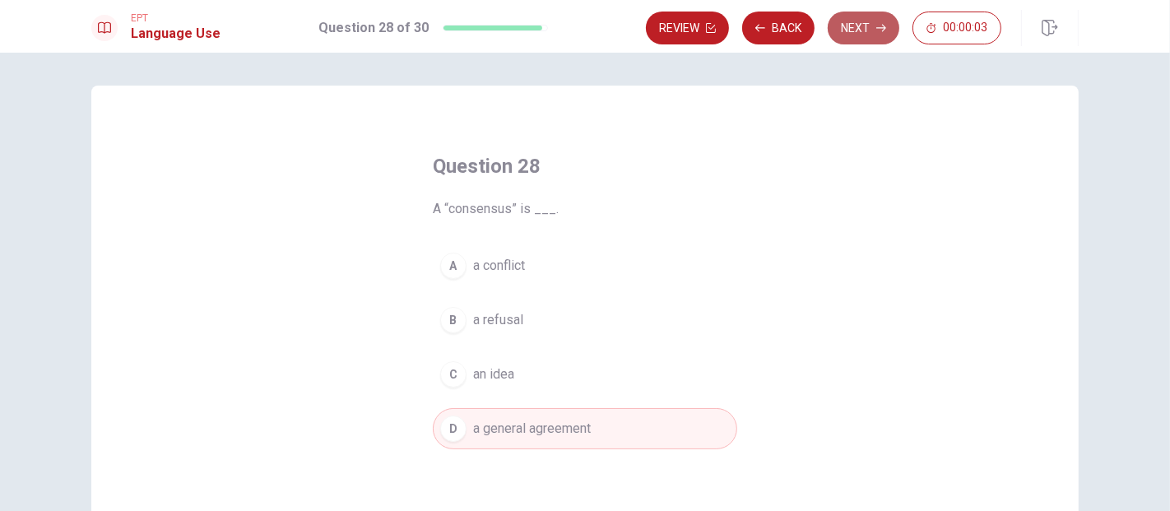
click at [865, 23] on button "Next" at bounding box center [864, 28] width 72 height 33
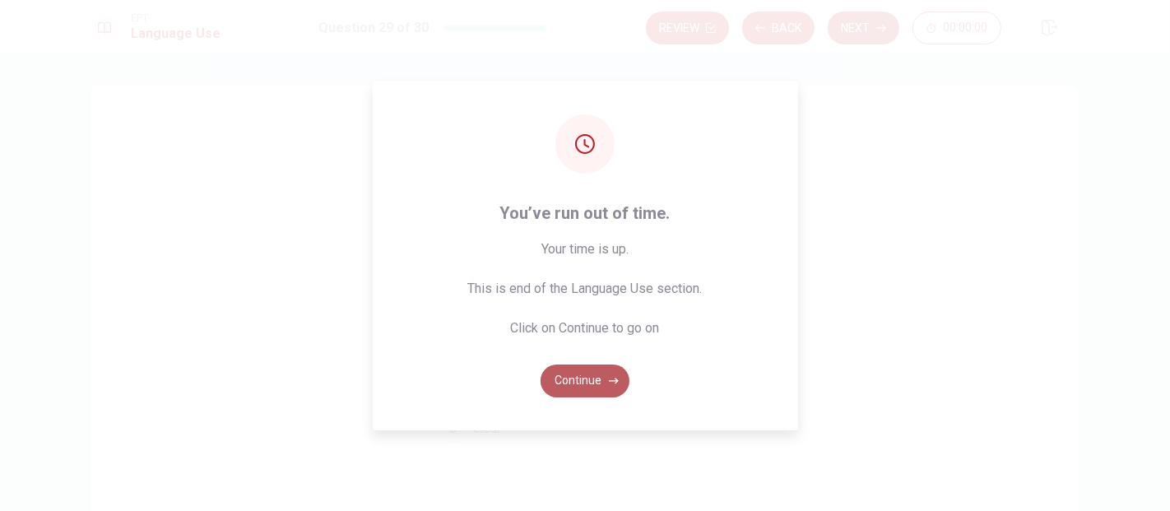
click at [609, 388] on button "Continue" at bounding box center [585, 380] width 89 height 33
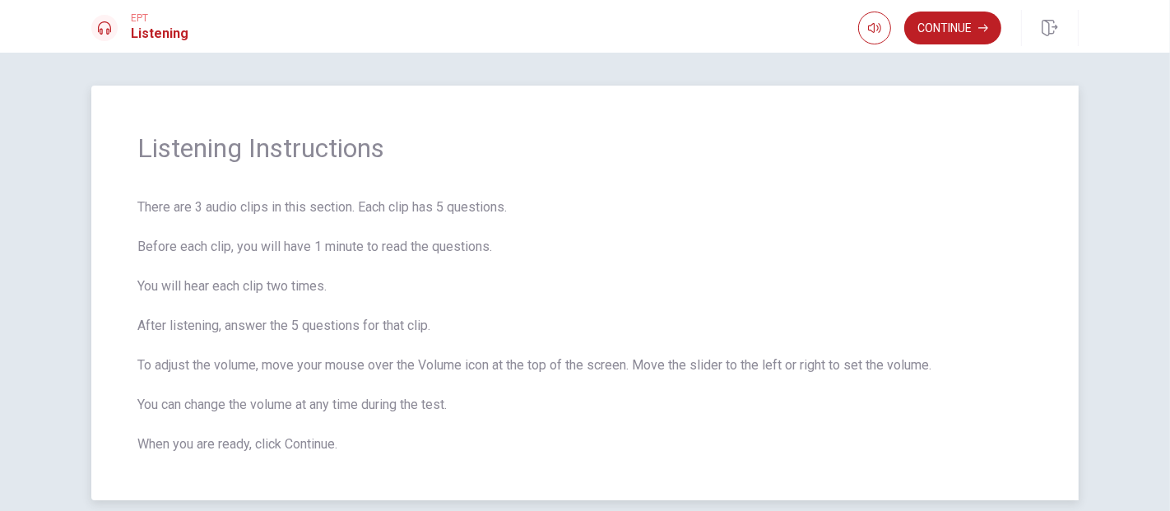
drag, startPoint x: 197, startPoint y: 208, endPoint x: 327, endPoint y: 209, distance: 130.0
click at [327, 209] on span "There are 3 audio clips in this section. Each clip has 5 questions. Before each…" at bounding box center [584, 325] width 895 height 257
click at [929, 30] on button "Continue" at bounding box center [952, 28] width 97 height 33
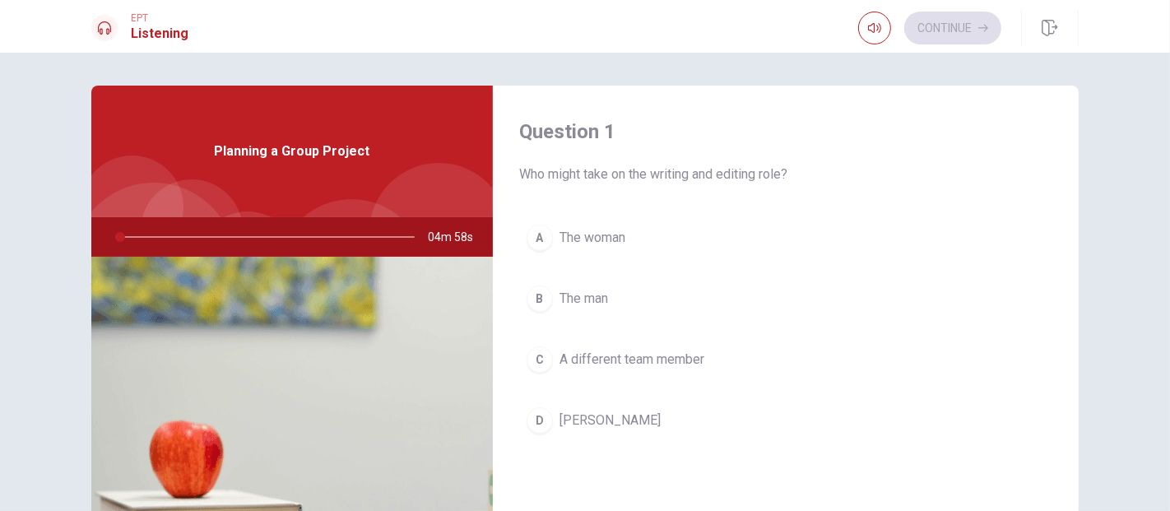
drag, startPoint x: 523, startPoint y: 166, endPoint x: 733, endPoint y: 183, distance: 210.5
click at [733, 183] on span "Who might take on the writing and editing role?" at bounding box center [785, 175] width 533 height 20
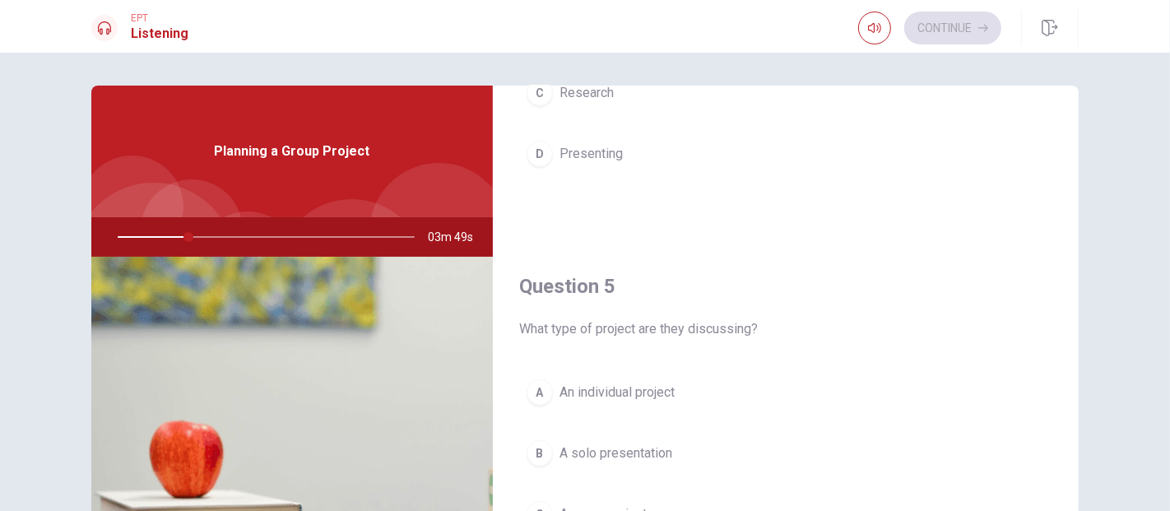
click at [262, 176] on div "Planning a Group Project" at bounding box center [292, 152] width 402 height 132
drag, startPoint x: 187, startPoint y: 234, endPoint x: 222, endPoint y: 234, distance: 35.4
click at [222, 234] on div at bounding box center [263, 236] width 330 height 39
click at [188, 237] on div at bounding box center [263, 236] width 330 height 39
click at [163, 238] on div at bounding box center [263, 236] width 330 height 39
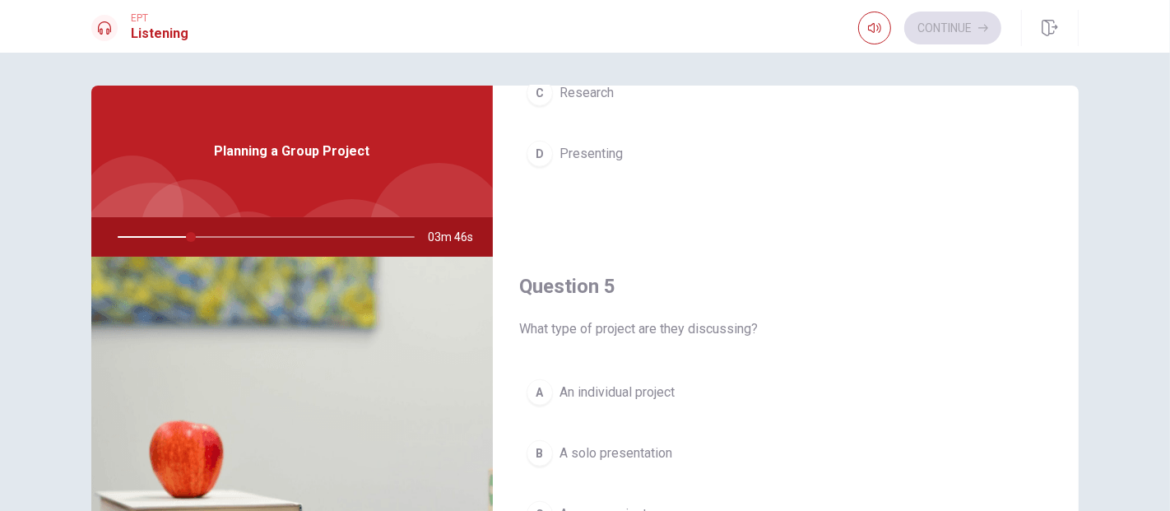
click at [313, 149] on span "Planning a Group Project" at bounding box center [293, 152] width 156 height 20
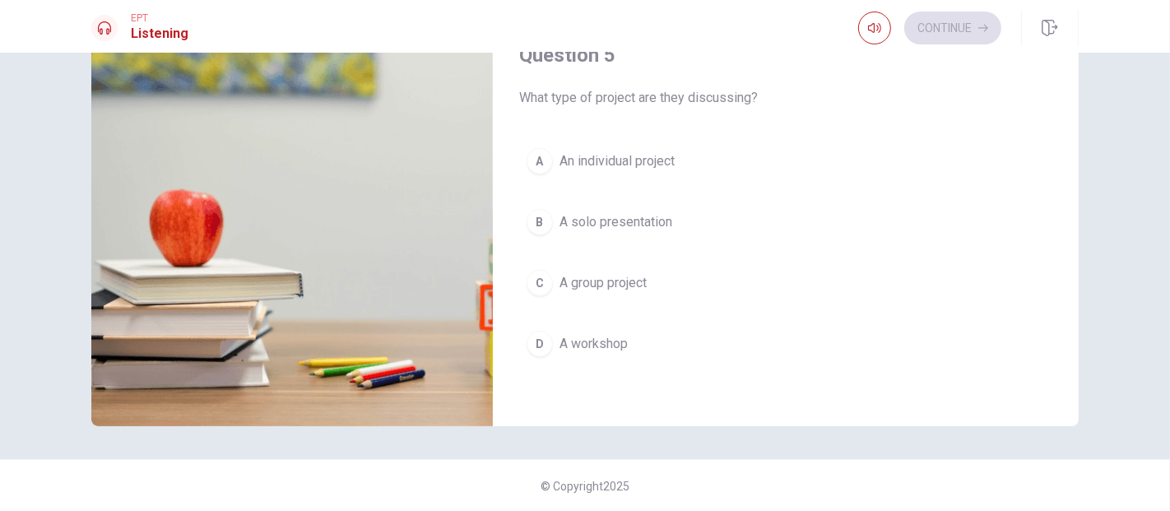
click at [307, 323] on img at bounding box center [292, 226] width 402 height 401
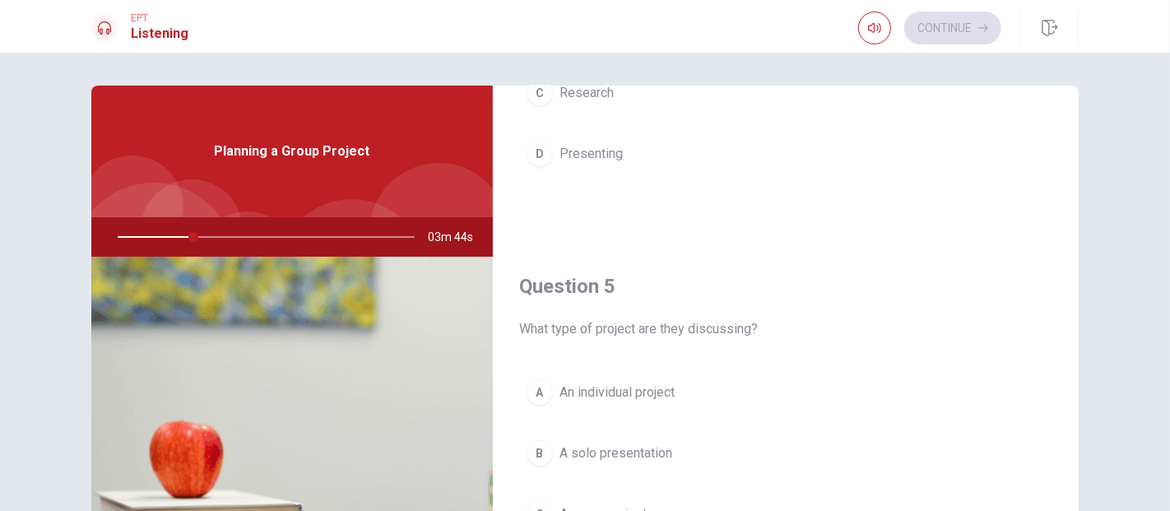
click at [250, 158] on span "Planning a Group Project" at bounding box center [293, 152] width 156 height 20
click at [868, 32] on icon "button" at bounding box center [874, 27] width 13 height 13
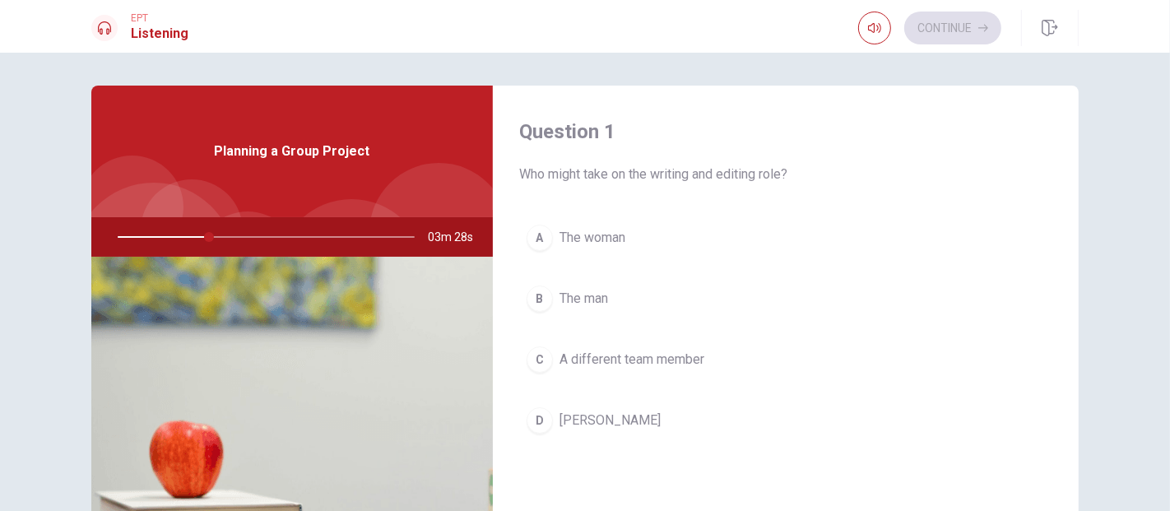
click at [248, 181] on div "Planning a Group Project" at bounding box center [292, 152] width 402 height 132
click at [864, 30] on button "button" at bounding box center [874, 28] width 33 height 33
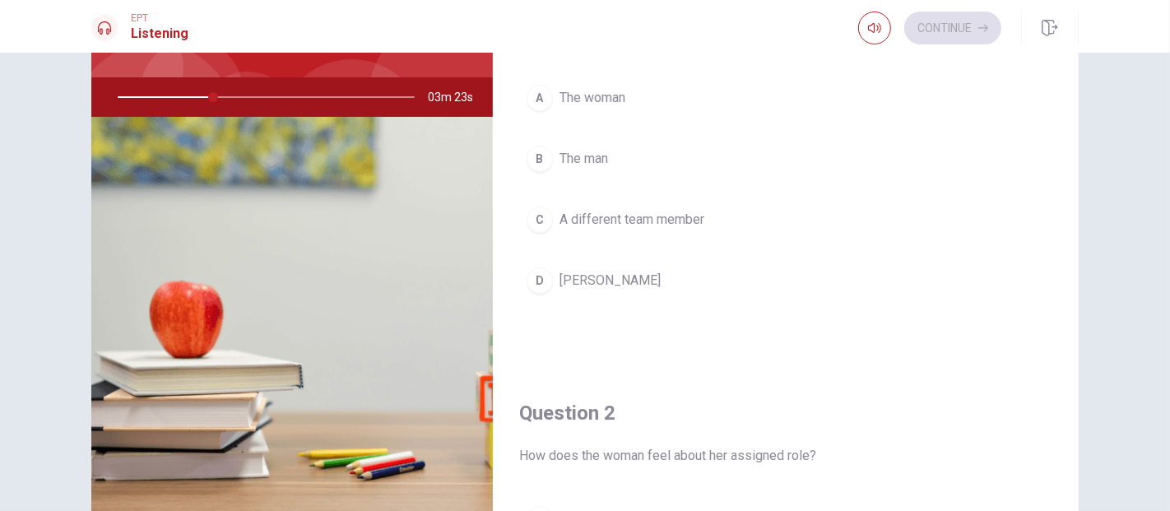
click at [991, 338] on div "Question 1 Who might take on the writing and editing role? A The woman B The ma…" at bounding box center [786, 156] width 586 height 421
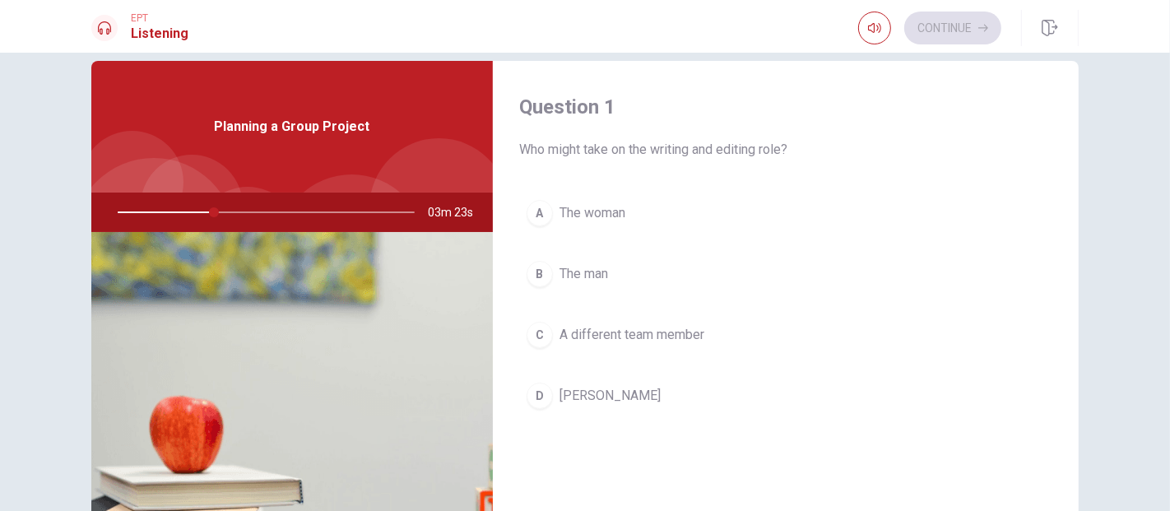
scroll to position [0, 0]
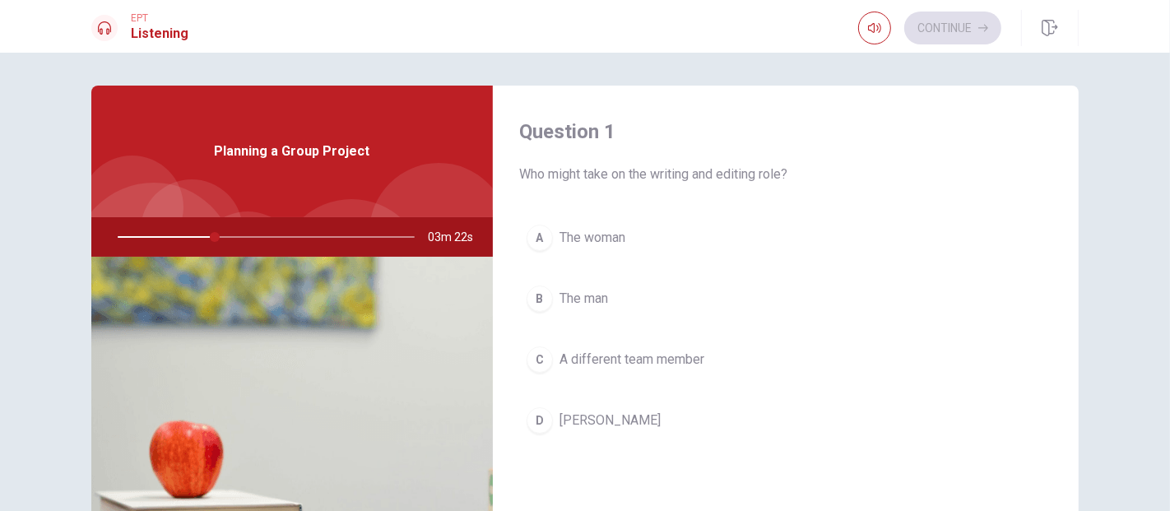
drag, startPoint x: 265, startPoint y: 155, endPoint x: 153, endPoint y: 223, distance: 131.1
click at [258, 158] on span "Planning a Group Project" at bounding box center [293, 152] width 156 height 20
click at [133, 236] on div at bounding box center [263, 236] width 330 height 39
drag, startPoint x: 216, startPoint y: 236, endPoint x: 349, endPoint y: 249, distance: 133.1
click at [349, 249] on div at bounding box center [263, 236] width 330 height 39
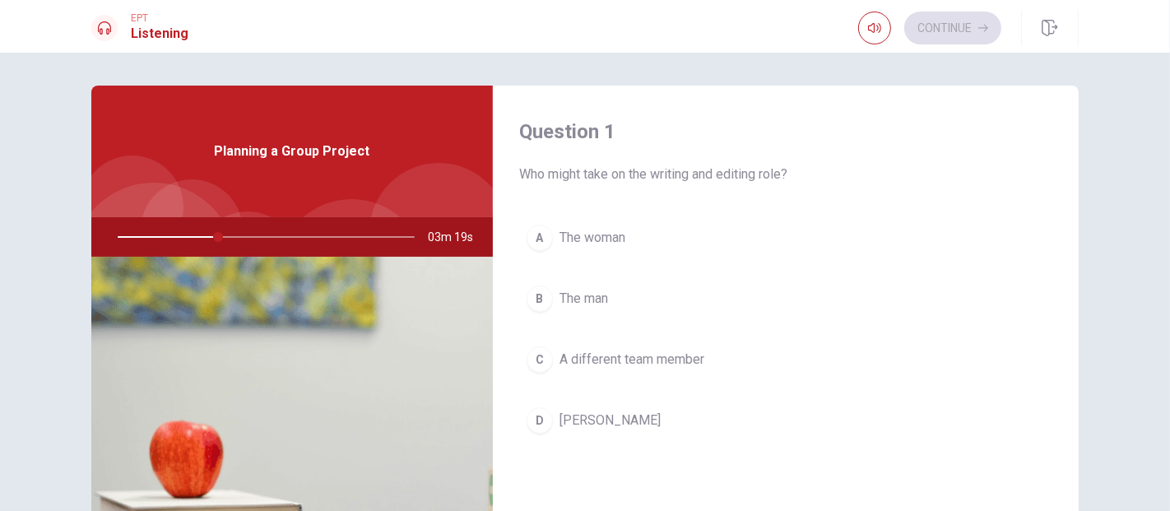
click at [350, 230] on div at bounding box center [263, 236] width 330 height 39
click at [940, 35] on div "Continue" at bounding box center [929, 28] width 143 height 33
click at [388, 181] on div at bounding box center [438, 232] width 139 height 139
click at [610, 177] on span "Who might take on the writing and editing role?" at bounding box center [785, 175] width 533 height 20
drag, startPoint x: 564, startPoint y: 233, endPoint x: 690, endPoint y: 238, distance: 126.0
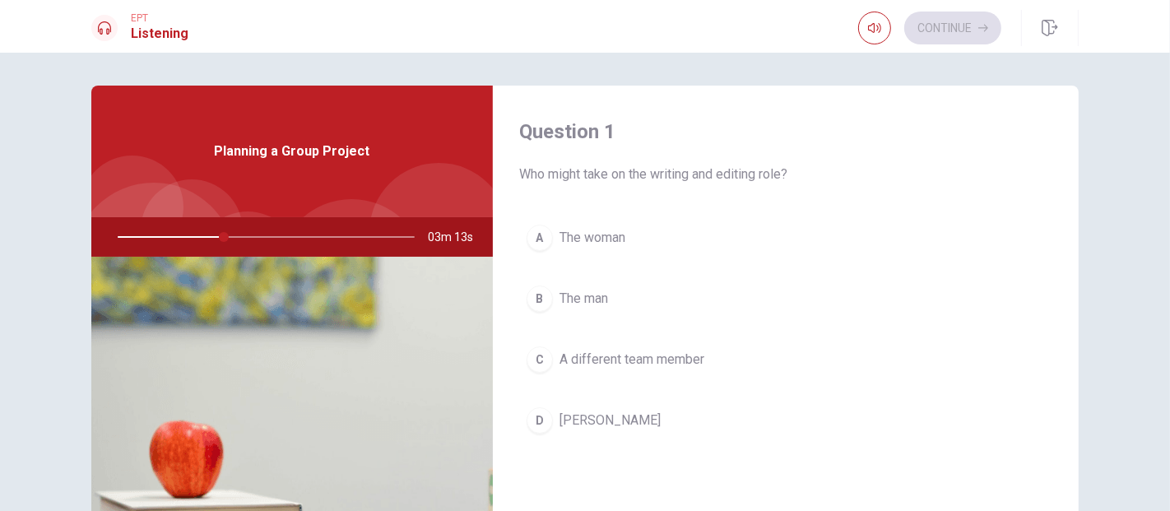
click at [566, 235] on span "The woman" at bounding box center [592, 238] width 66 height 20
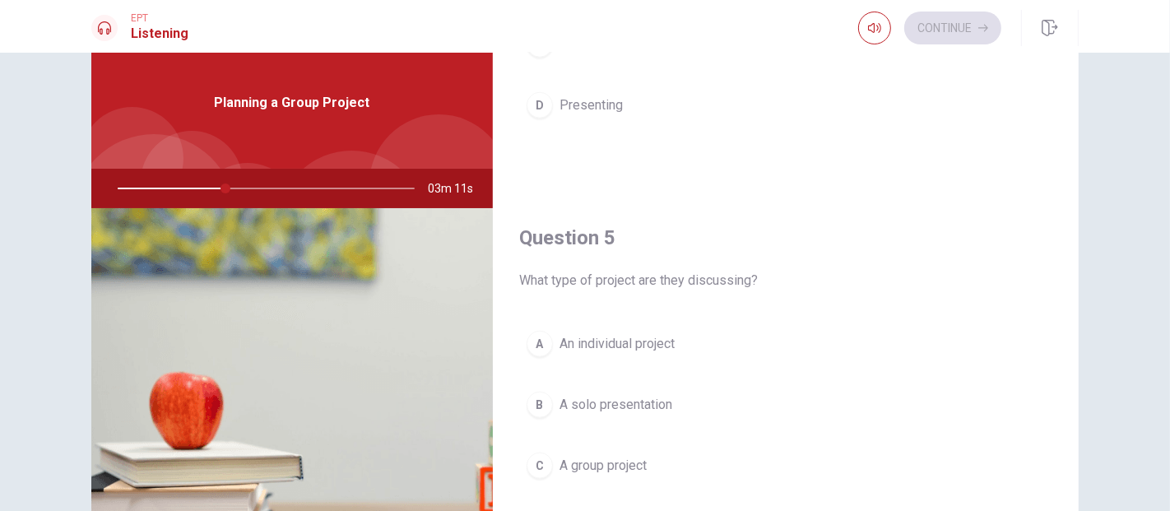
scroll to position [1073, 0]
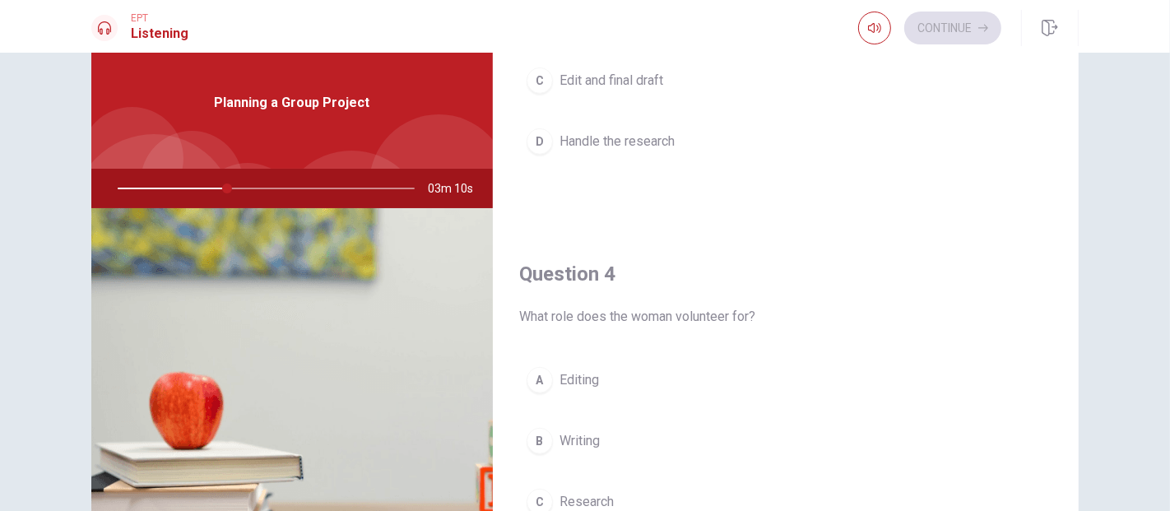
click at [156, 44] on div "EPT Listening Continue" at bounding box center [585, 28] width 1040 height 36
click at [172, 12] on span "EPT" at bounding box center [160, 18] width 58 height 12
click at [234, 187] on div at bounding box center [263, 188] width 330 height 39
click at [276, 189] on div at bounding box center [263, 188] width 330 height 39
drag, startPoint x: 216, startPoint y: 187, endPoint x: 174, endPoint y: 186, distance: 42.0
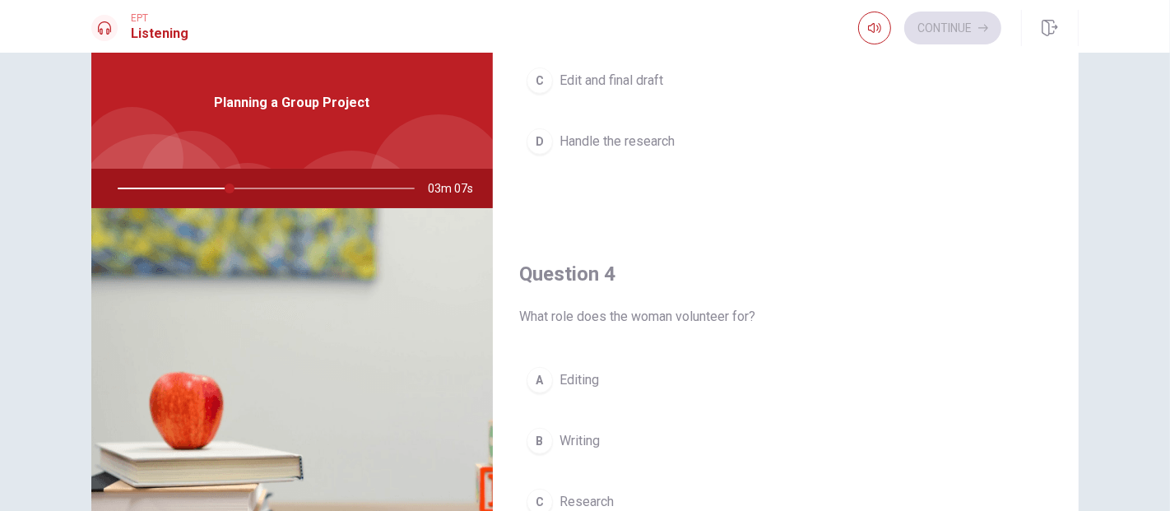
click at [174, 186] on div at bounding box center [263, 188] width 330 height 39
click at [166, 184] on div at bounding box center [263, 188] width 330 height 39
click at [165, 183] on div at bounding box center [263, 188] width 330 height 39
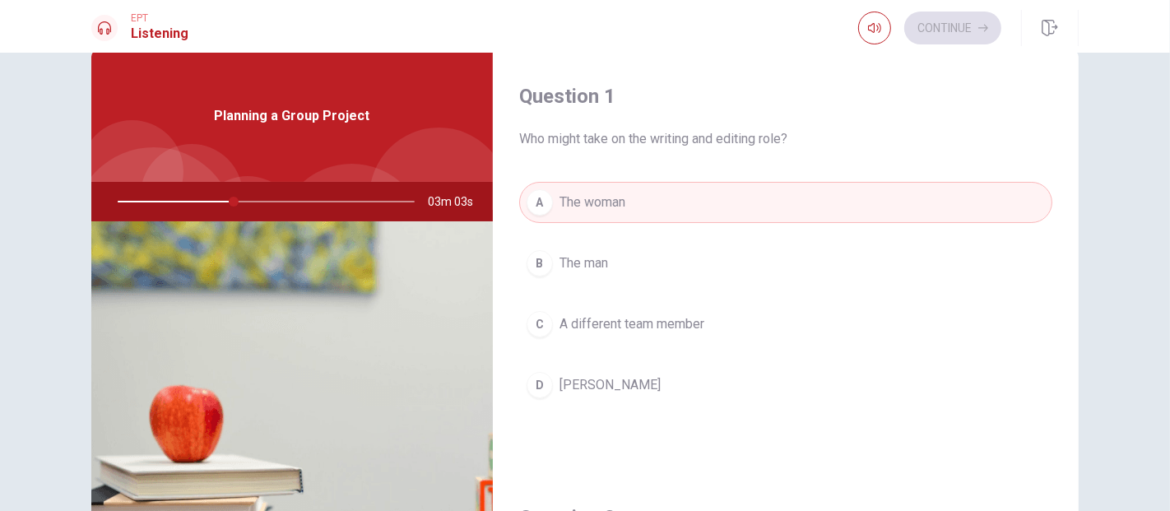
scroll to position [0, 0]
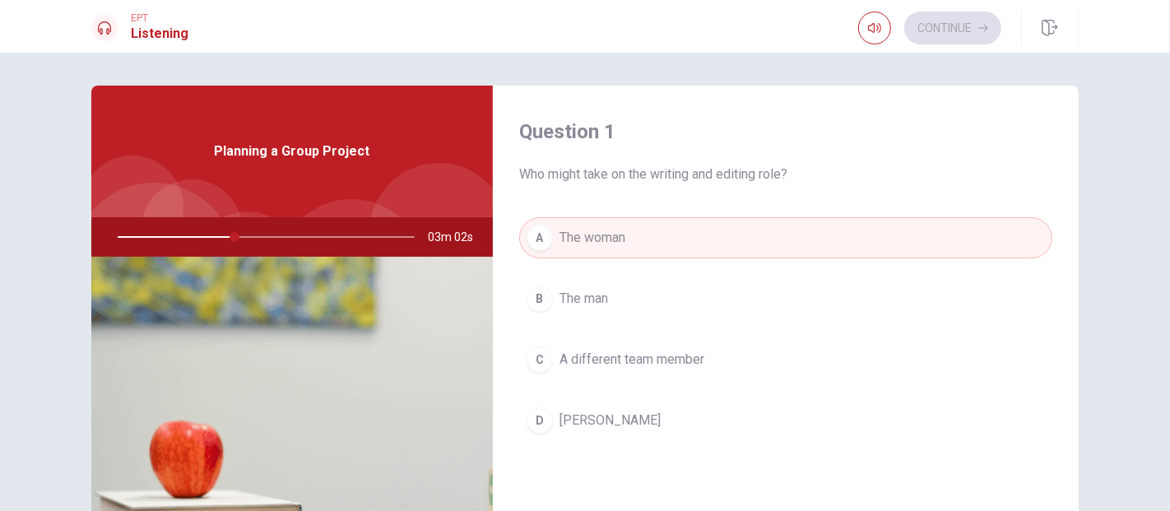
click at [963, 34] on div "Continue" at bounding box center [929, 28] width 143 height 33
click at [977, 21] on div "Continue" at bounding box center [929, 28] width 143 height 33
click at [318, 235] on div at bounding box center [263, 236] width 330 height 39
drag, startPoint x: 1160, startPoint y: 193, endPoint x: 1169, endPoint y: 399, distance: 206.7
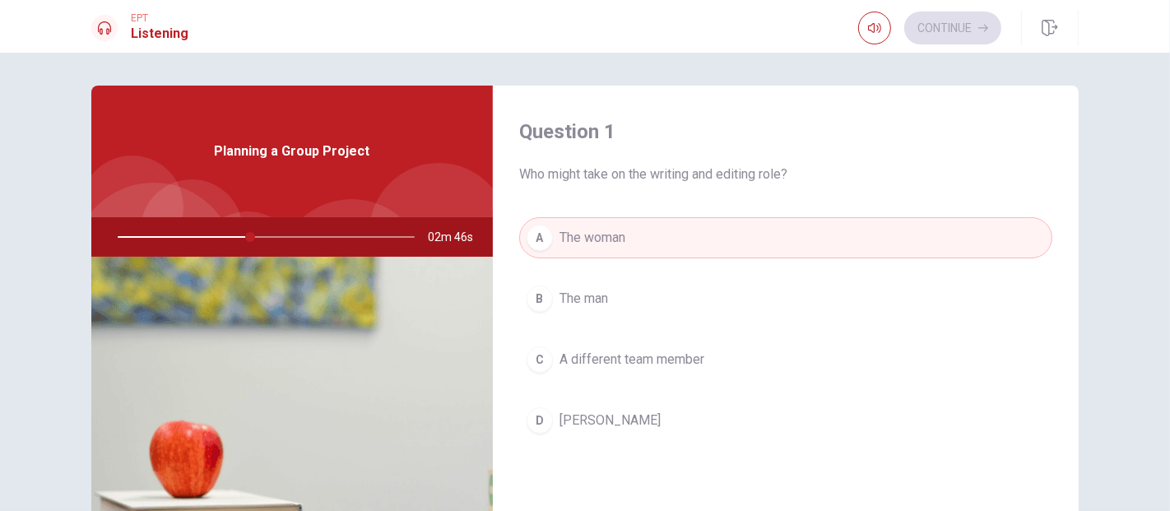
click at [1052, 399] on div "Question 1 Who might take on the writing and editing role? A The woman B The ma…" at bounding box center [585, 282] width 1170 height 458
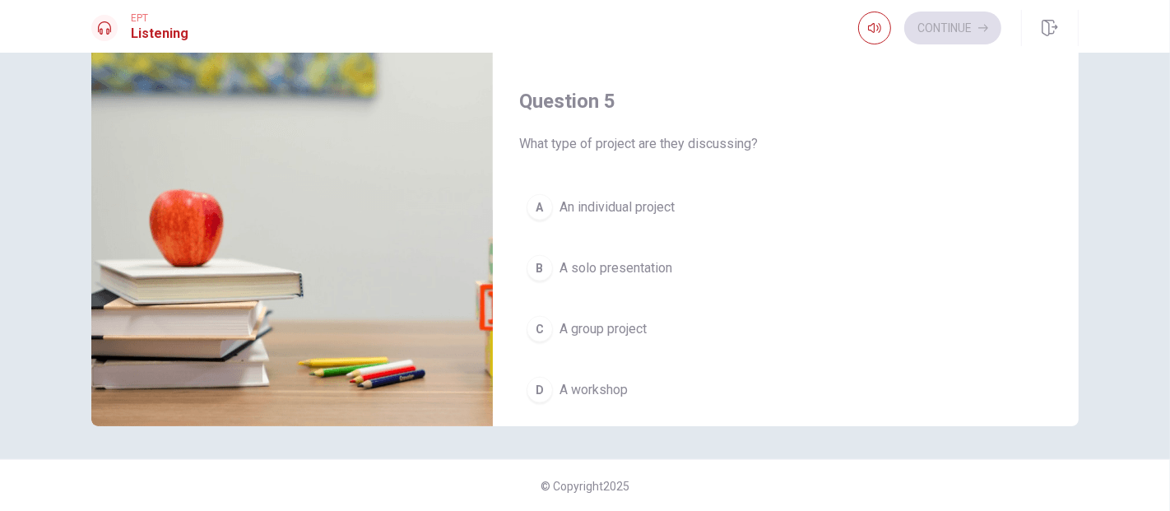
scroll to position [1530, 0]
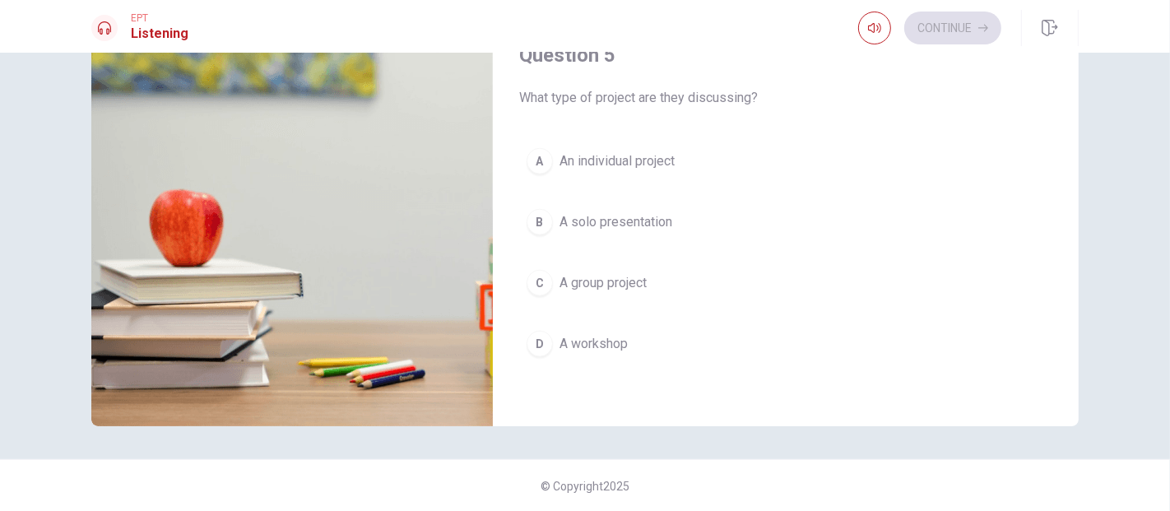
click at [202, 324] on img at bounding box center [292, 226] width 402 height 401
click at [208, 208] on img at bounding box center [292, 226] width 402 height 401
drag, startPoint x: 599, startPoint y: 341, endPoint x: 95, endPoint y: 230, distance: 515.6
click at [95, 230] on div "Question 1 Who might take on the writing and editing role? A The woman B The ma…" at bounding box center [584, 140] width 987 height 572
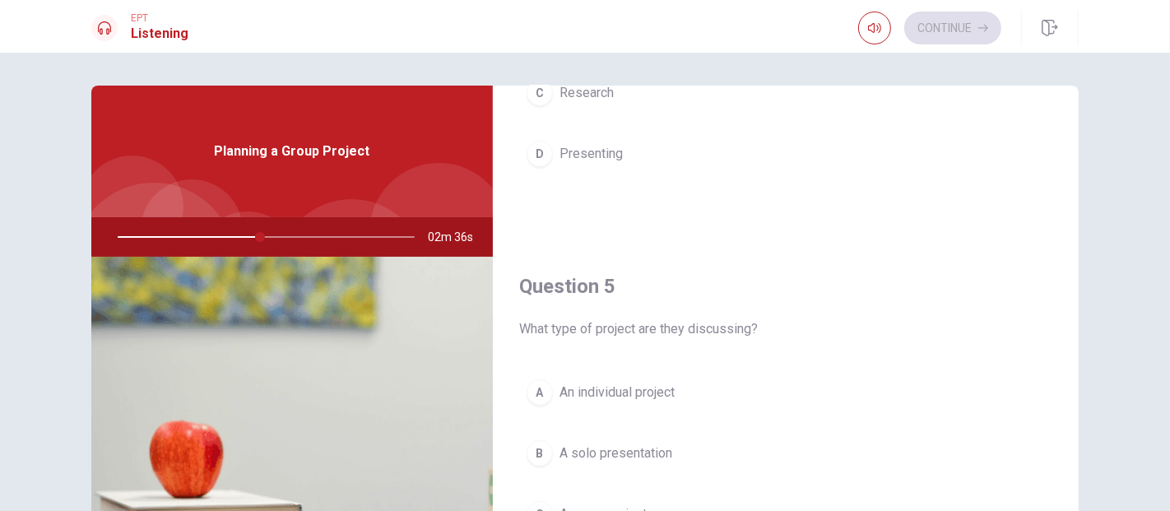
click at [207, 229] on div at bounding box center [263, 236] width 330 height 39
click at [875, 25] on icon "button" at bounding box center [874, 27] width 13 height 13
click at [171, 171] on div "Planning a Group Project" at bounding box center [292, 152] width 402 height 132
click at [160, 236] on div at bounding box center [263, 236] width 330 height 39
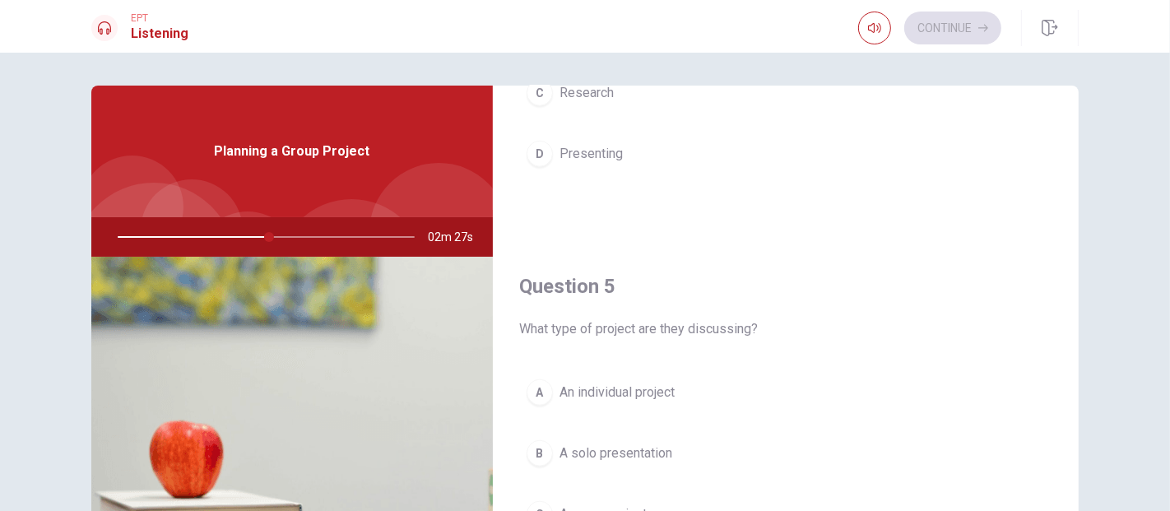
click at [160, 236] on div at bounding box center [263, 236] width 330 height 39
click at [255, 237] on div at bounding box center [263, 236] width 330 height 39
click at [270, 236] on div at bounding box center [263, 236] width 330 height 39
click at [299, 236] on div at bounding box center [263, 236] width 330 height 39
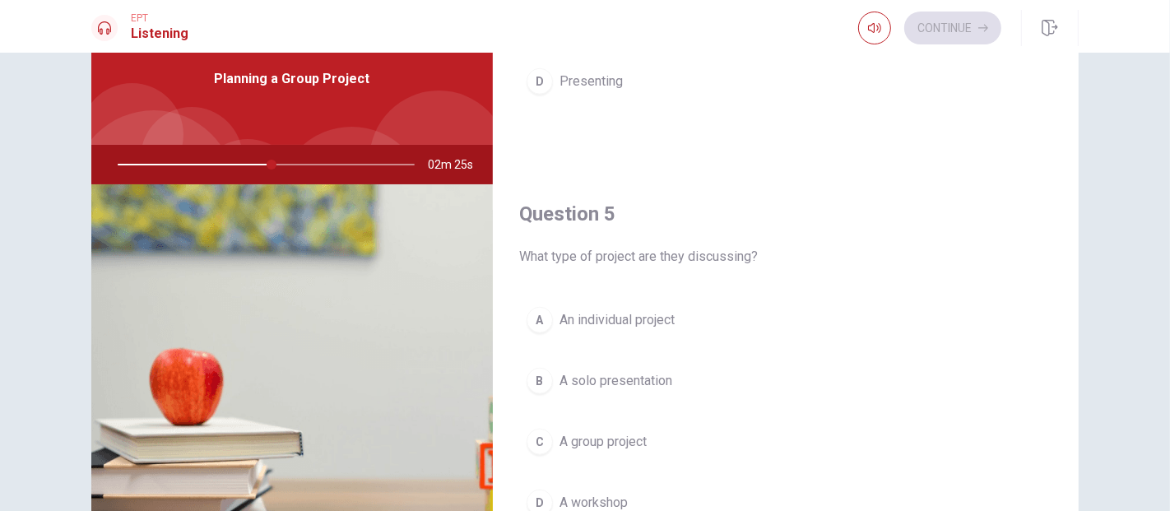
scroll to position [183, 0]
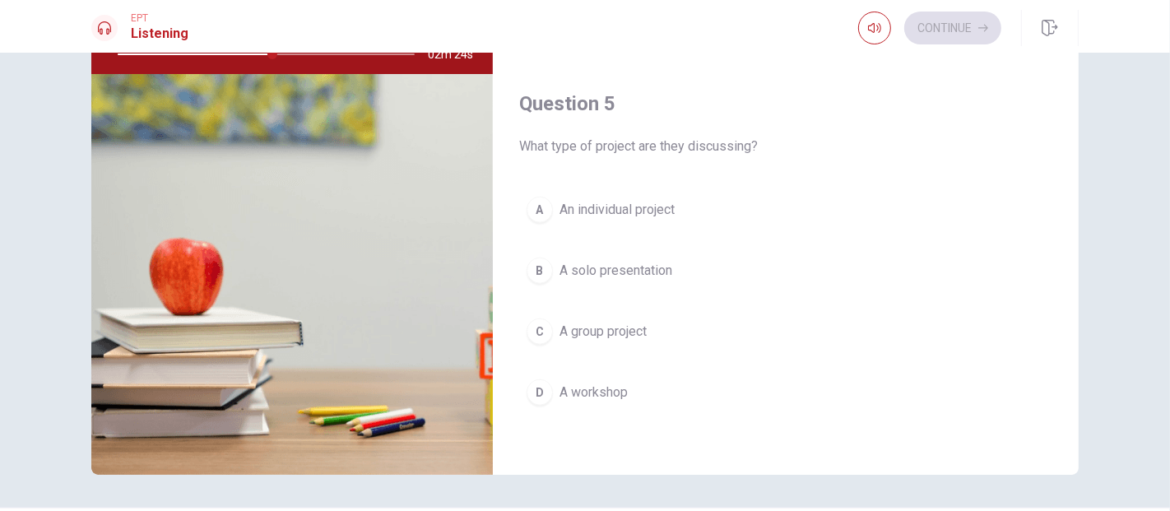
click at [171, 35] on h1 "Listening" at bounding box center [160, 34] width 58 height 20
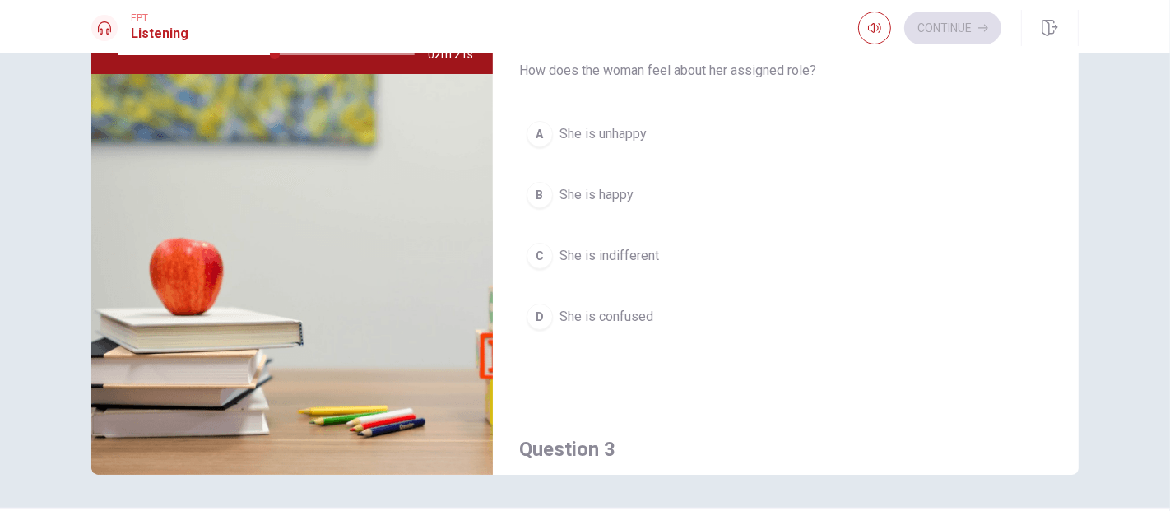
scroll to position [0, 0]
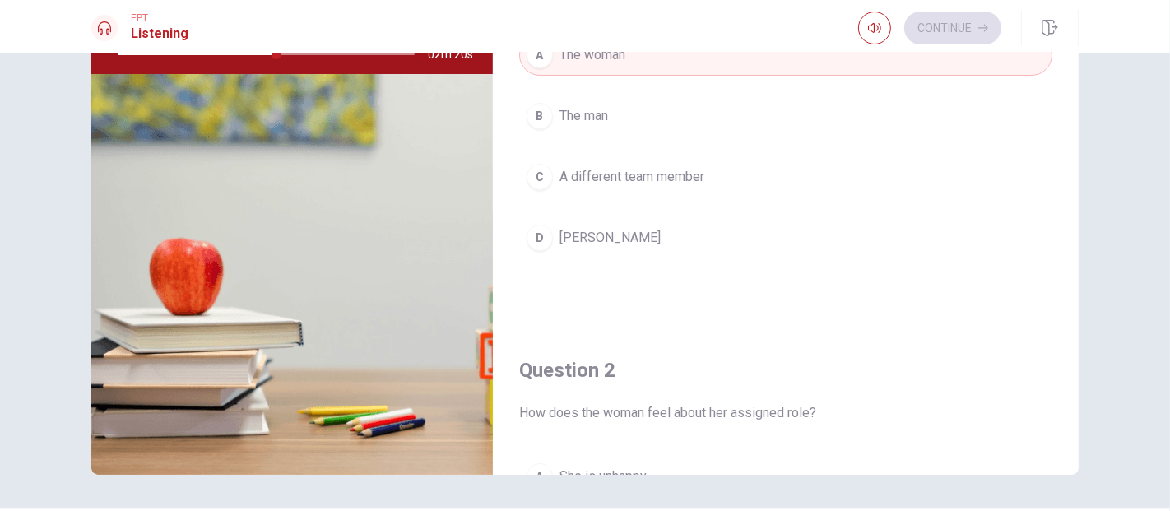
click at [955, 24] on div "Continue" at bounding box center [929, 28] width 143 height 33
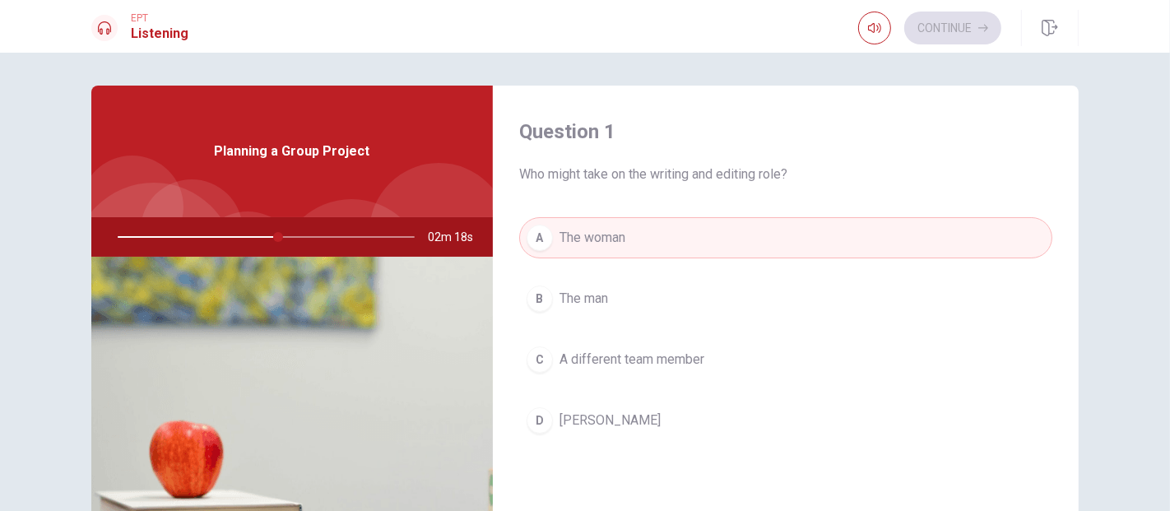
drag, startPoint x: 364, startPoint y: 231, endPoint x: 316, endPoint y: 263, distance: 58.2
click at [356, 257] on div "Planning a Group Project 02m 18s" at bounding box center [292, 372] width 402 height 572
click at [333, 228] on div at bounding box center [263, 236] width 330 height 39
click at [234, 237] on div at bounding box center [263, 236] width 330 height 39
click at [1052, 22] on button "button" at bounding box center [1050, 28] width 58 height 36
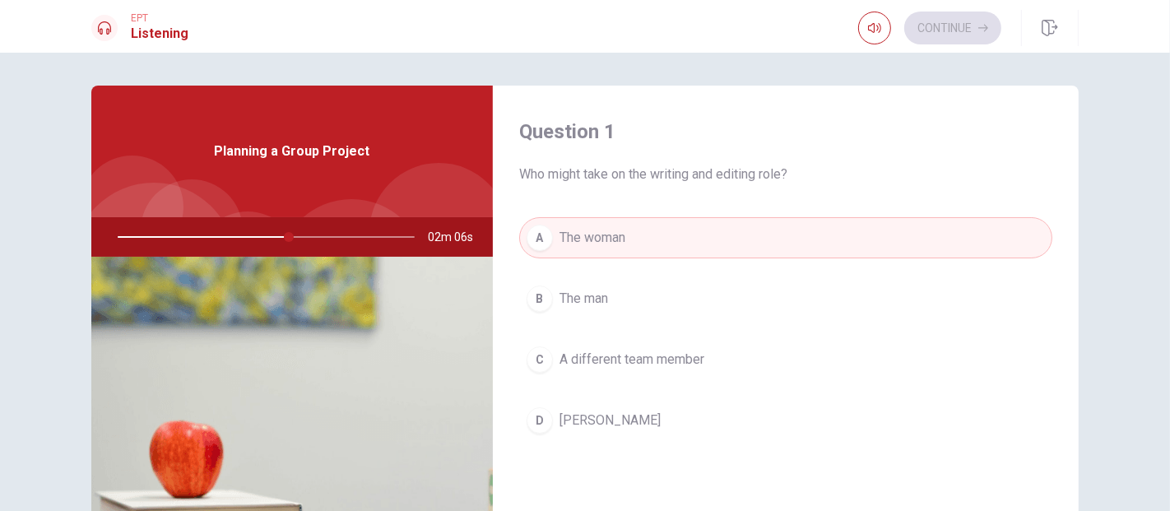
click at [351, 239] on div at bounding box center [263, 236] width 330 height 39
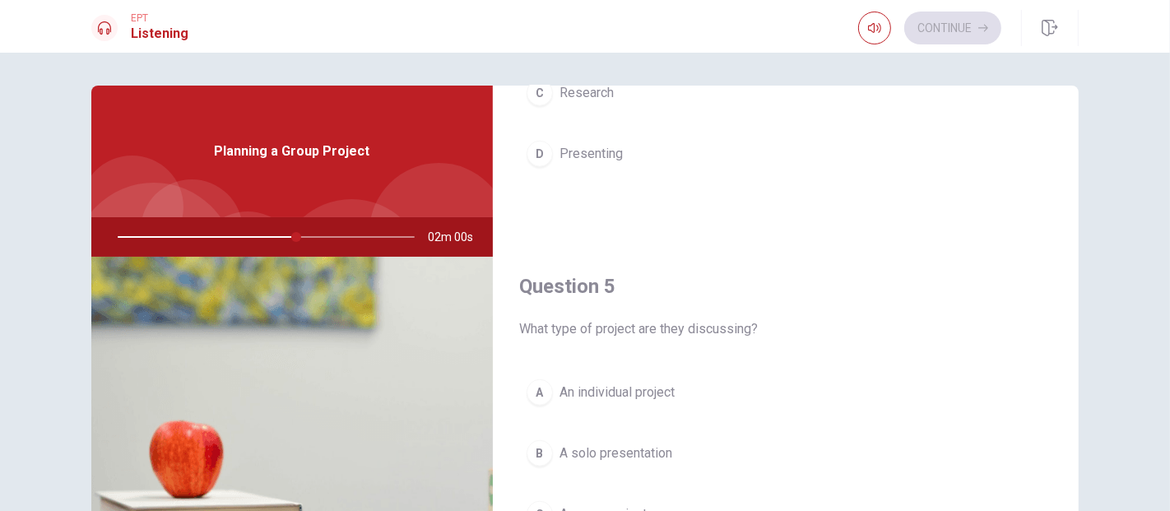
click at [242, 241] on div at bounding box center [263, 236] width 330 height 39
click at [247, 235] on div at bounding box center [263, 236] width 330 height 39
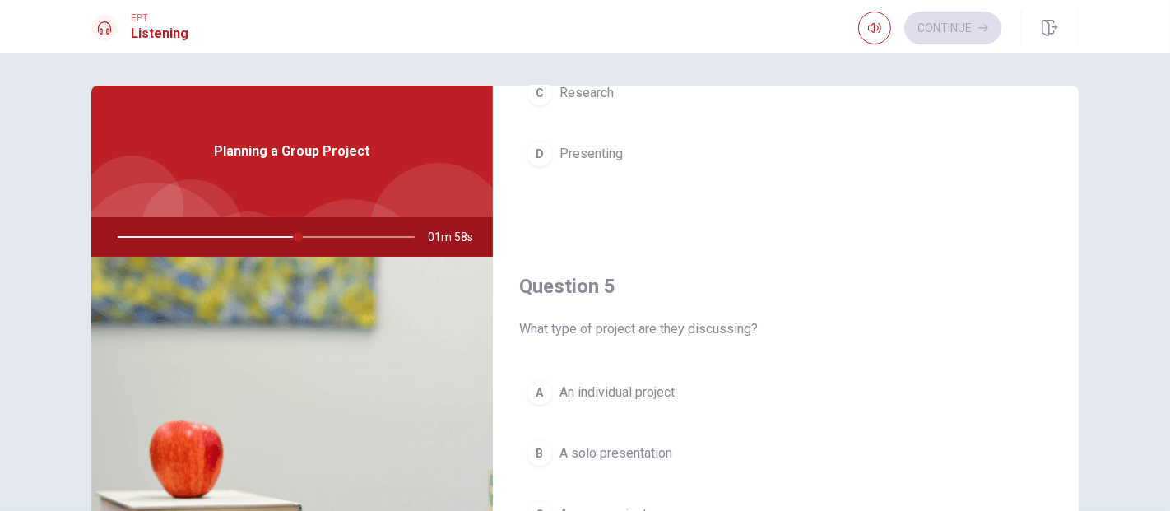
click at [247, 235] on div at bounding box center [263, 236] width 330 height 39
click at [371, 237] on div at bounding box center [263, 236] width 330 height 39
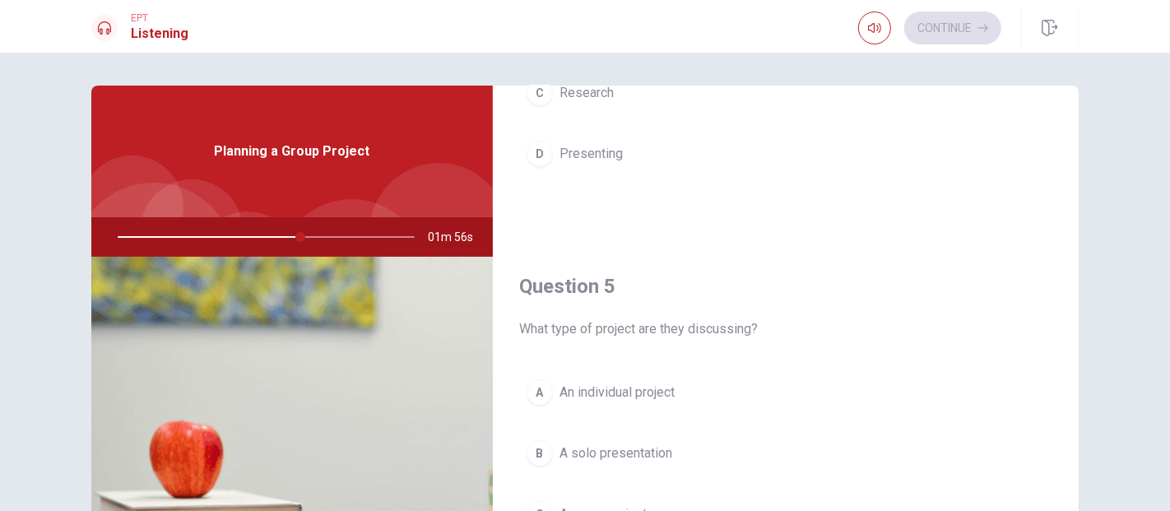
click at [371, 237] on div at bounding box center [263, 236] width 330 height 39
drag, startPoint x: 297, startPoint y: 235, endPoint x: 357, endPoint y: 242, distance: 60.4
click at [355, 242] on div at bounding box center [263, 236] width 330 height 39
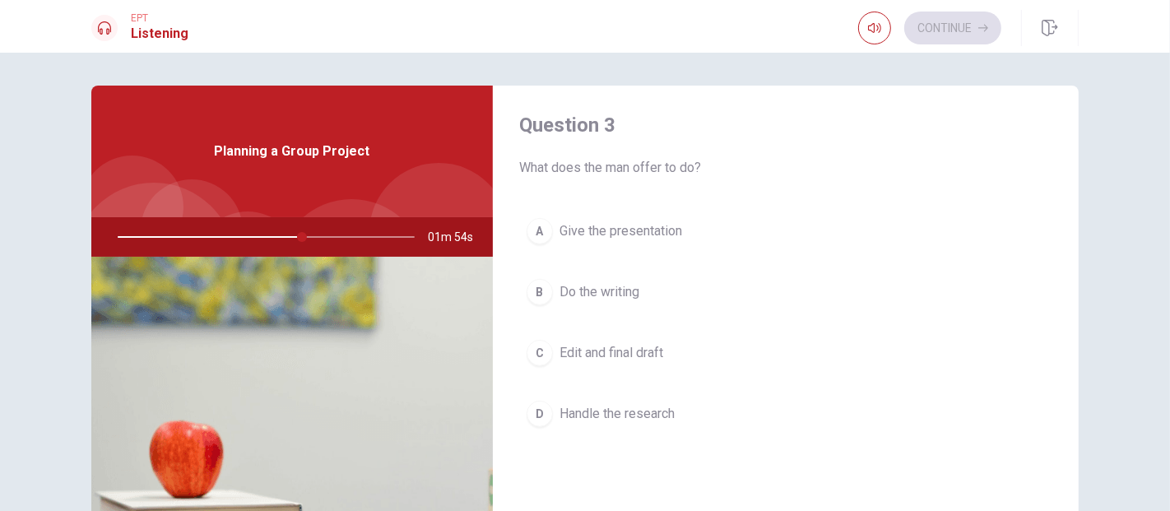
scroll to position [525, 0]
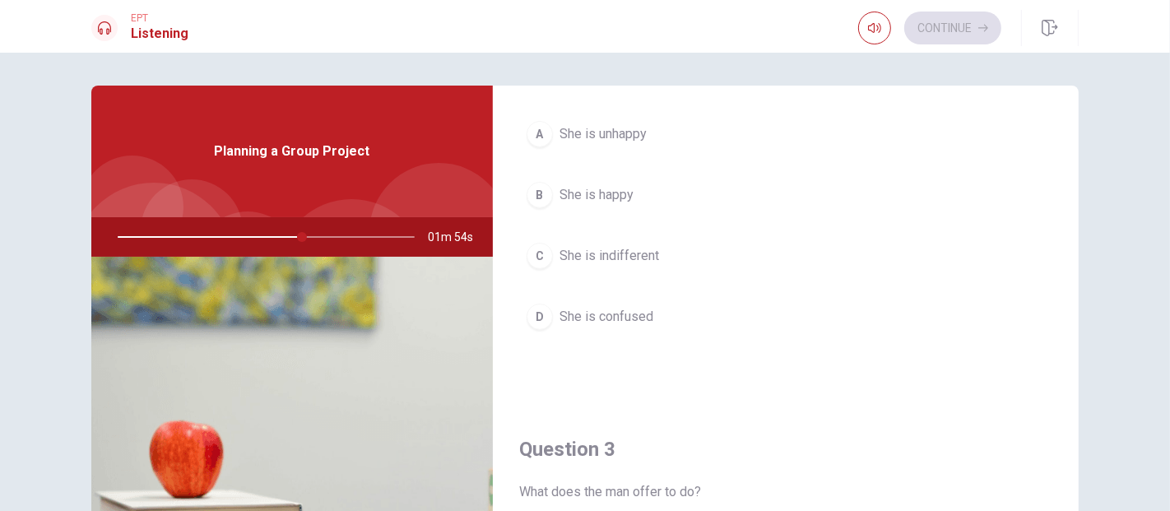
click at [302, 163] on div "Planning a Group Project" at bounding box center [292, 152] width 402 height 132
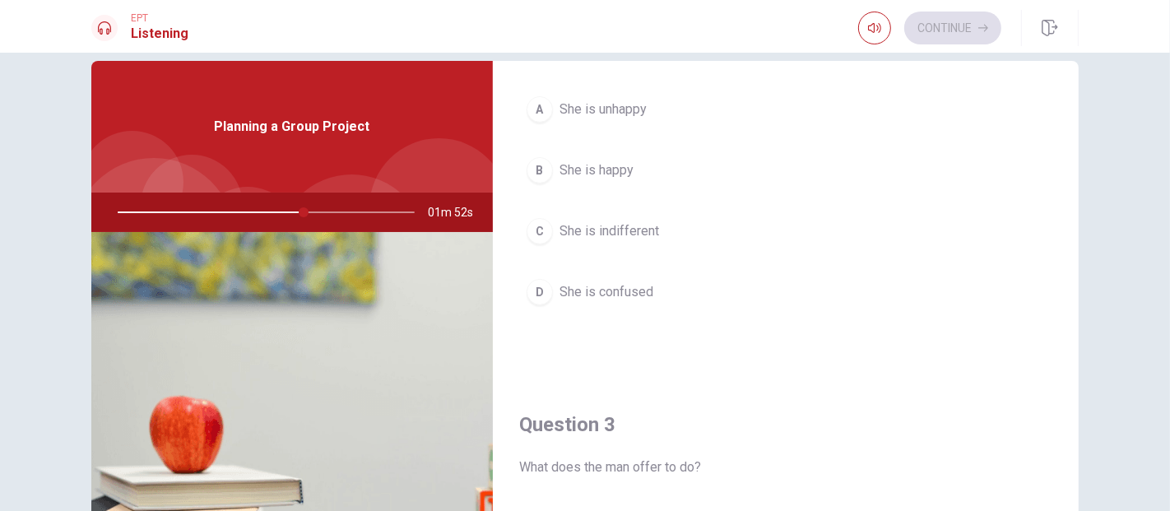
scroll to position [0, 0]
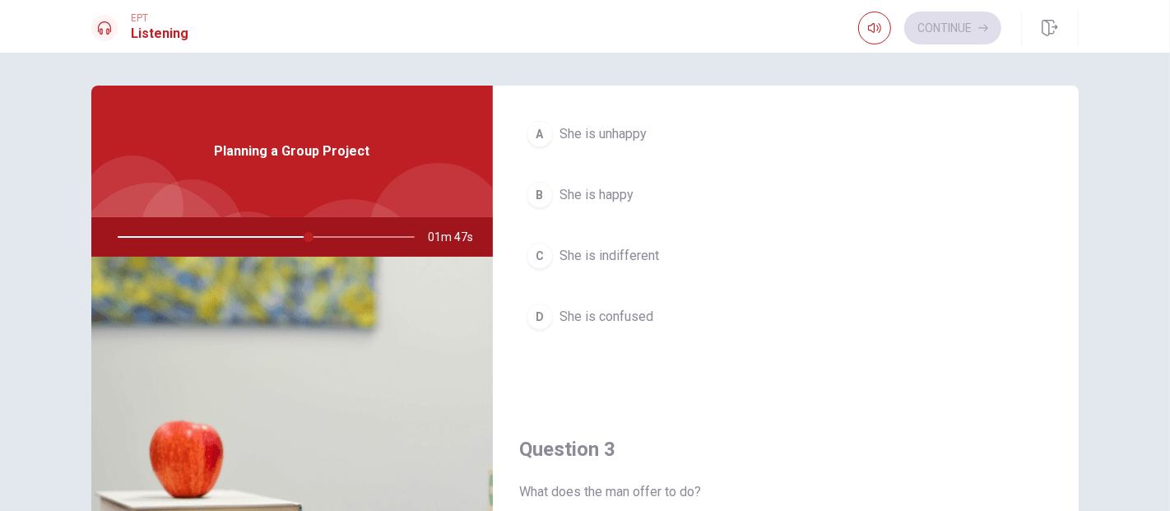
click at [123, 290] on img at bounding box center [292, 457] width 402 height 401
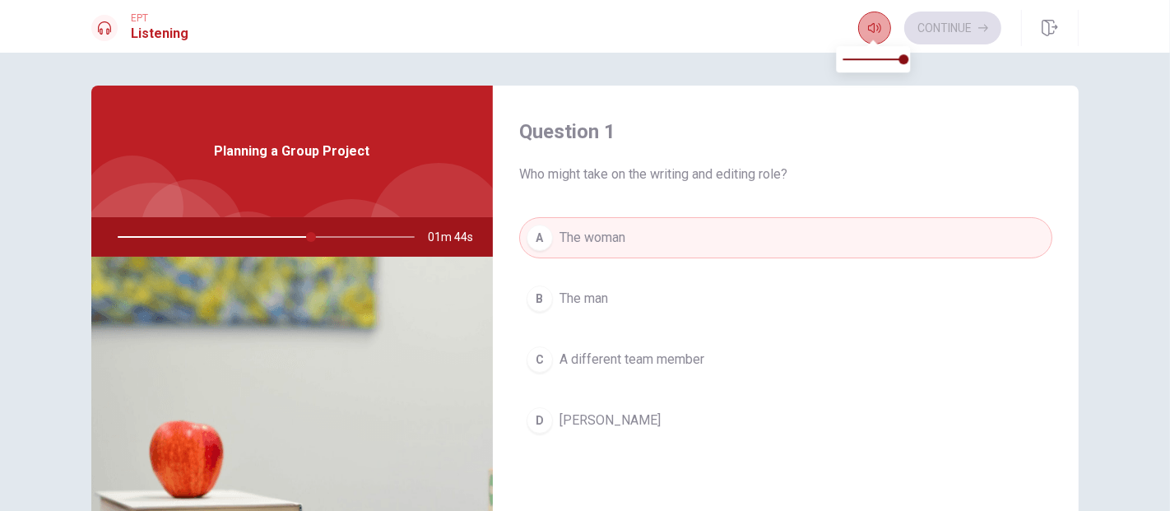
click at [865, 32] on button "button" at bounding box center [874, 28] width 33 height 33
type input "65"
type input "0.6"
click at [878, 55] on span at bounding box center [873, 59] width 61 height 23
type input "66"
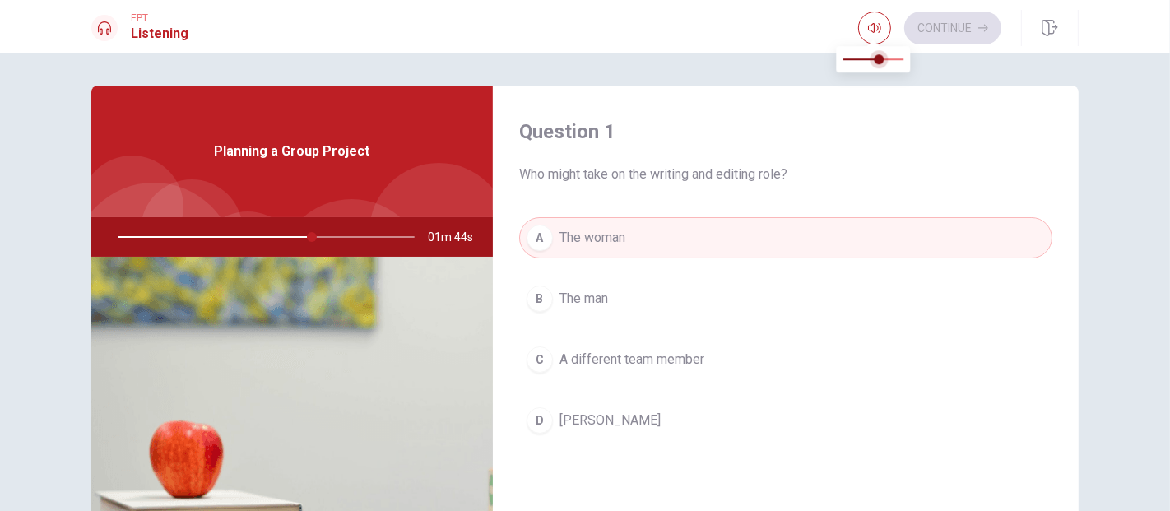
type input "0.7"
type input "66"
type input "0.9"
type input "66"
type input "1"
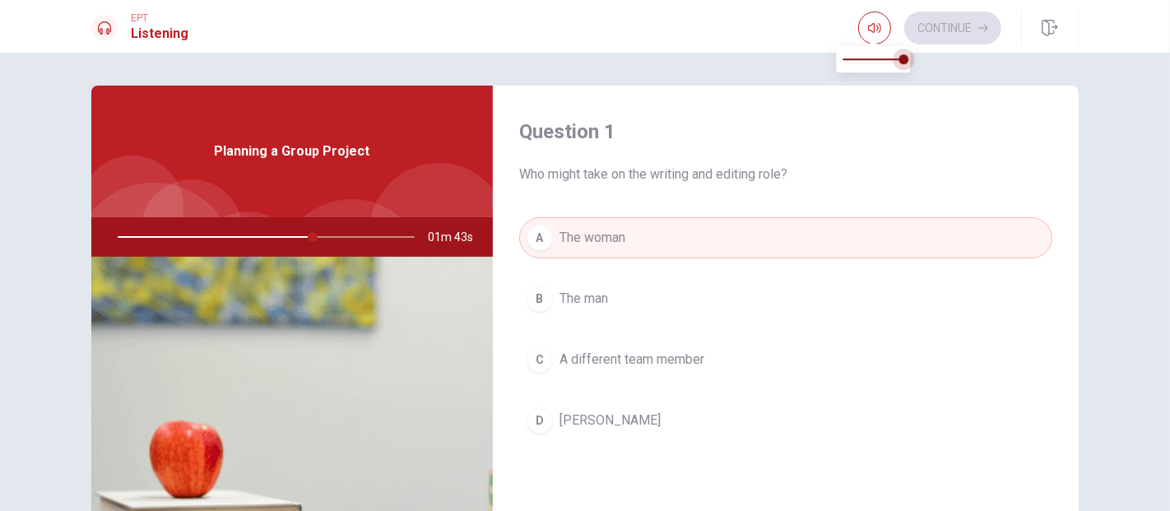
drag, startPoint x: 880, startPoint y: 58, endPoint x: 912, endPoint y: 59, distance: 33.0
click at [908, 59] on span at bounding box center [903, 59] width 10 height 10
click at [879, 29] on icon "button" at bounding box center [874, 28] width 13 height 10
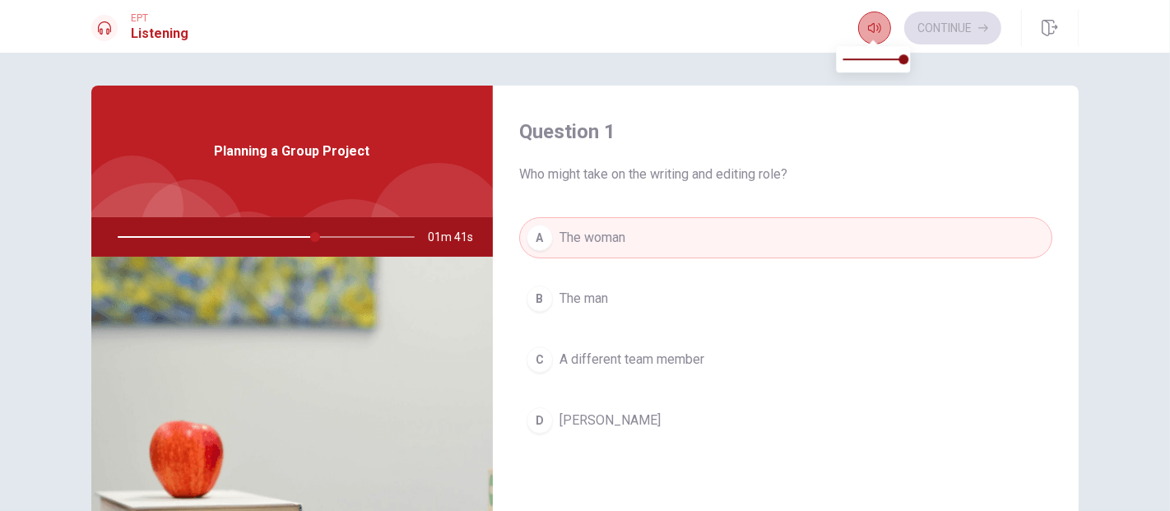
click at [879, 29] on icon "button" at bounding box center [874, 28] width 13 height 10
click at [444, 327] on img at bounding box center [292, 457] width 402 height 401
drag, startPoint x: 325, startPoint y: 235, endPoint x: 369, endPoint y: 242, distance: 44.1
click at [369, 242] on div at bounding box center [263, 236] width 330 height 39
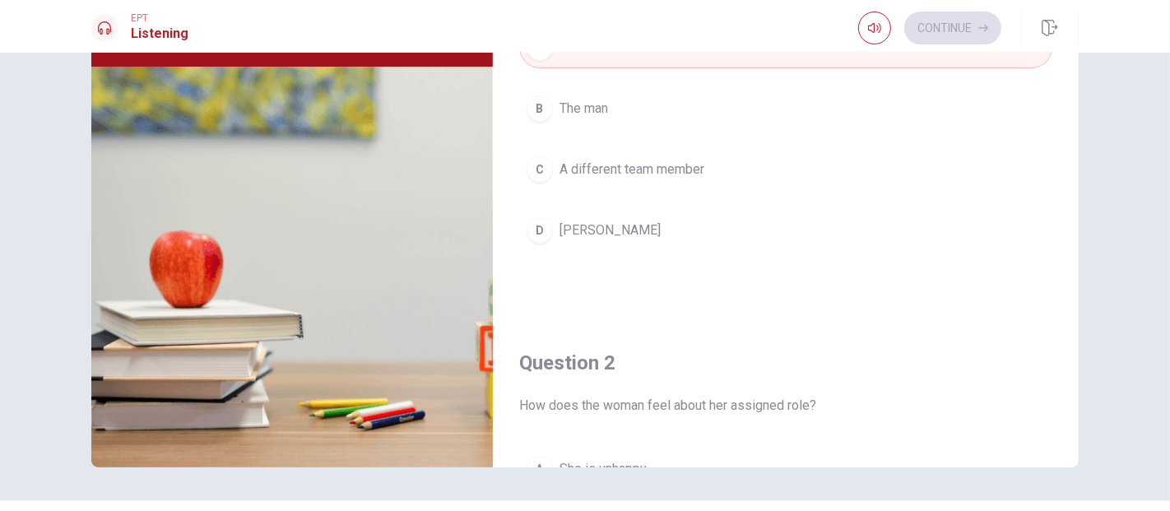
scroll to position [231, 0]
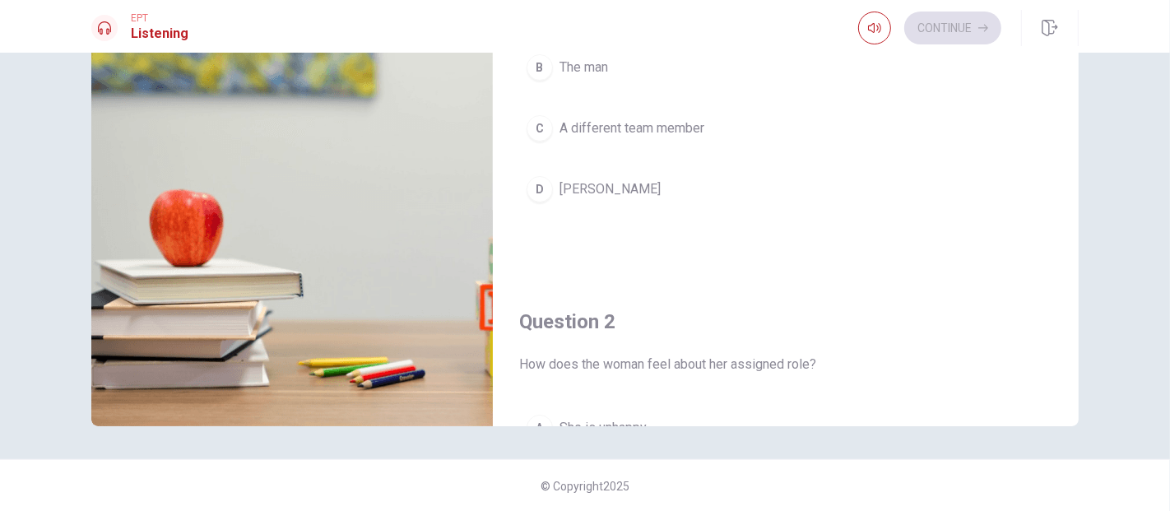
click at [213, 227] on img at bounding box center [292, 226] width 402 height 401
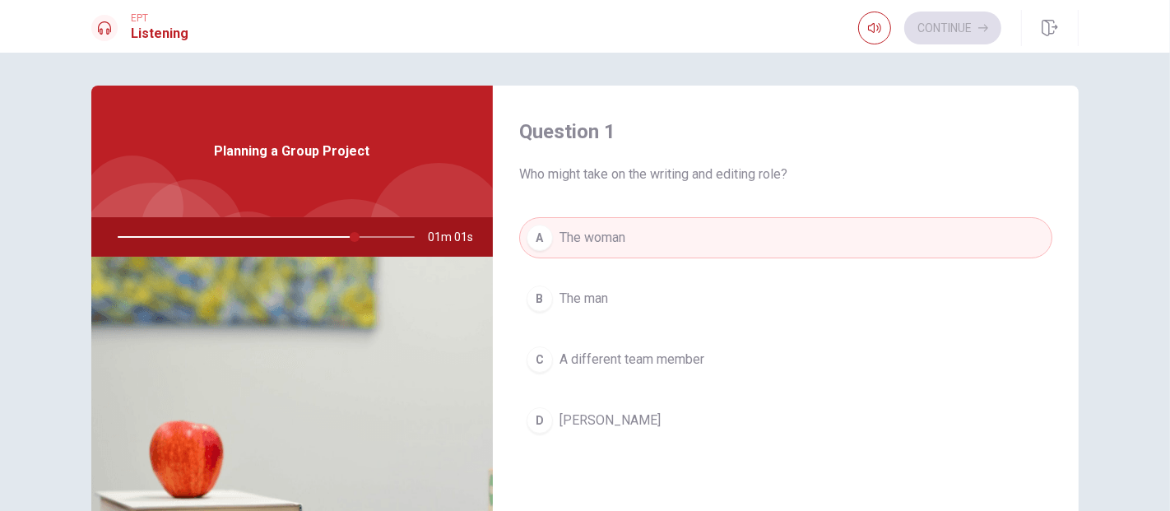
click at [359, 239] on div at bounding box center [263, 236] width 330 height 39
click at [369, 234] on div at bounding box center [263, 236] width 330 height 39
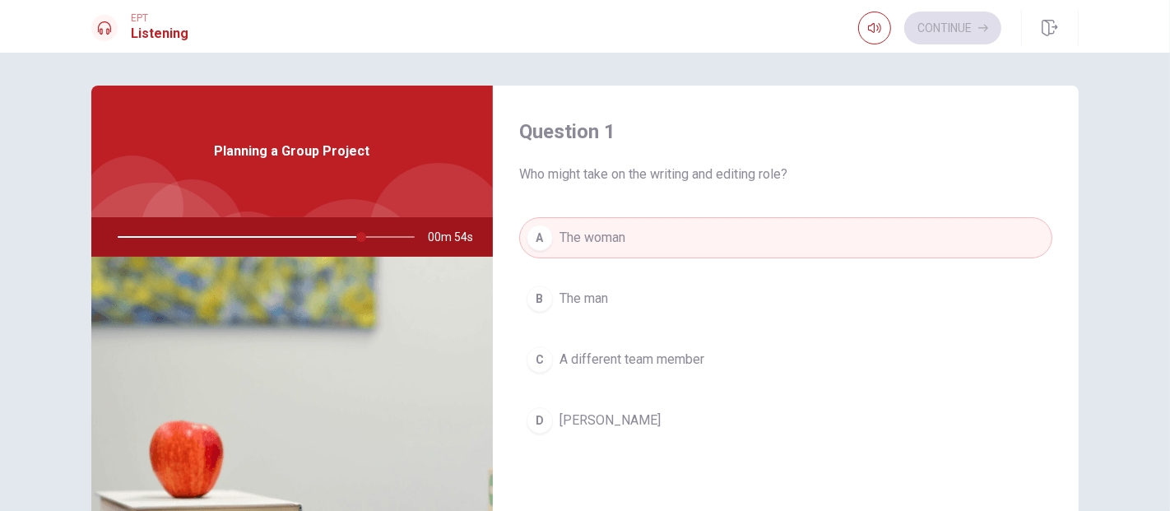
click at [369, 234] on div at bounding box center [263, 236] width 330 height 39
click at [925, 35] on div "Continue" at bounding box center [929, 28] width 143 height 33
click at [939, 28] on div "Continue" at bounding box center [929, 28] width 143 height 33
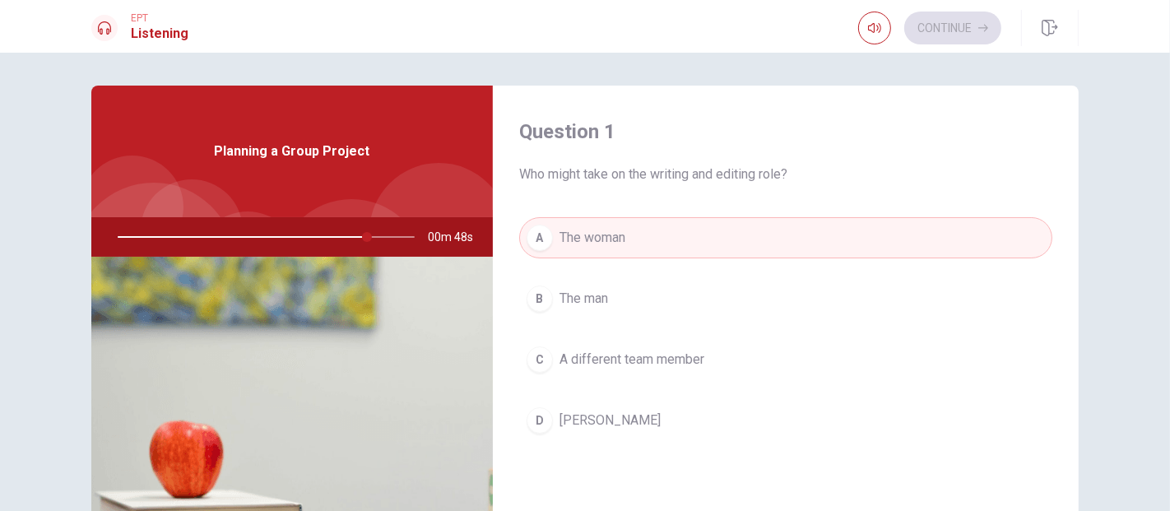
click at [939, 28] on div "Continue" at bounding box center [929, 28] width 143 height 33
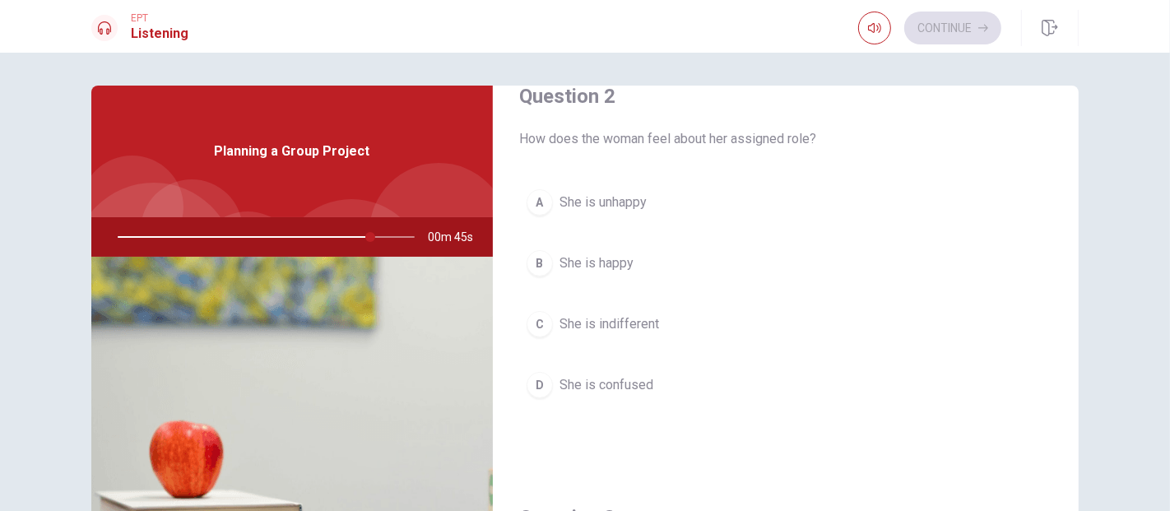
click at [207, 453] on img at bounding box center [292, 457] width 402 height 401
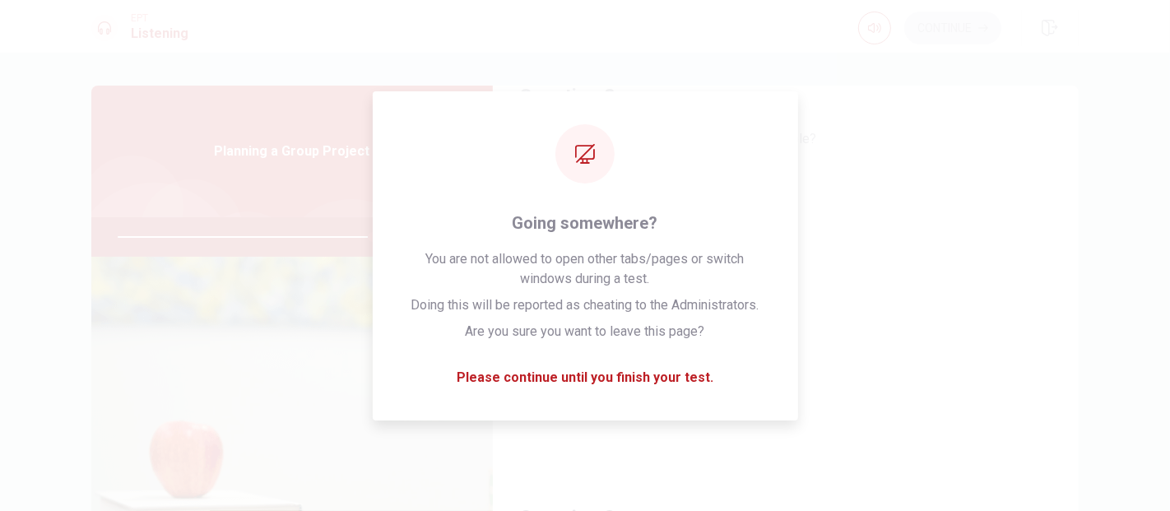
click at [172, 36] on h1 "Listening" at bounding box center [160, 34] width 58 height 20
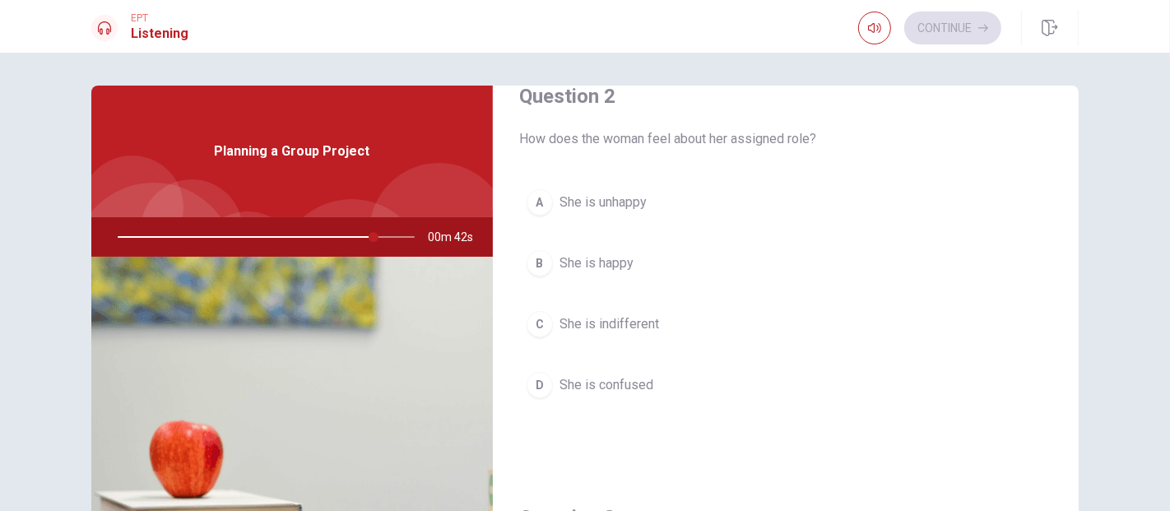
click at [168, 28] on h1 "Listening" at bounding box center [160, 34] width 58 height 20
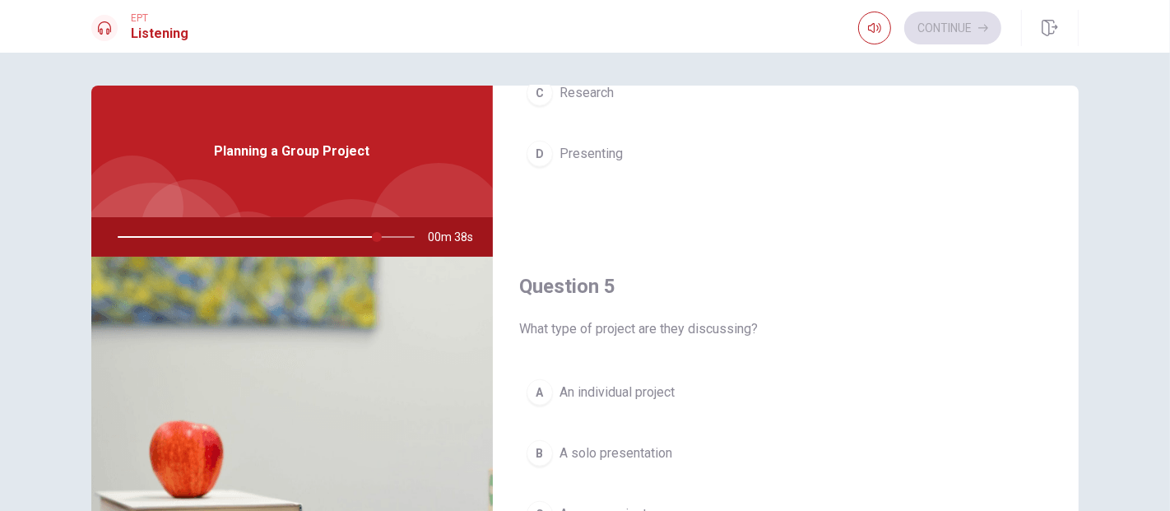
scroll to position [231, 0]
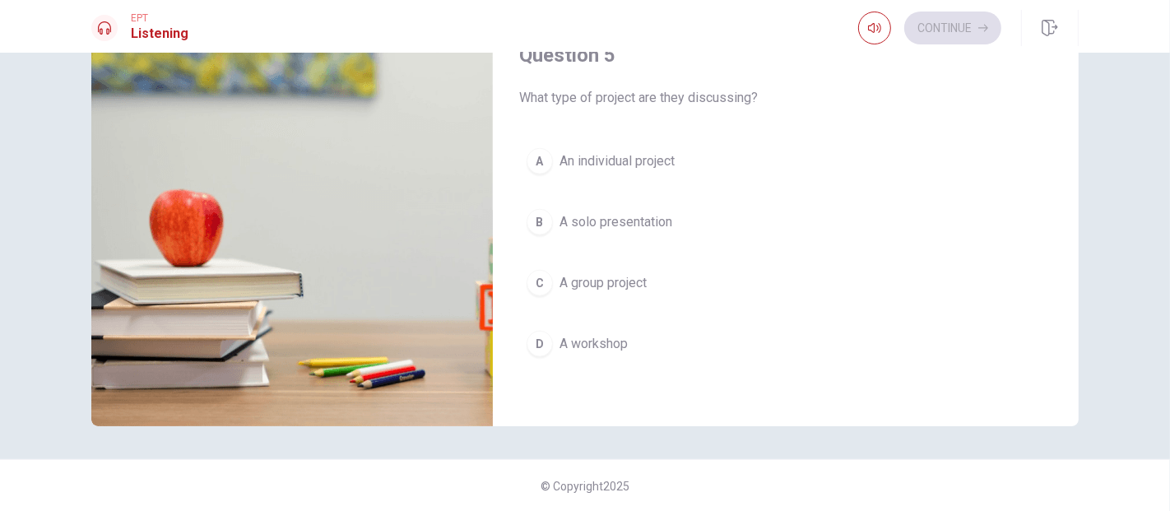
click at [375, 373] on img at bounding box center [292, 226] width 402 height 401
click at [320, 350] on img at bounding box center [292, 226] width 402 height 401
click at [225, 327] on img at bounding box center [292, 226] width 402 height 401
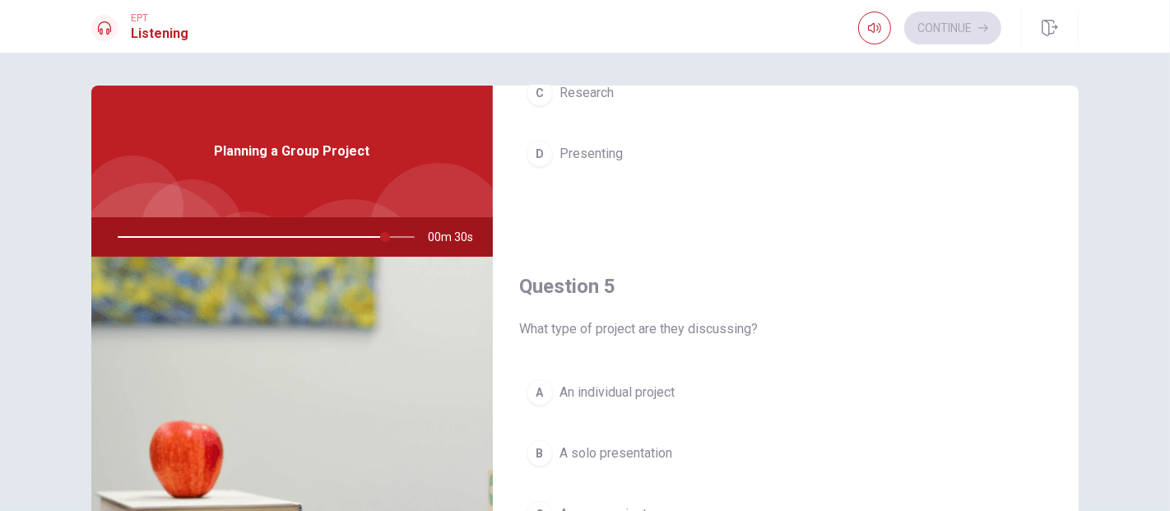
click at [397, 235] on div at bounding box center [263, 236] width 330 height 39
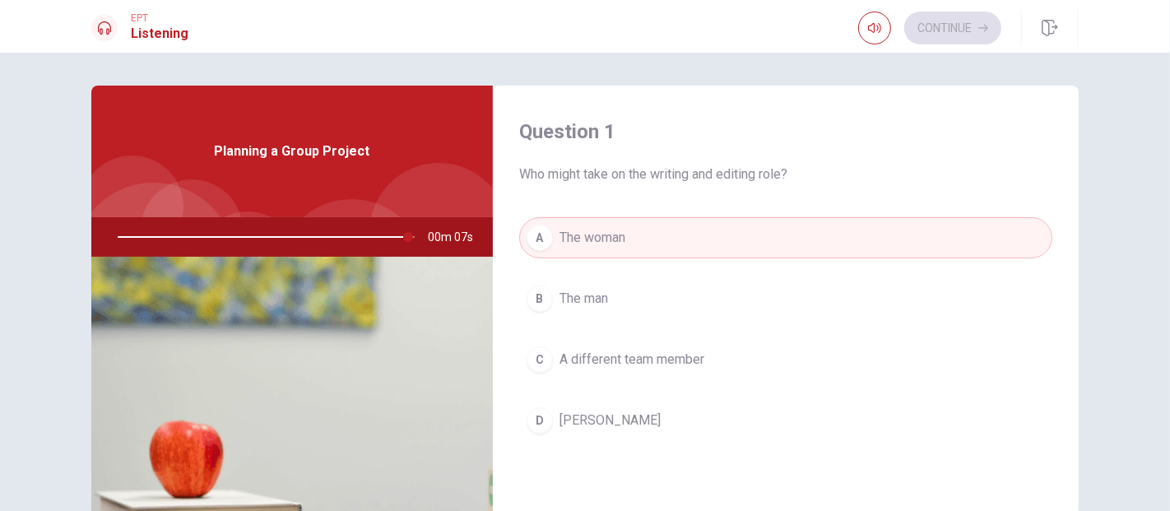
scroll to position [231, 0]
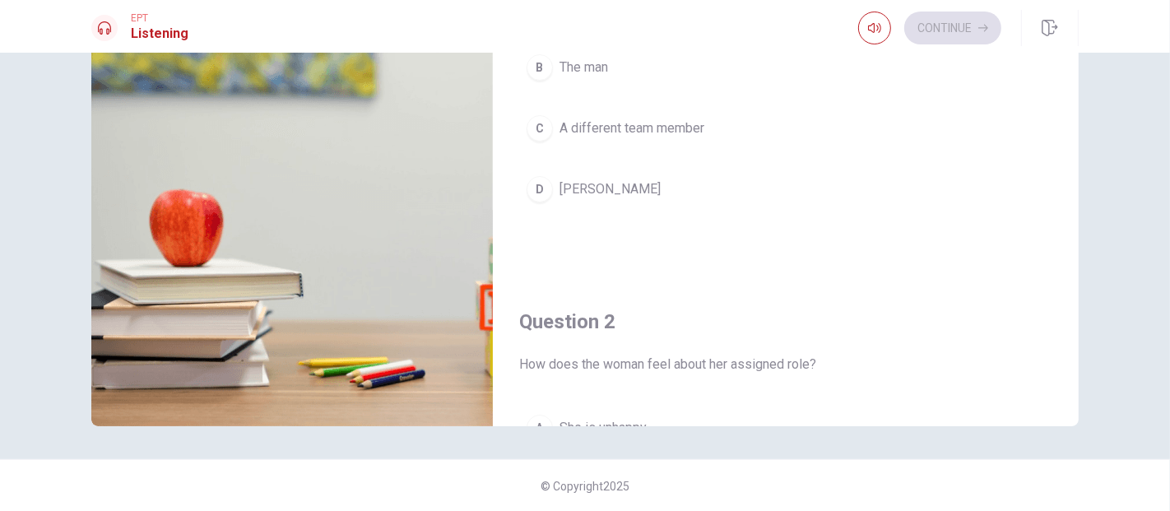
click at [234, 369] on img at bounding box center [292, 226] width 402 height 401
click at [190, 371] on img at bounding box center [292, 226] width 402 height 401
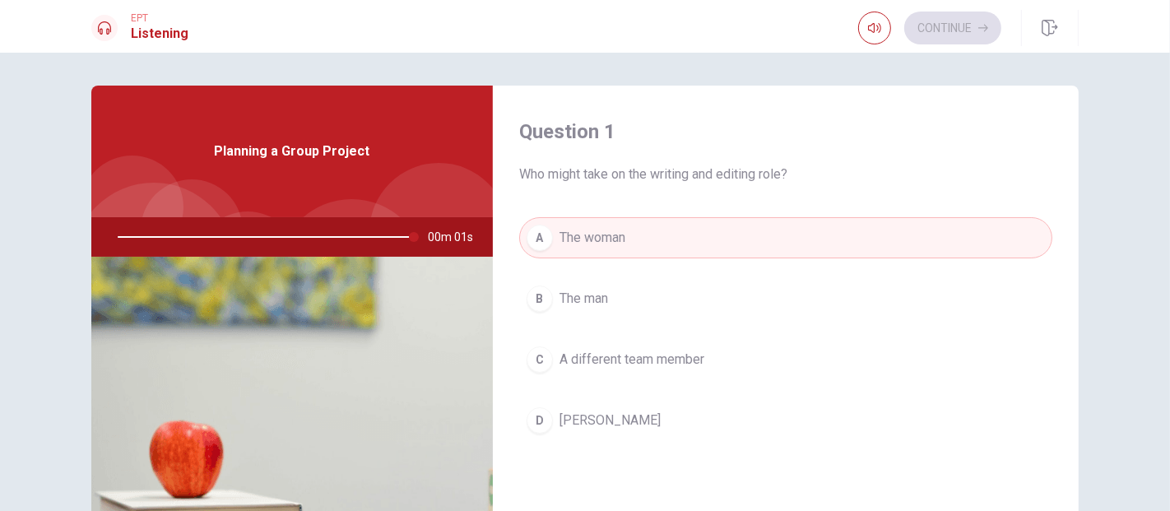
type input "0"
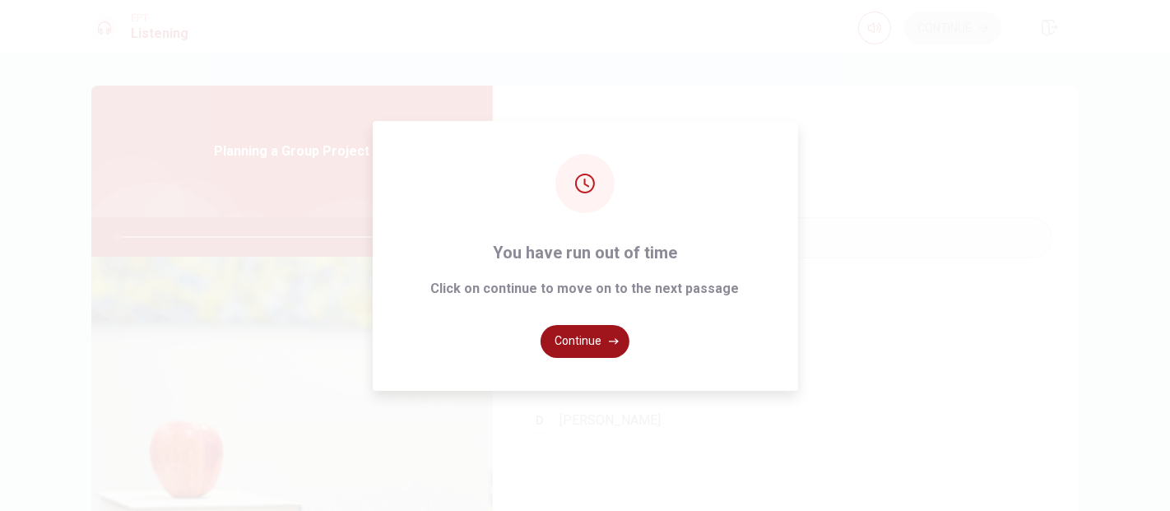
click at [609, 339] on icon "button" at bounding box center [614, 342] width 10 height 10
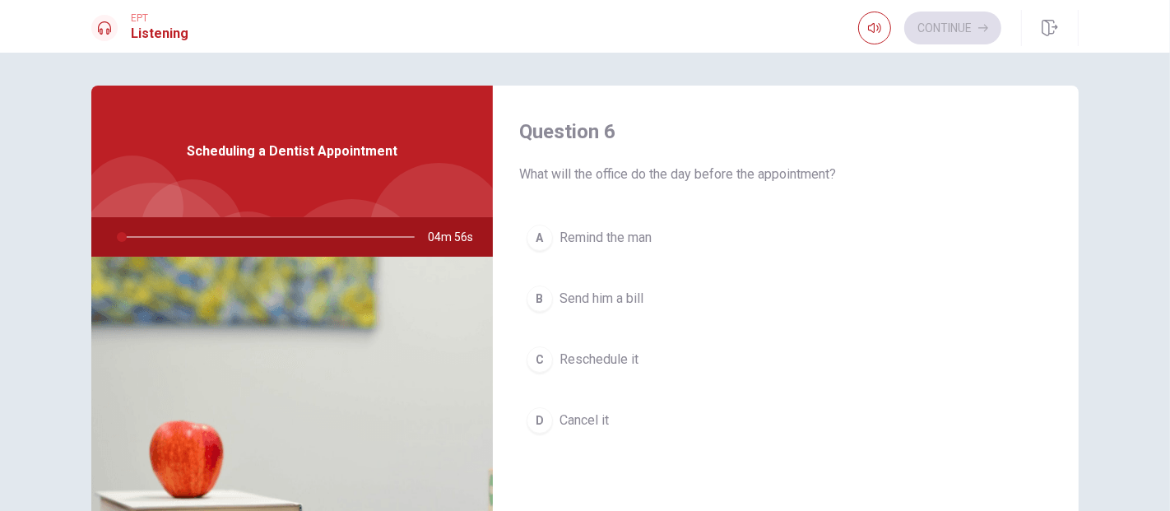
click at [139, 237] on div at bounding box center [263, 236] width 330 height 39
click at [1049, 26] on icon "button" at bounding box center [1050, 28] width 16 height 16
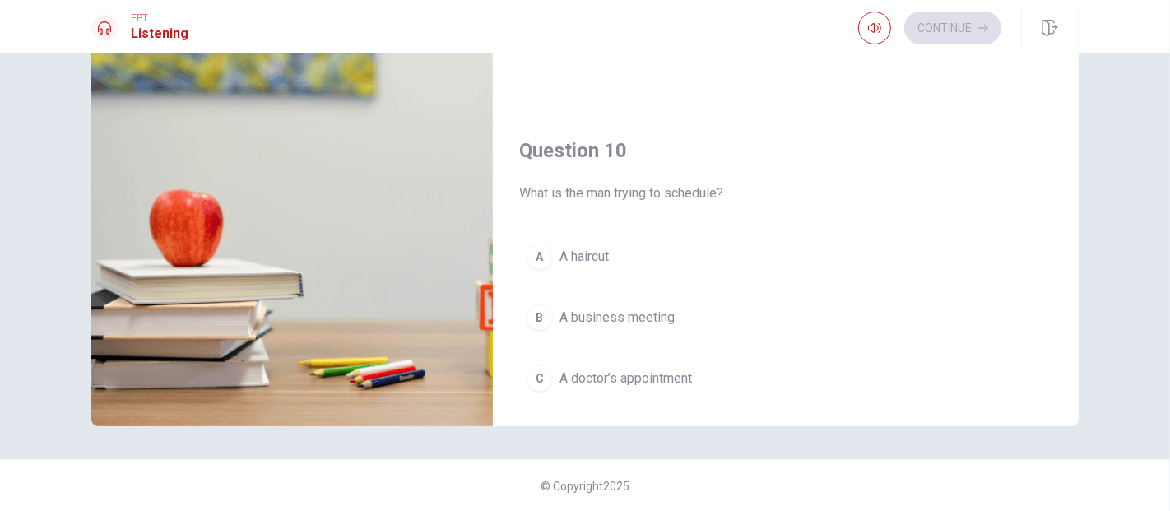
scroll to position [1497, 0]
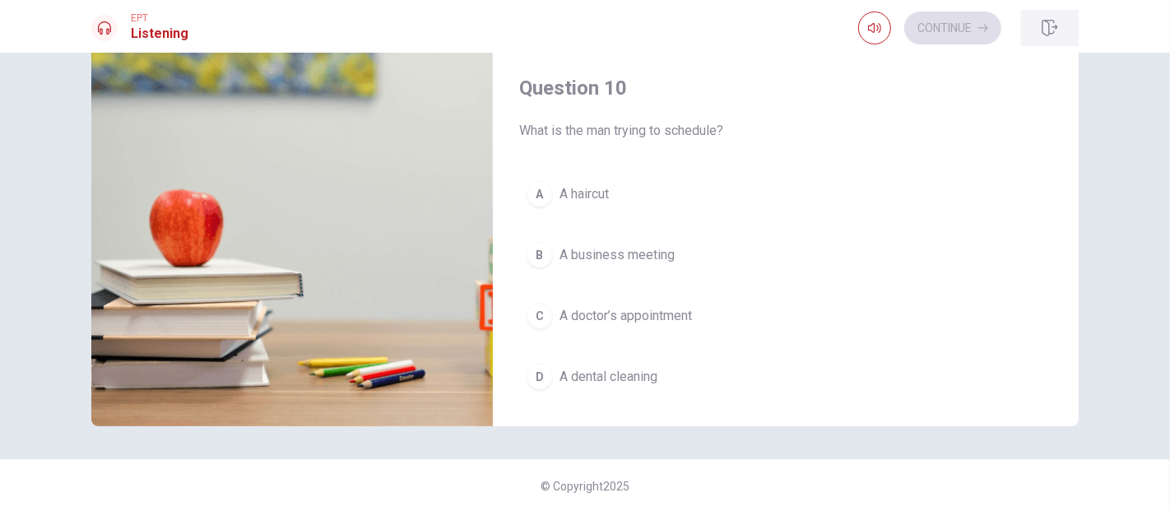
click at [1051, 27] on icon "button" at bounding box center [1050, 28] width 16 height 16
type input "20"
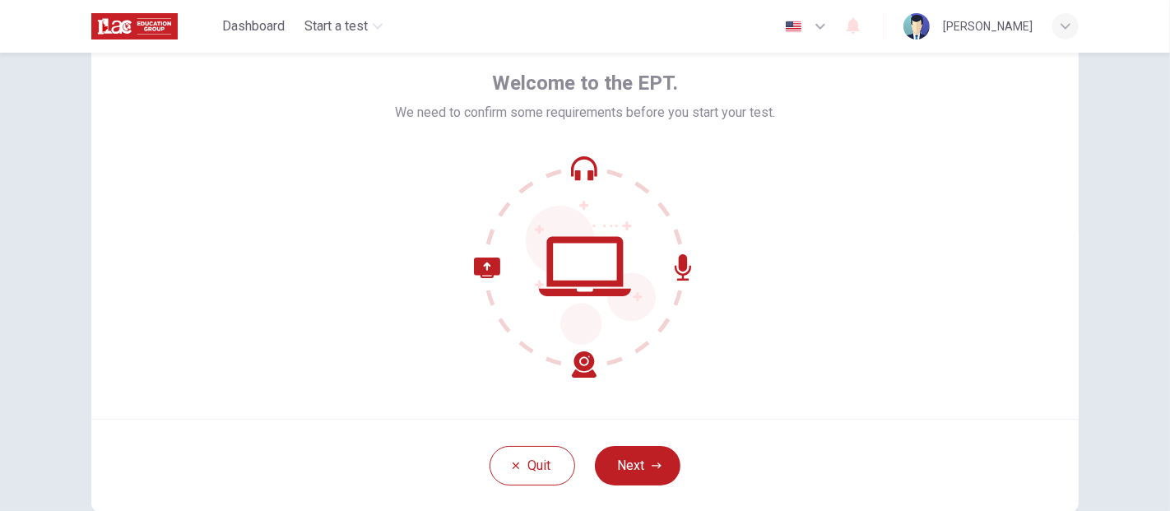
scroll to position [174, 0]
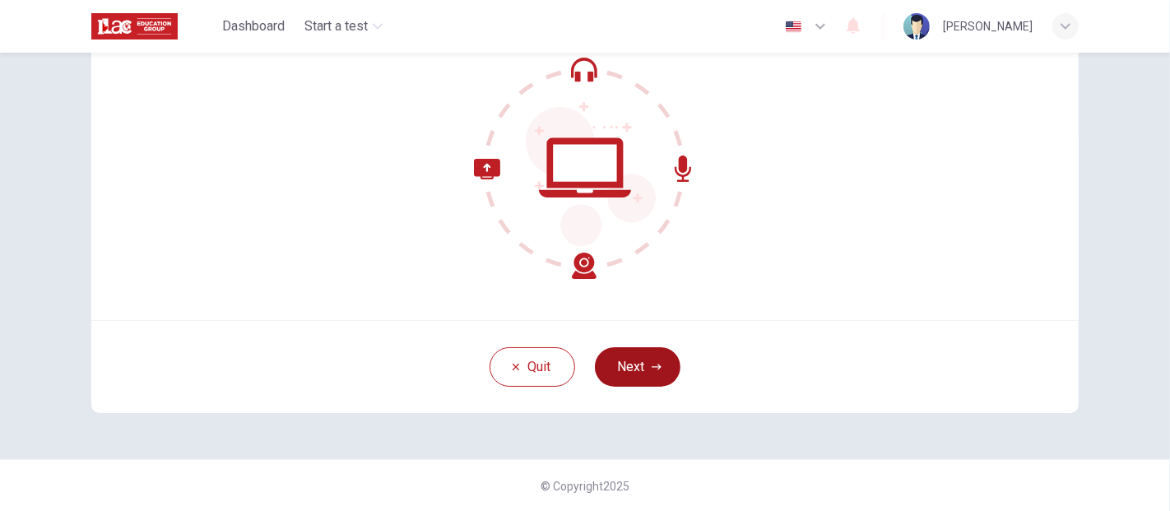
click at [643, 370] on button "Next" at bounding box center [638, 366] width 86 height 39
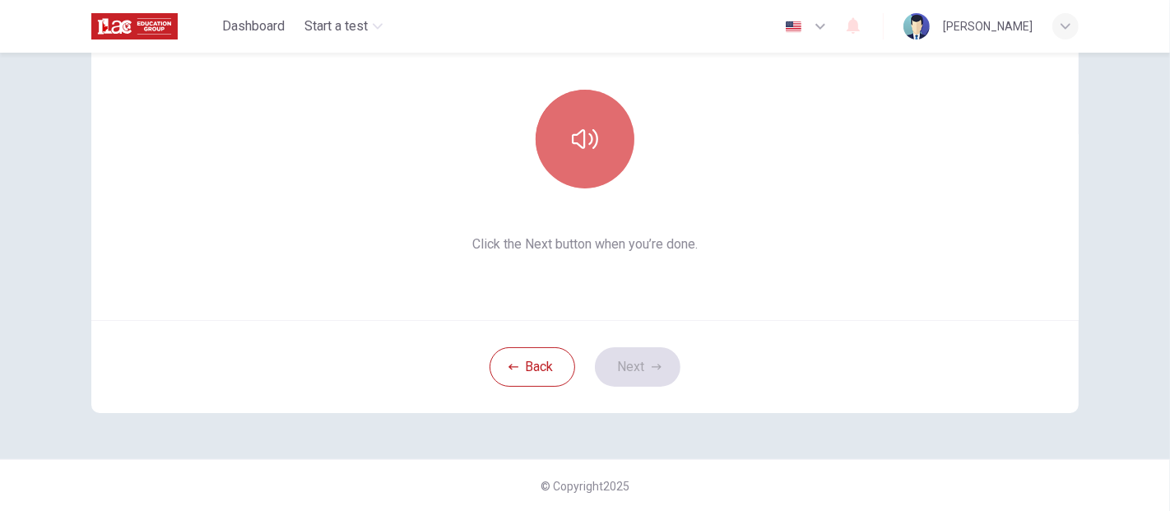
click at [607, 142] on button "button" at bounding box center [585, 139] width 99 height 99
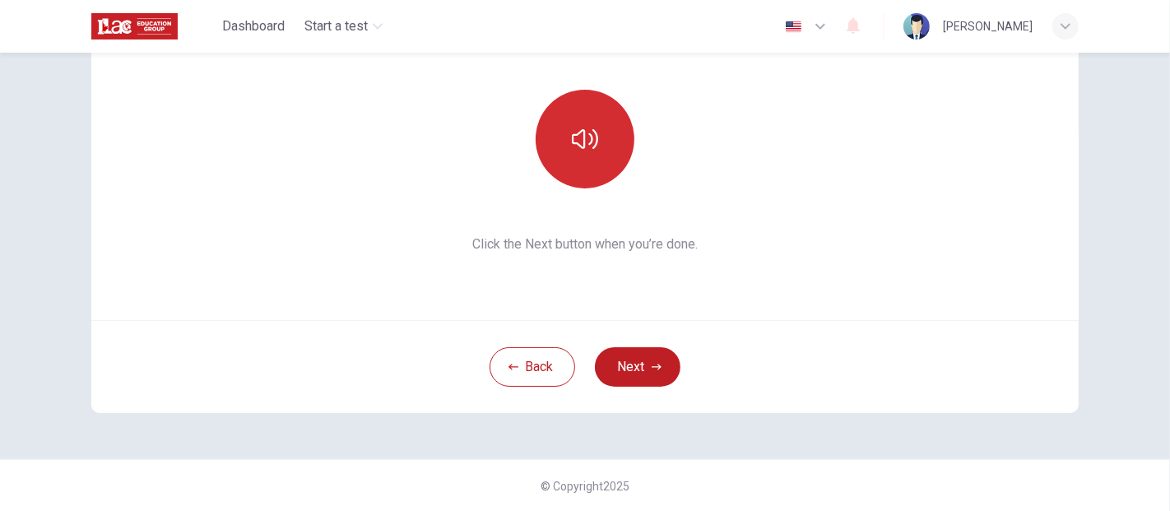
click at [607, 142] on button "button" at bounding box center [585, 139] width 99 height 99
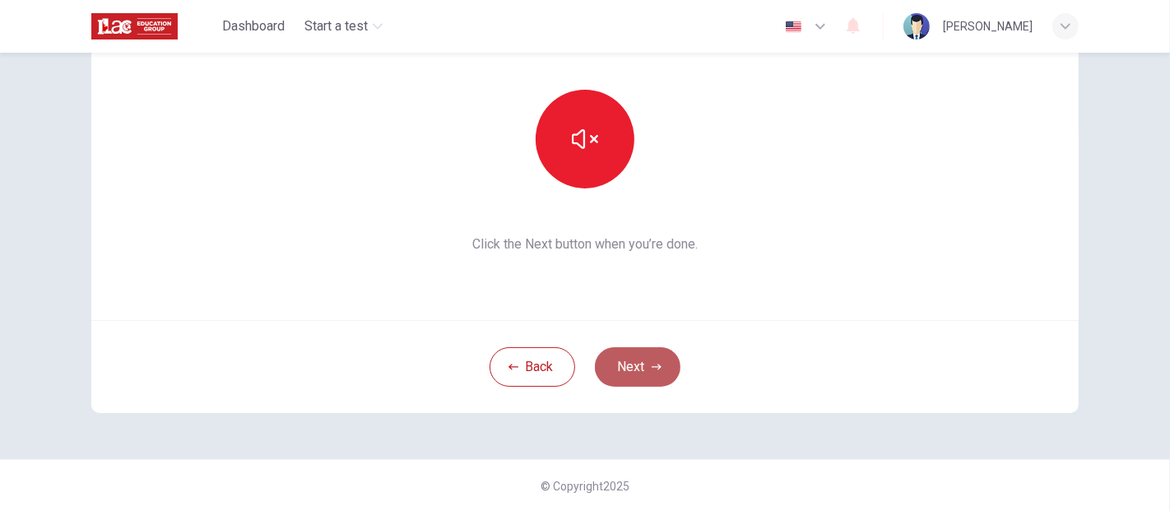
click at [637, 359] on button "Next" at bounding box center [638, 366] width 86 height 39
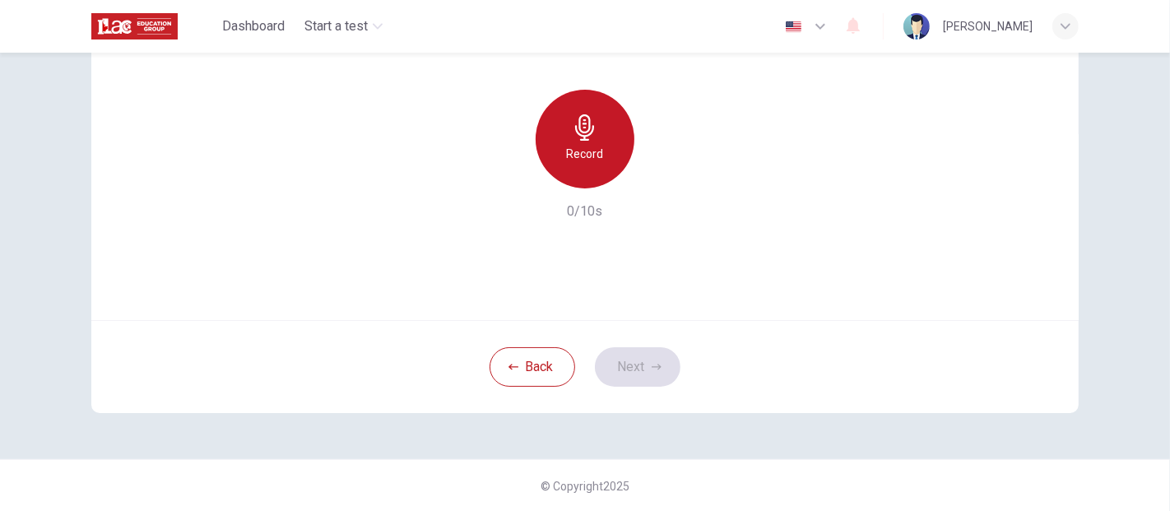
click at [606, 150] on div "Record" at bounding box center [585, 139] width 99 height 99
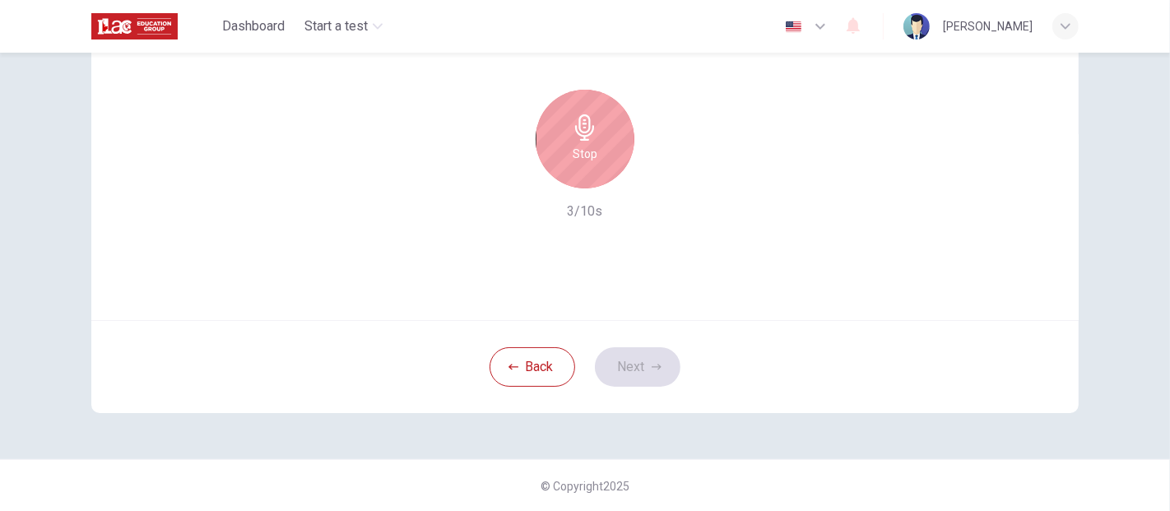
scroll to position [0, 0]
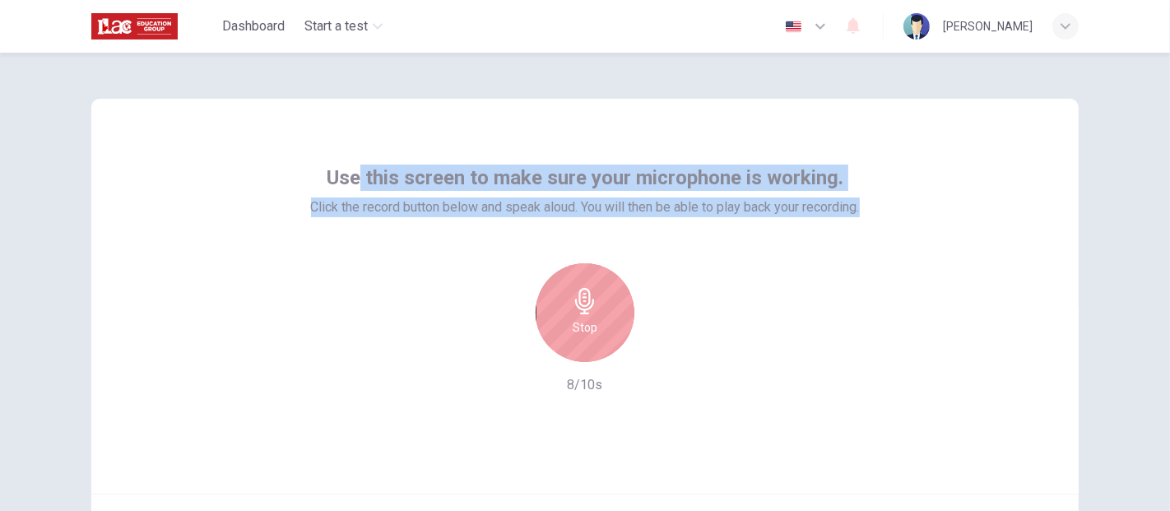
drag, startPoint x: 355, startPoint y: 179, endPoint x: 874, endPoint y: 180, distance: 519.2
click at [874, 180] on div "Use this screen to make sure your microphone is working. Click the record butto…" at bounding box center [584, 296] width 987 height 395
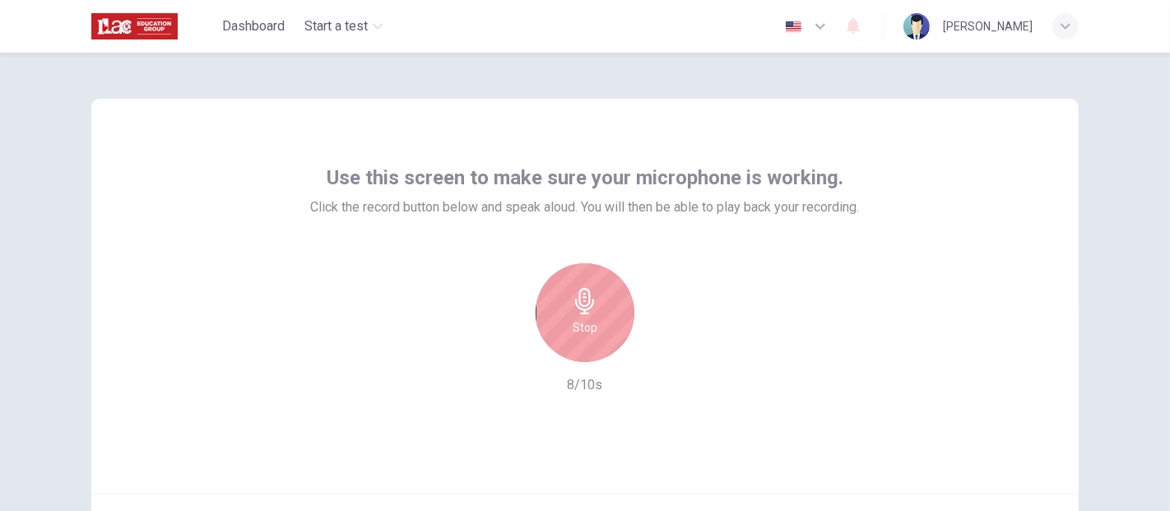
click at [889, 350] on div "Use this screen to make sure your microphone is working. Click the record butto…" at bounding box center [584, 296] width 987 height 395
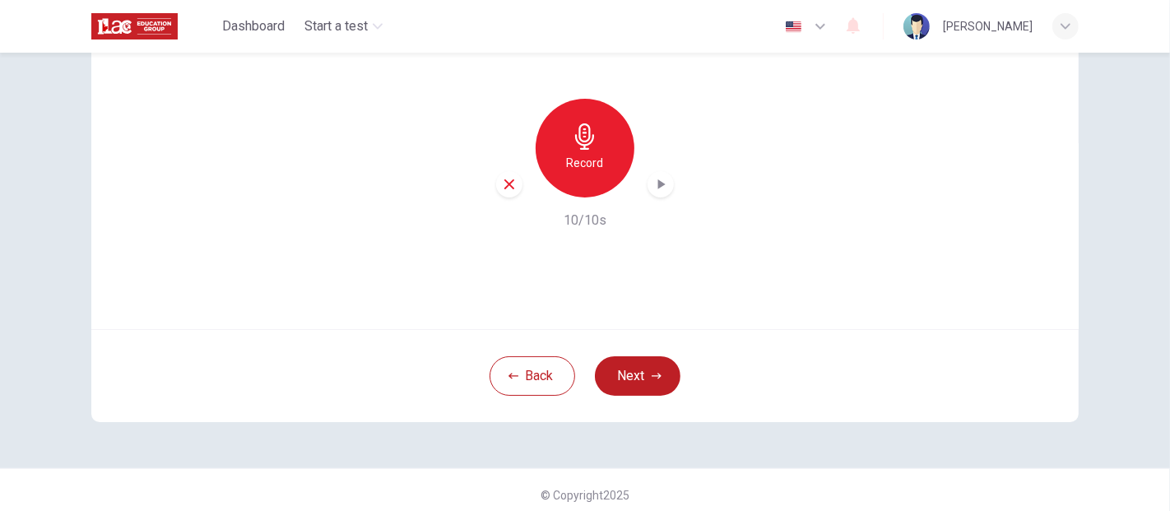
scroll to position [174, 0]
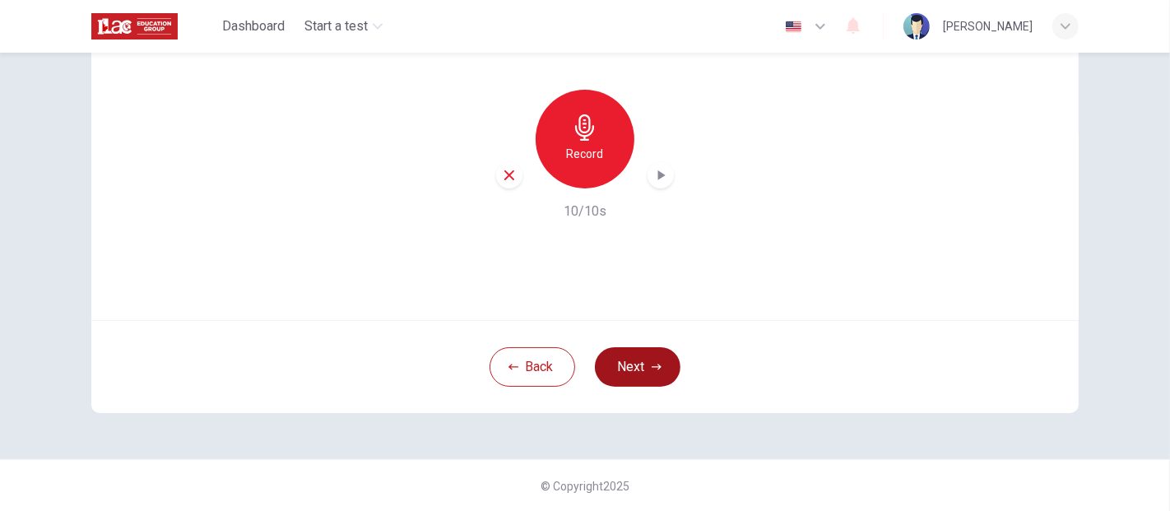
click at [643, 355] on button "Next" at bounding box center [638, 366] width 86 height 39
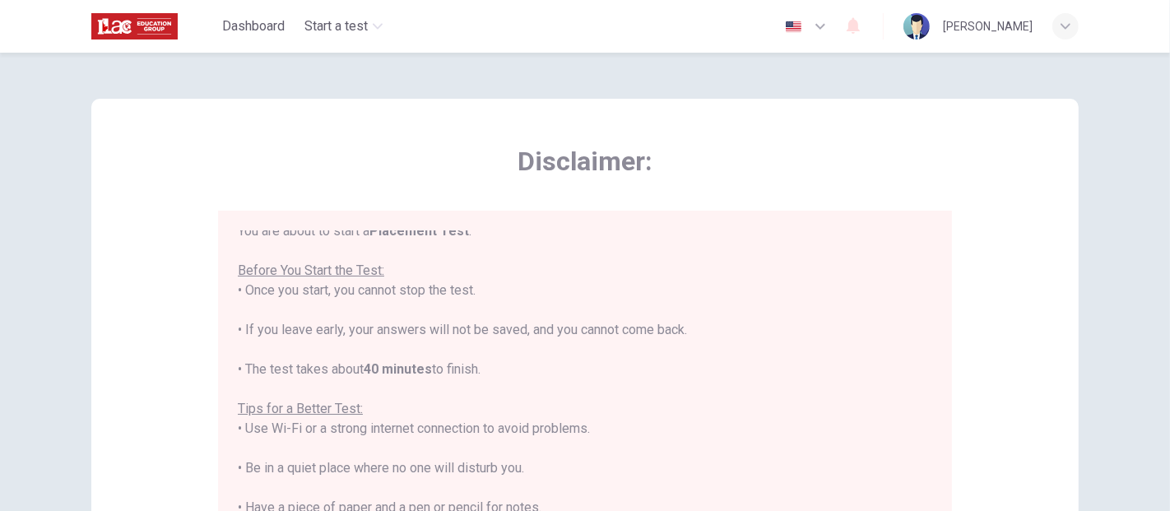
scroll to position [0, 0]
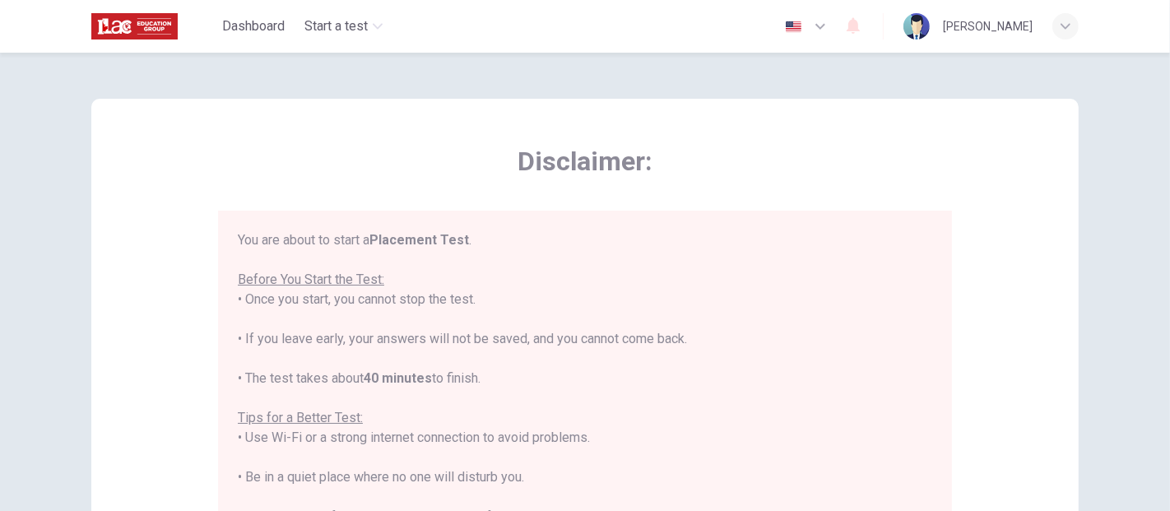
click at [176, 26] on img at bounding box center [134, 26] width 86 height 33
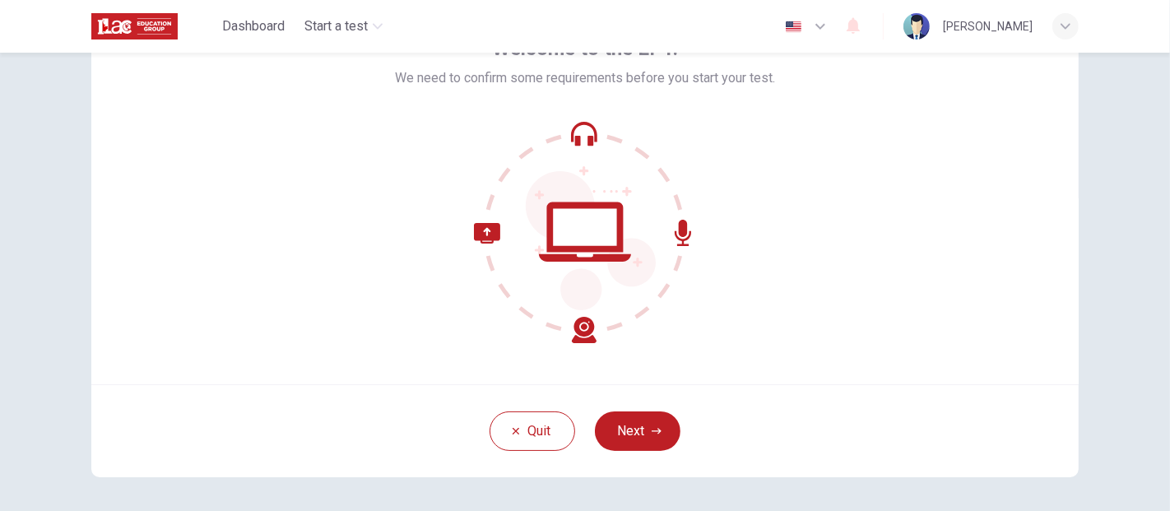
scroll to position [174, 0]
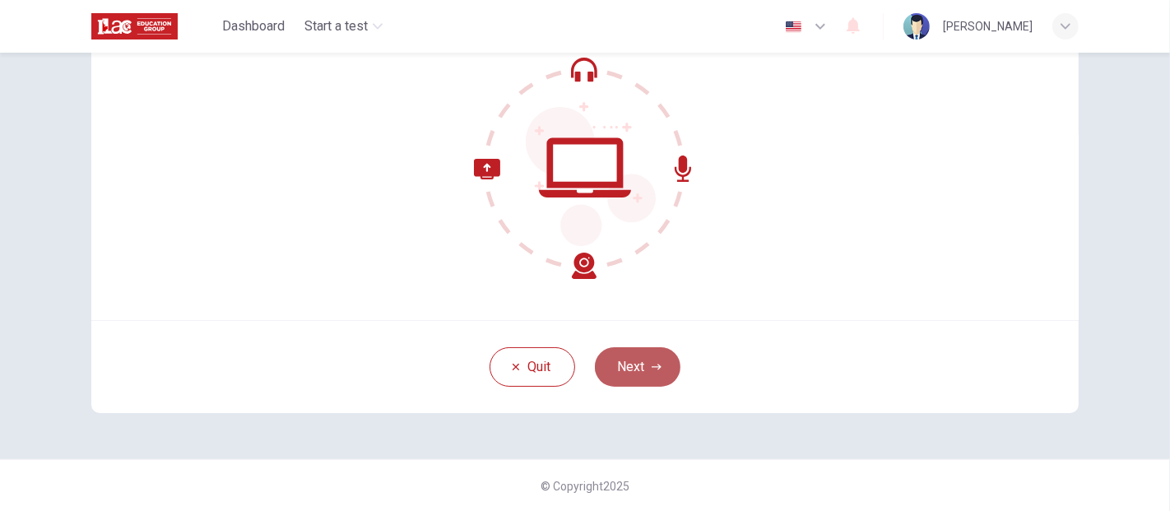
click at [642, 368] on button "Next" at bounding box center [638, 366] width 86 height 39
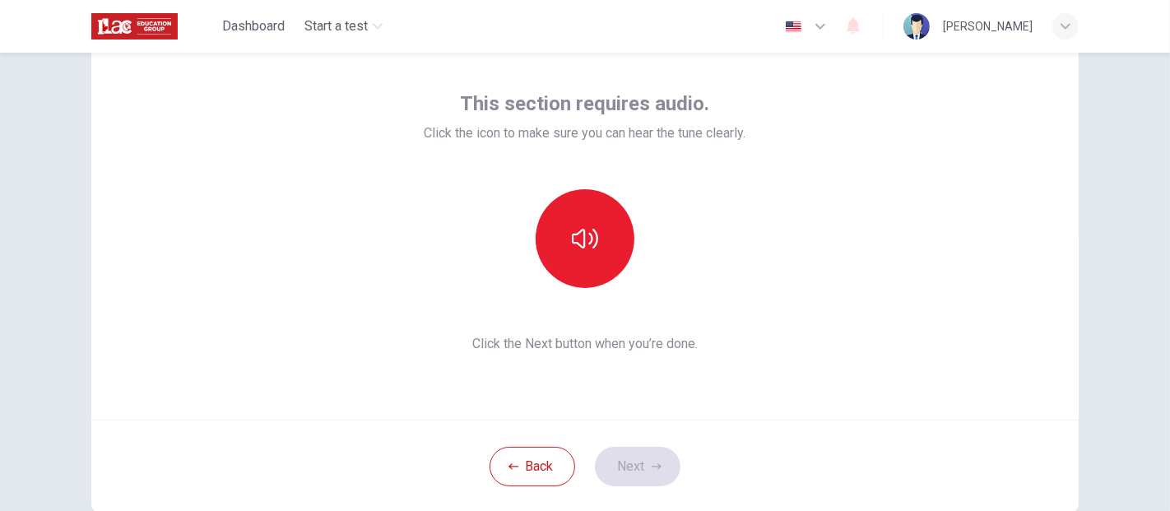
scroll to position [0, 0]
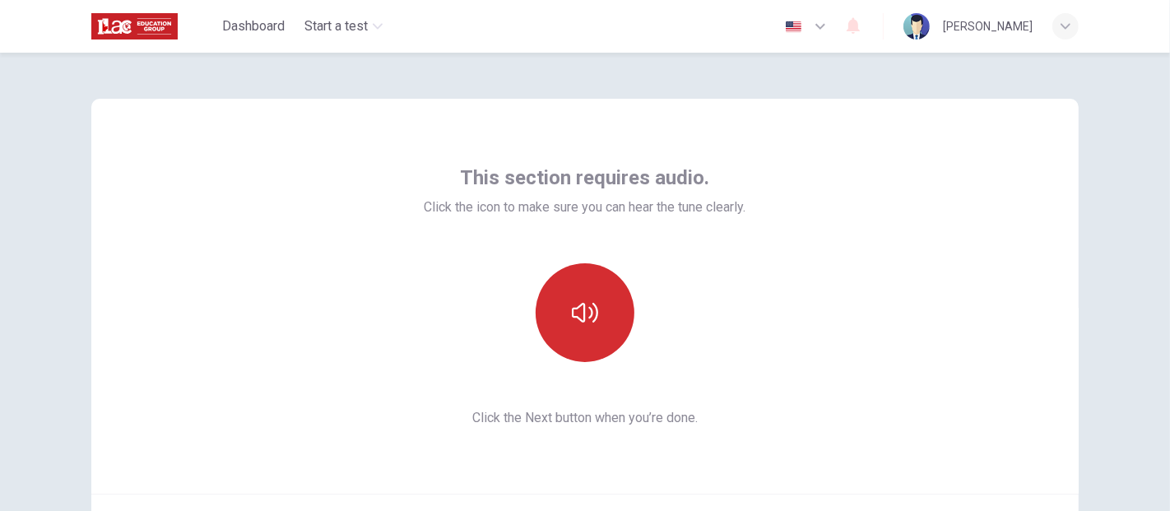
click at [588, 326] on button "button" at bounding box center [585, 312] width 99 height 99
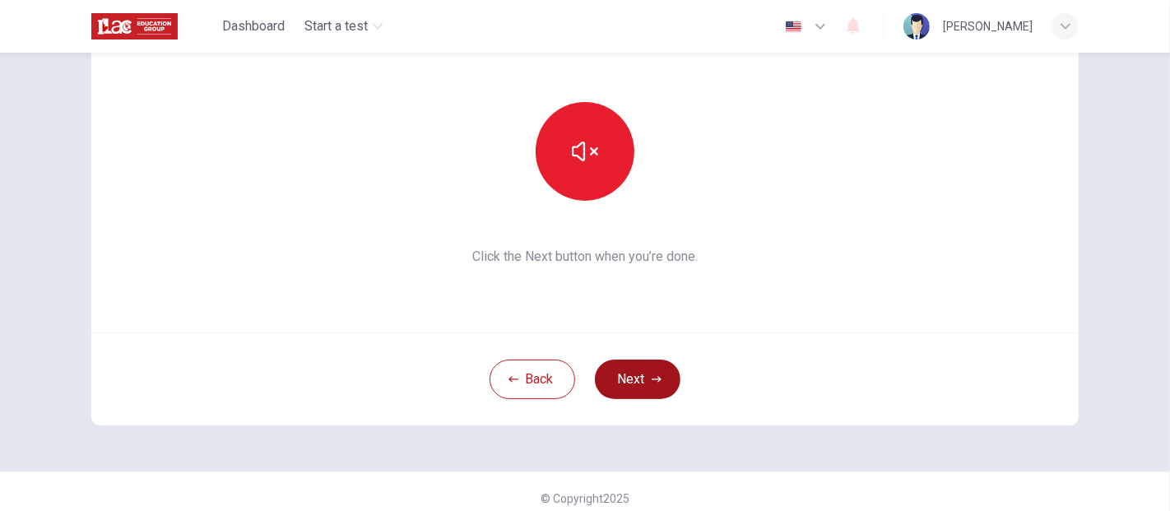
scroll to position [174, 0]
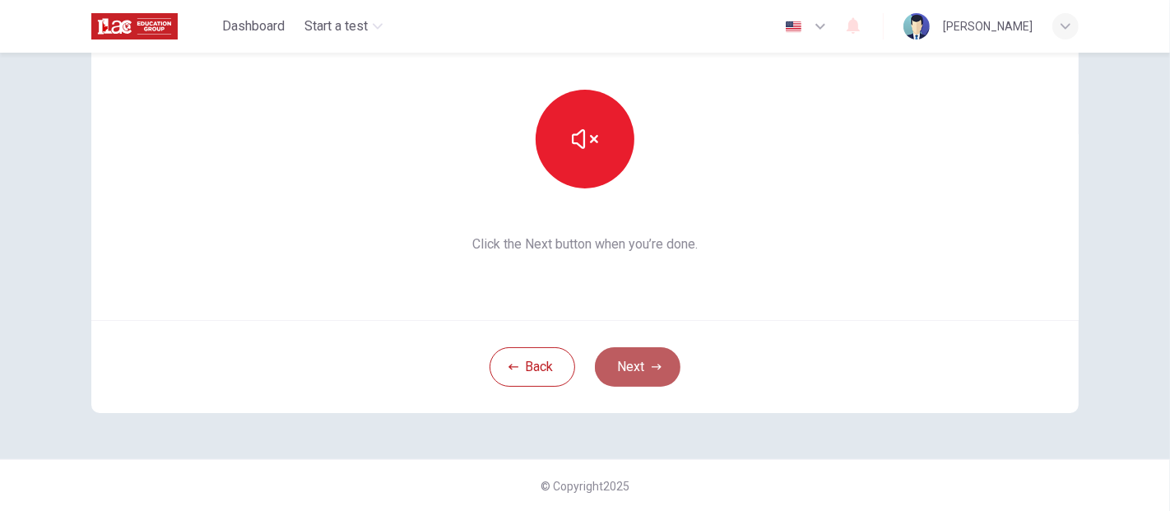
click at [636, 376] on button "Next" at bounding box center [638, 366] width 86 height 39
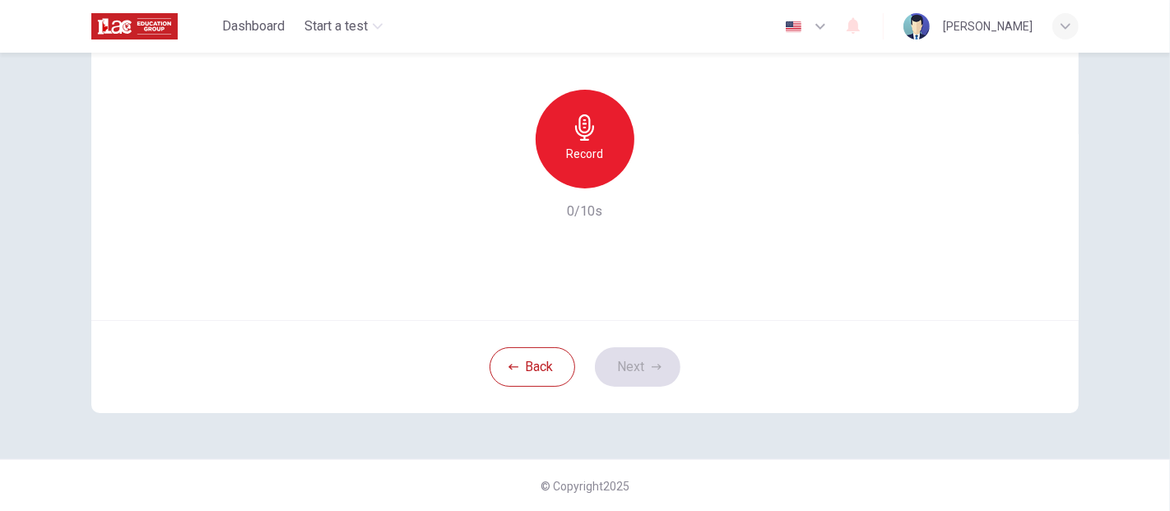
click at [607, 163] on div "Record" at bounding box center [585, 139] width 99 height 99
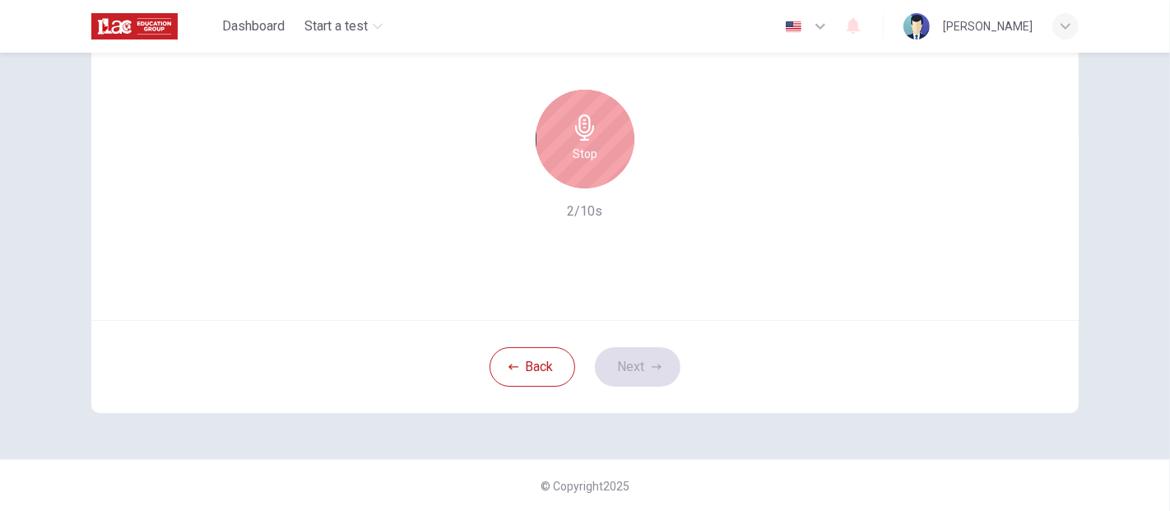
scroll to position [82, 0]
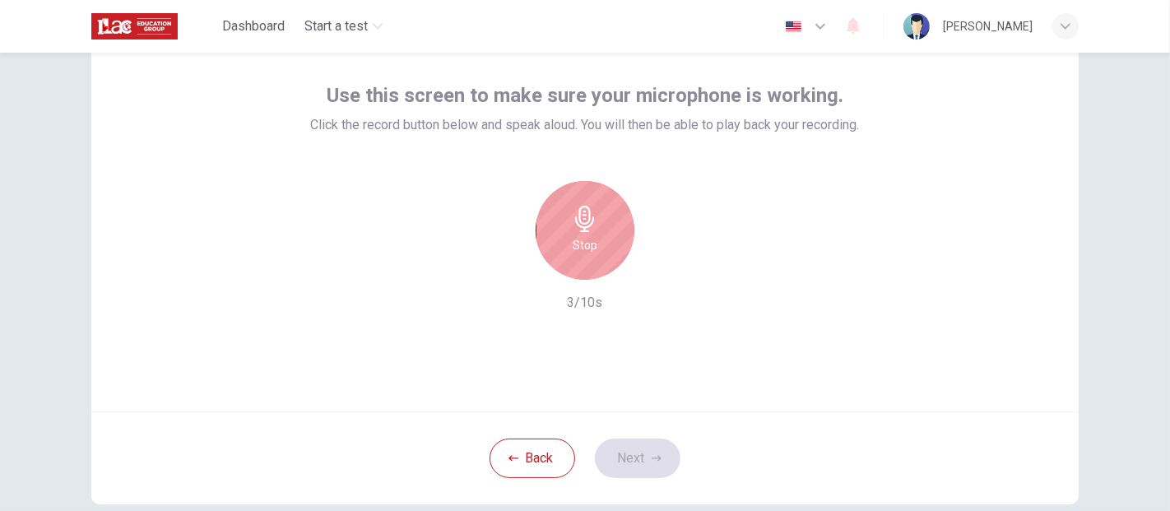
drag, startPoint x: 583, startPoint y: 249, endPoint x: 588, endPoint y: 261, distance: 12.5
click at [587, 250] on h6 "Stop" at bounding box center [585, 245] width 25 height 20
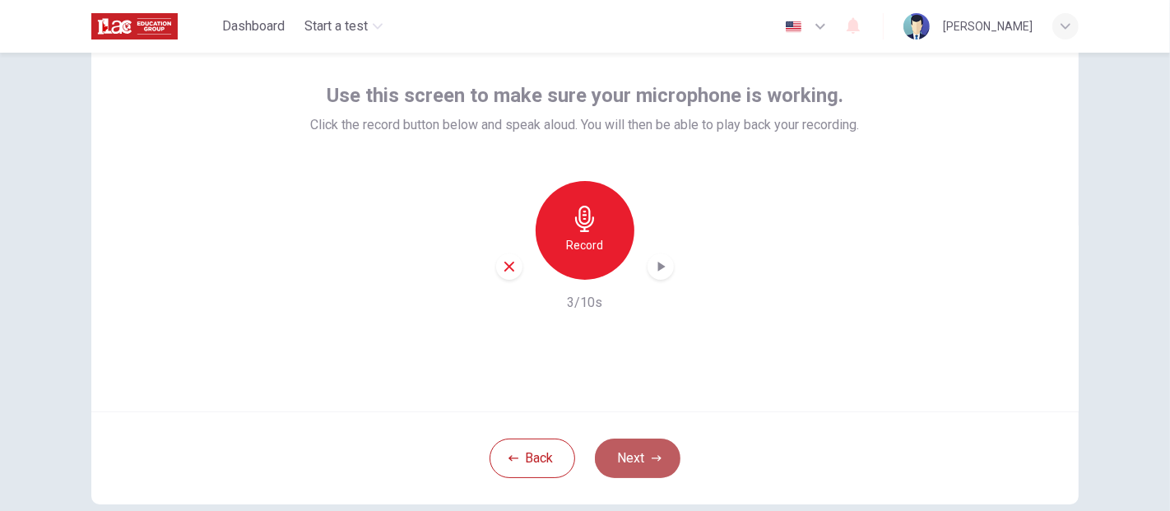
click at [617, 454] on button "Next" at bounding box center [638, 458] width 86 height 39
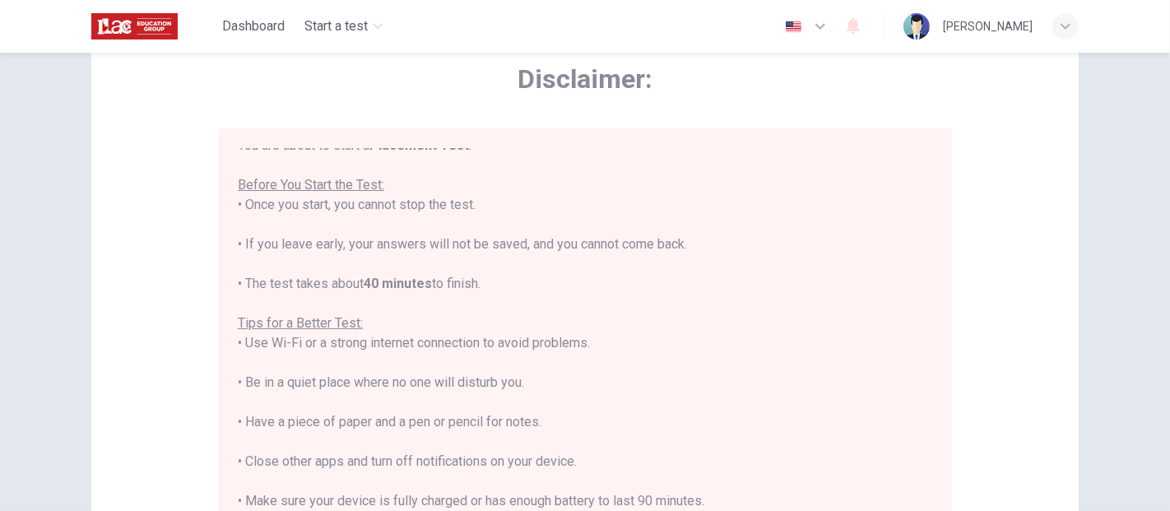
scroll to position [19, 0]
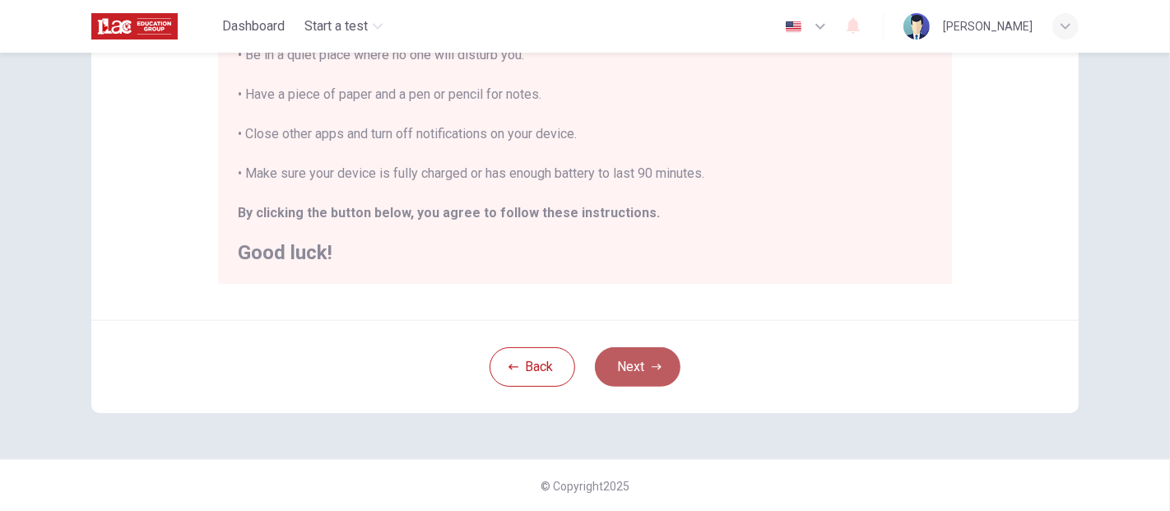
click at [648, 371] on button "Next" at bounding box center [638, 366] width 86 height 39
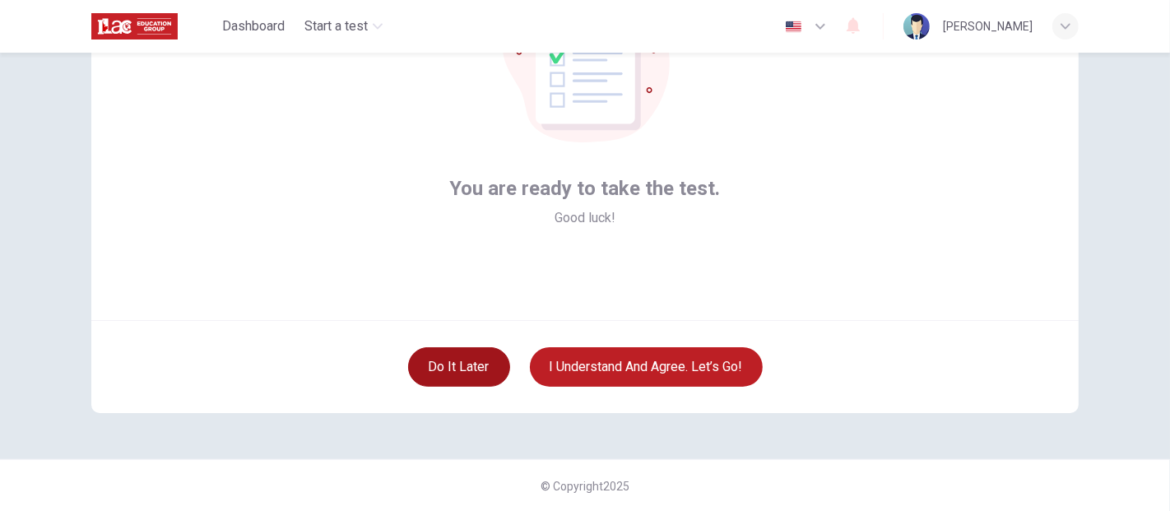
scroll to position [0, 0]
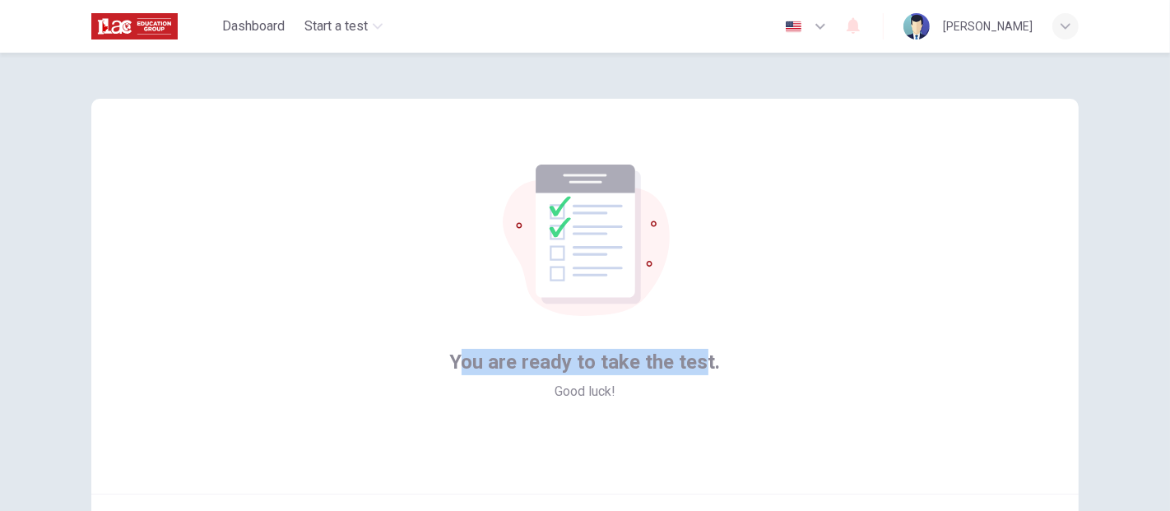
drag, startPoint x: 462, startPoint y: 366, endPoint x: 697, endPoint y: 370, distance: 234.5
click at [697, 370] on span "You are ready to take the test." at bounding box center [585, 362] width 271 height 26
click at [804, 434] on div "You are ready to take the test. Good luck!" at bounding box center [584, 296] width 987 height 395
